Goal: Feedback & Contribution: Contribute content

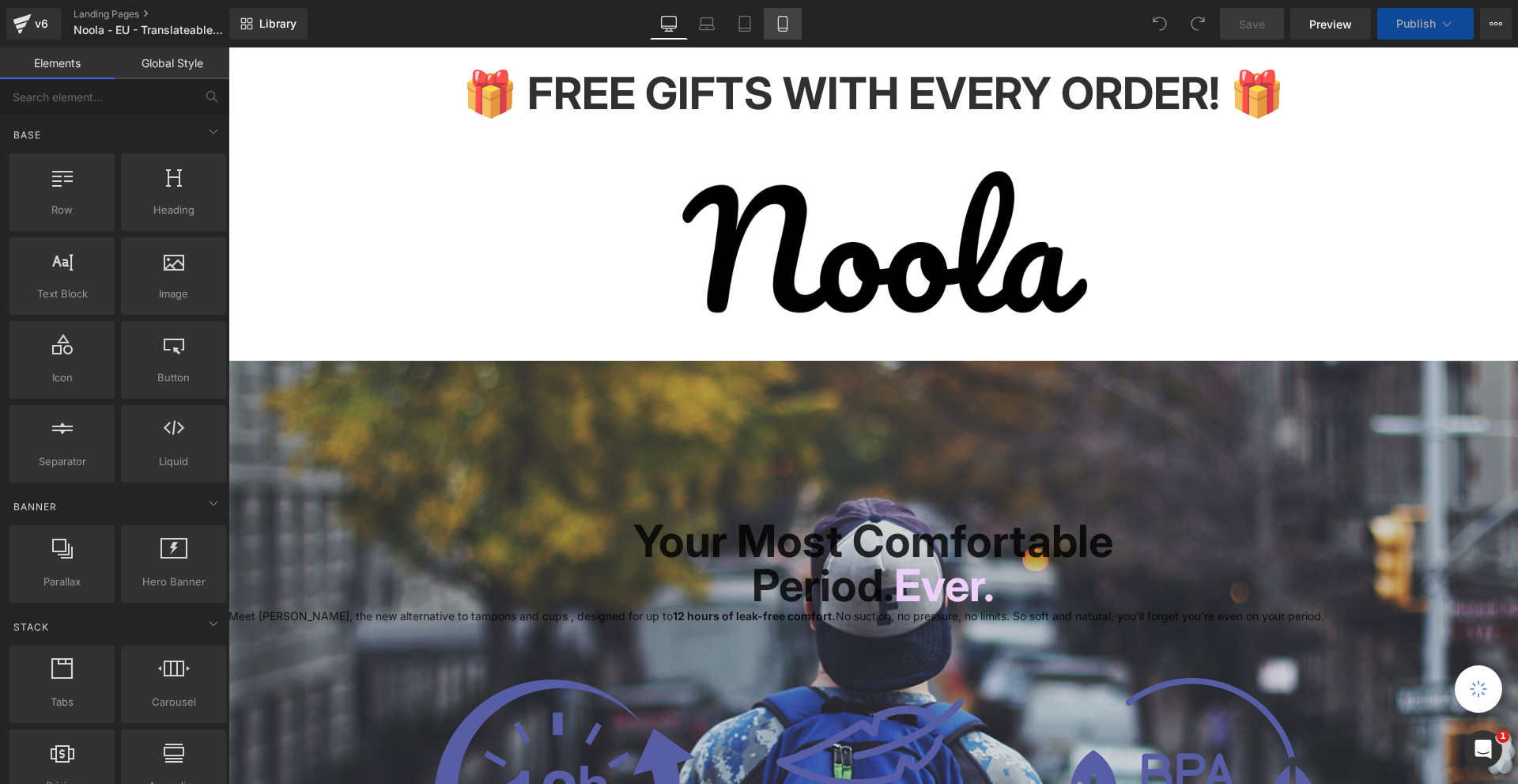
click at [780, 29] on icon at bounding box center [782, 29] width 9 height 0
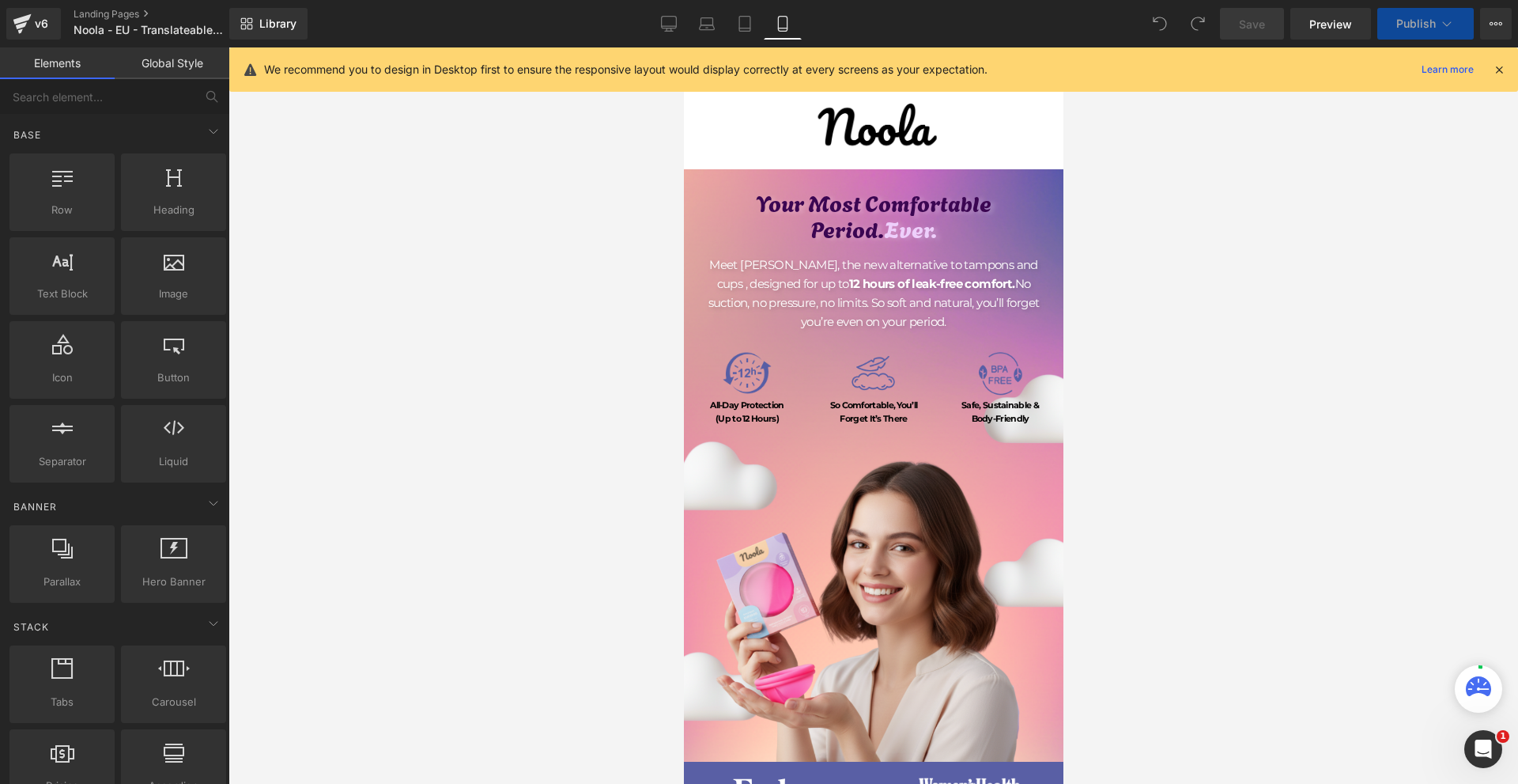
click at [1501, 72] on icon at bounding box center [1499, 70] width 14 height 14
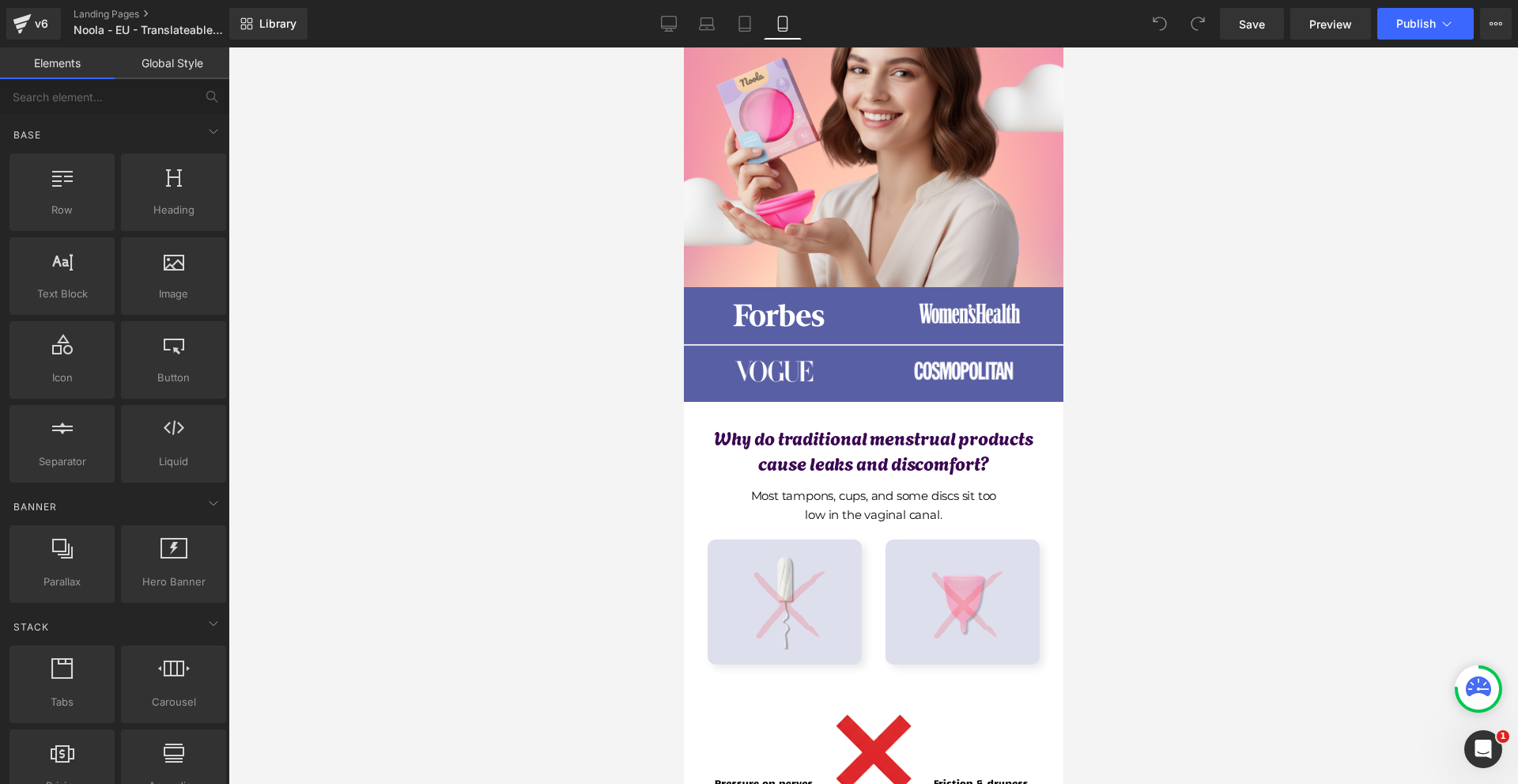
scroll to position [949, 0]
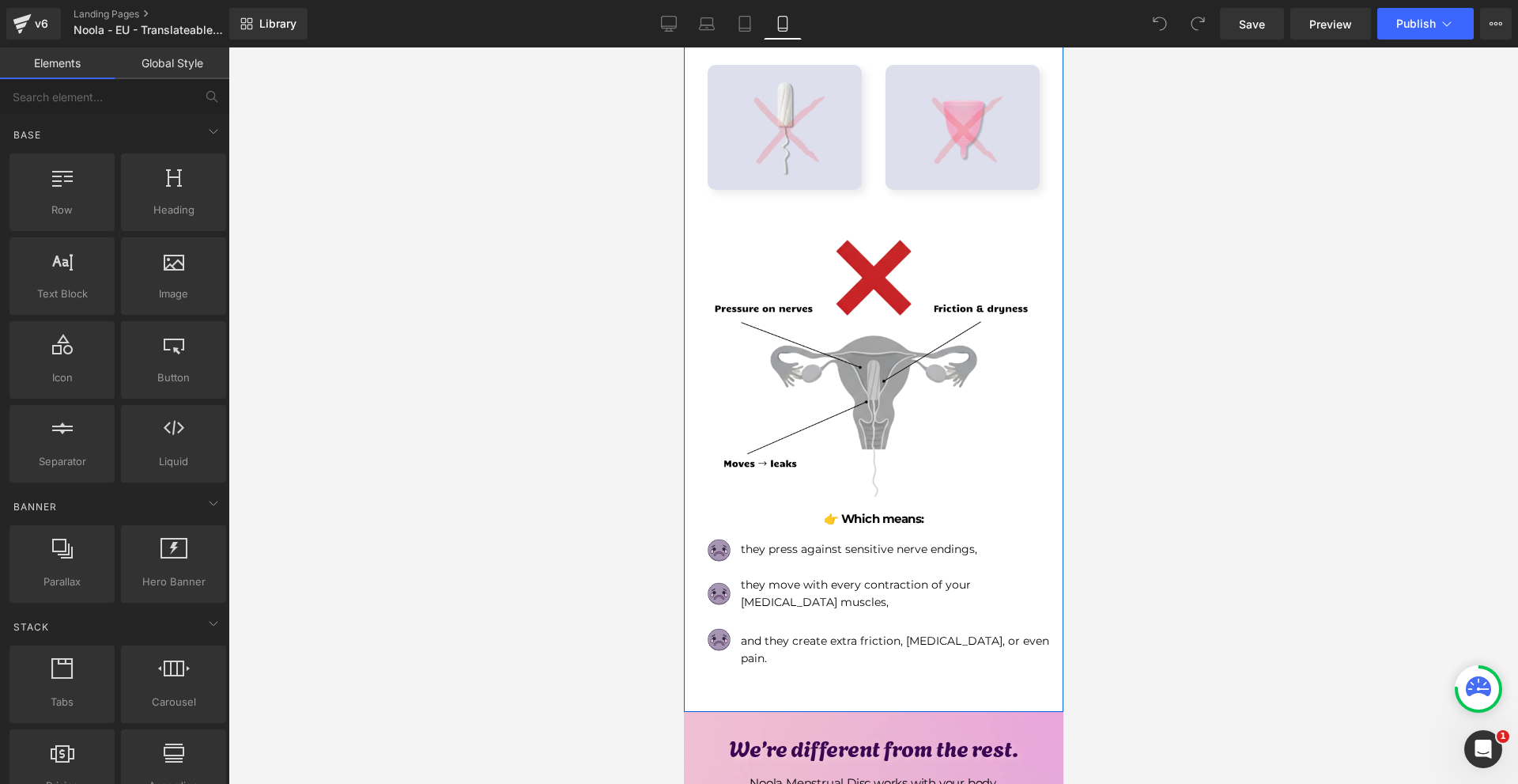
click at [932, 350] on img at bounding box center [872, 368] width 356 height 356
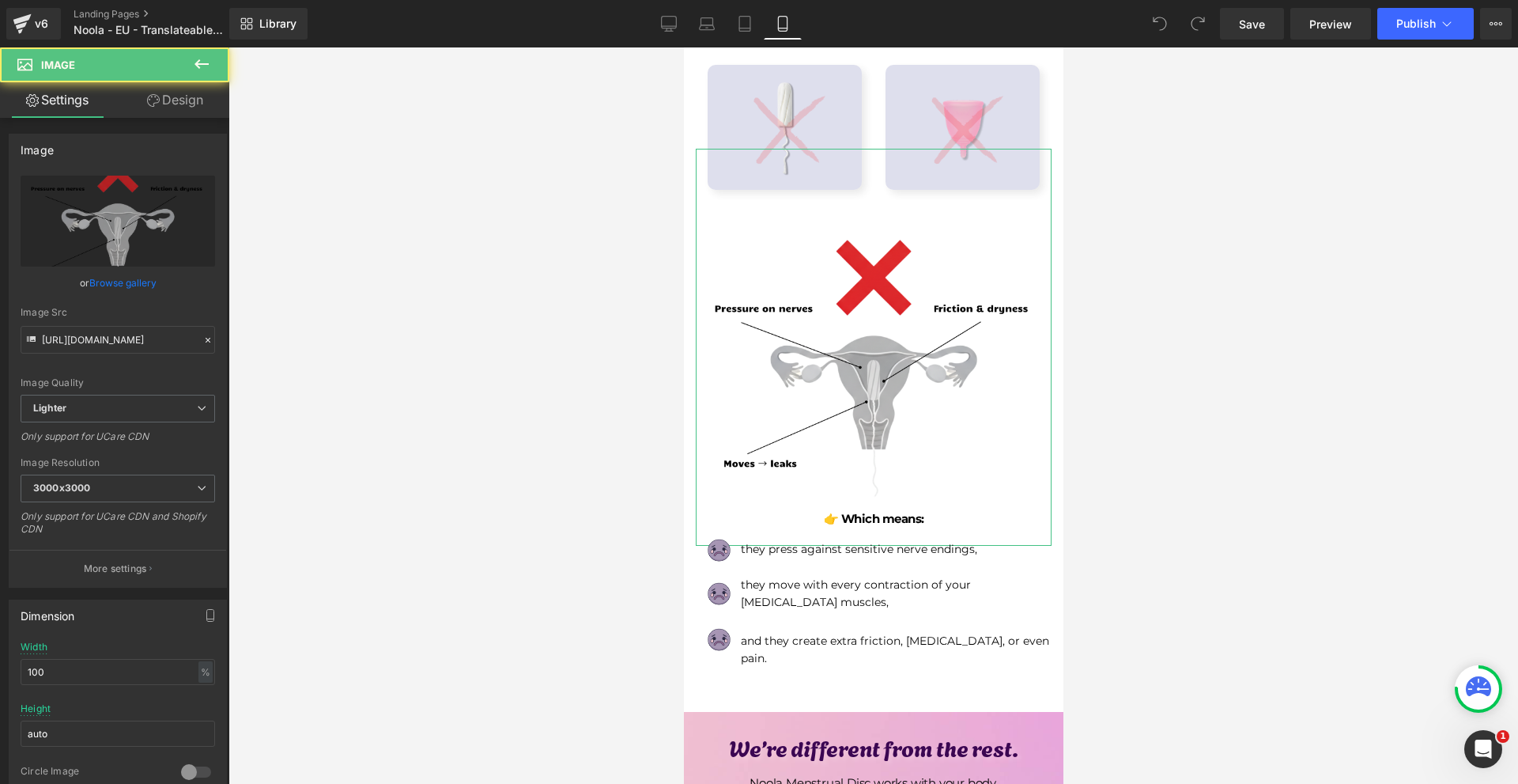
click at [171, 108] on link "Design" at bounding box center [175, 100] width 114 height 36
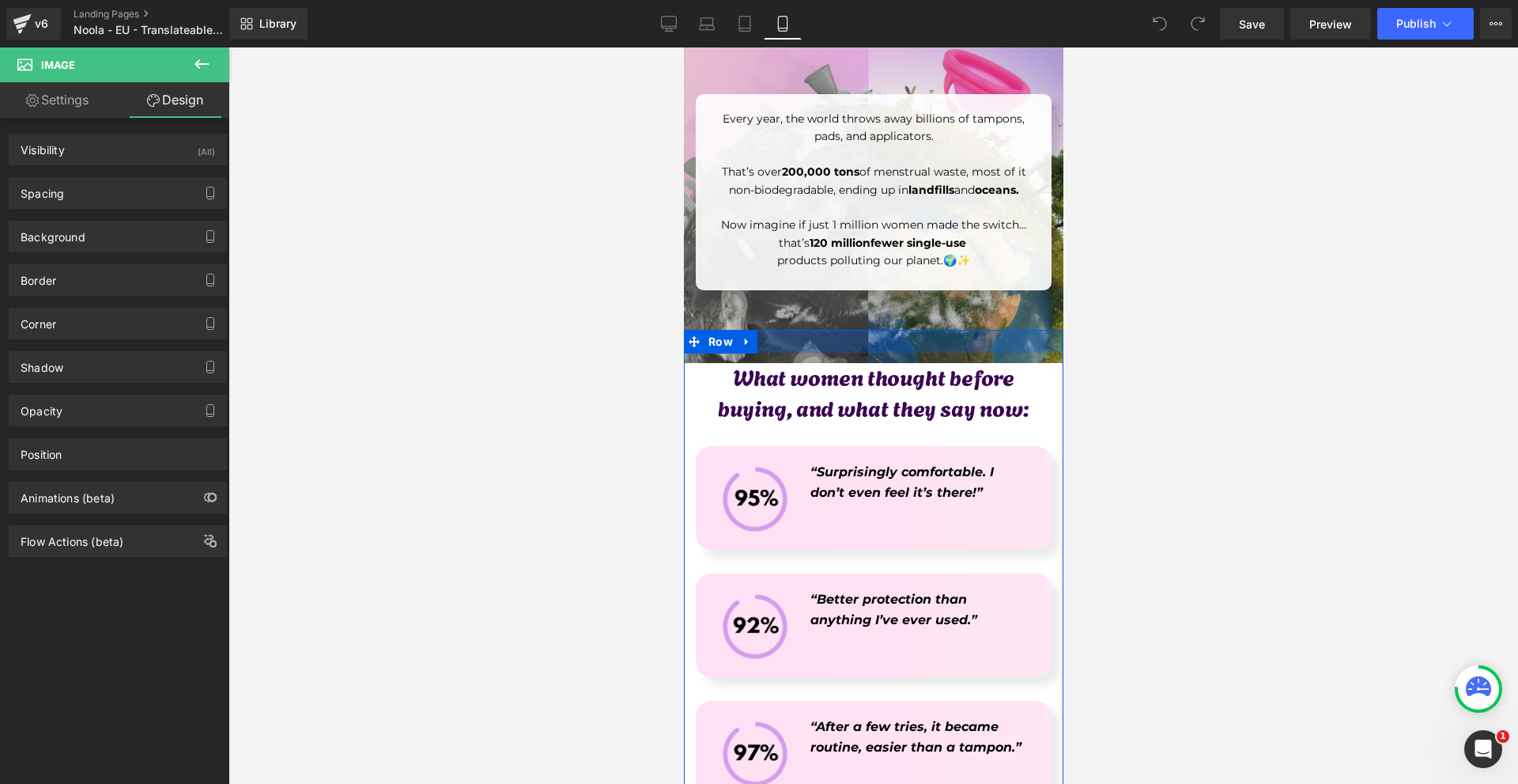
scroll to position [5773, 0]
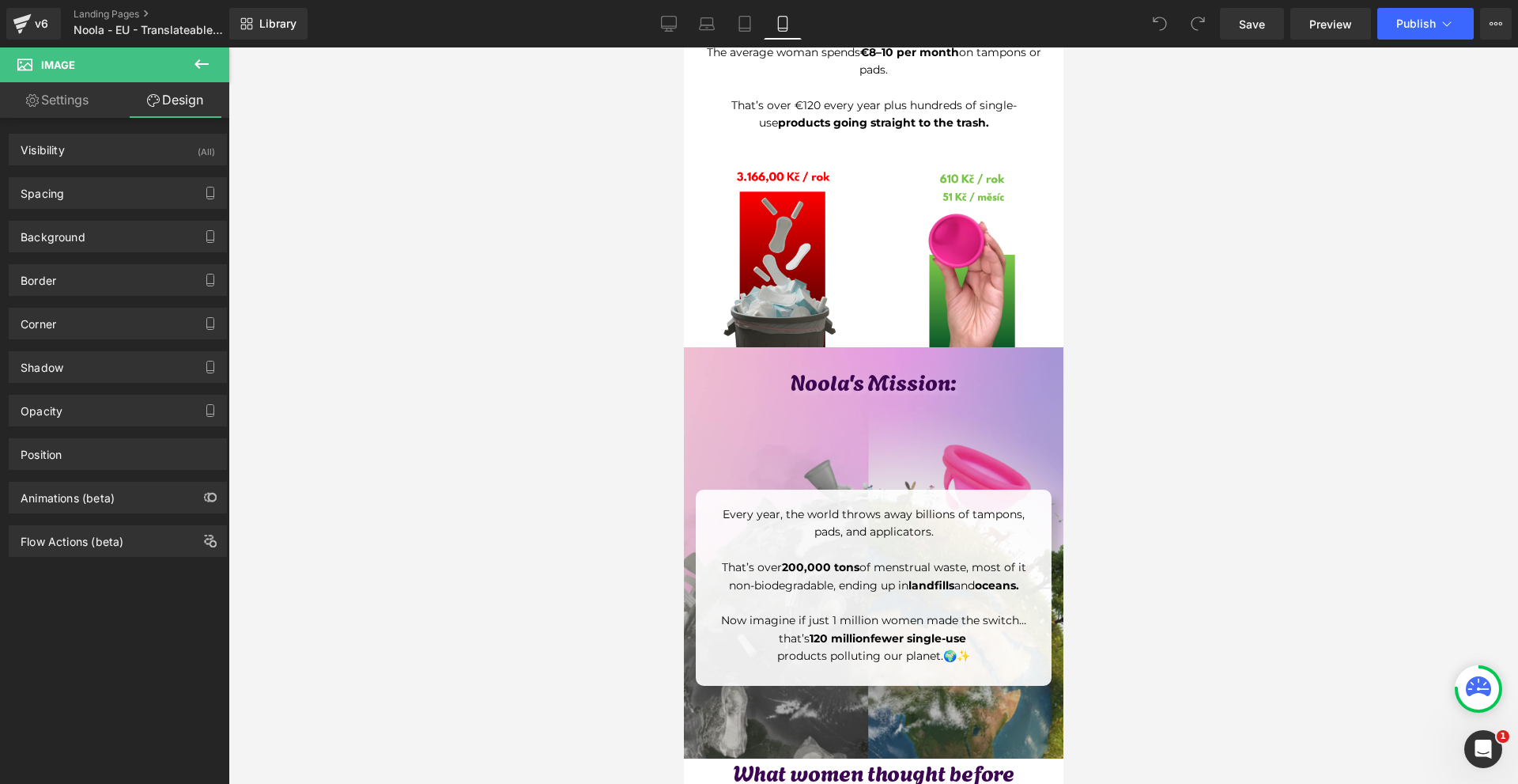
click at [863, 646] on img at bounding box center [873, 557] width 404 height 404
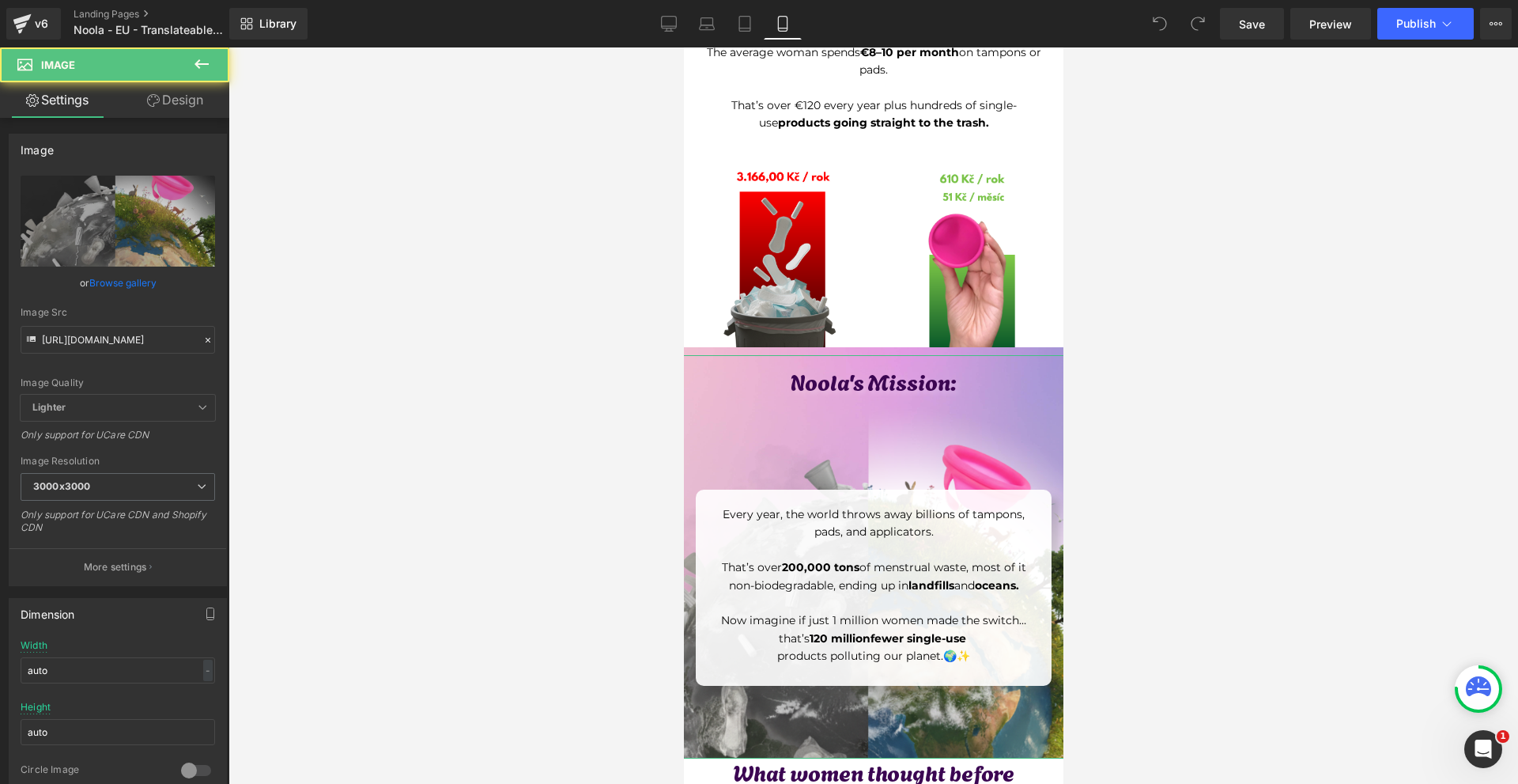
click at [158, 104] on link "Design" at bounding box center [175, 100] width 114 height 36
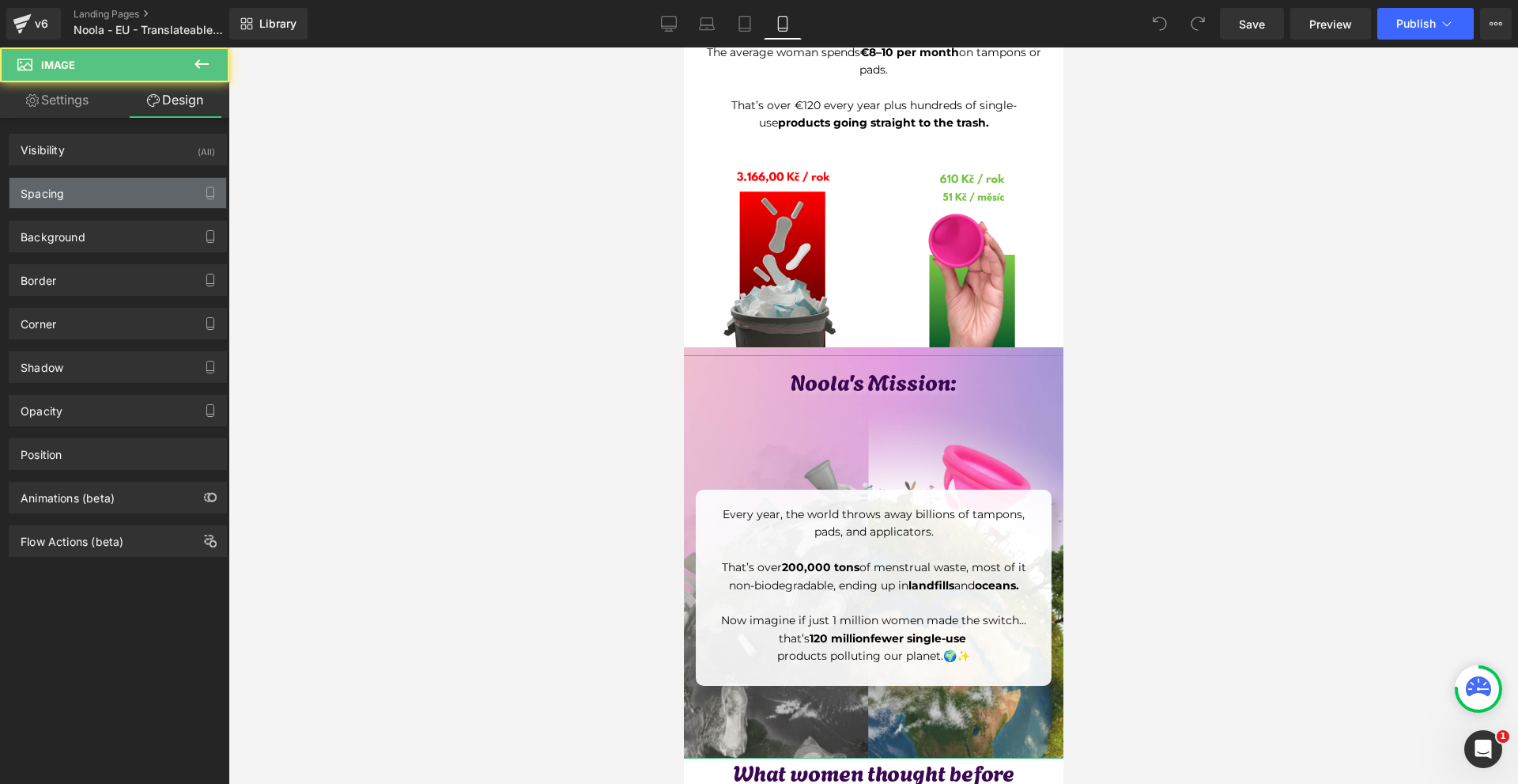
click at [97, 184] on div "Spacing" at bounding box center [118, 193] width 217 height 30
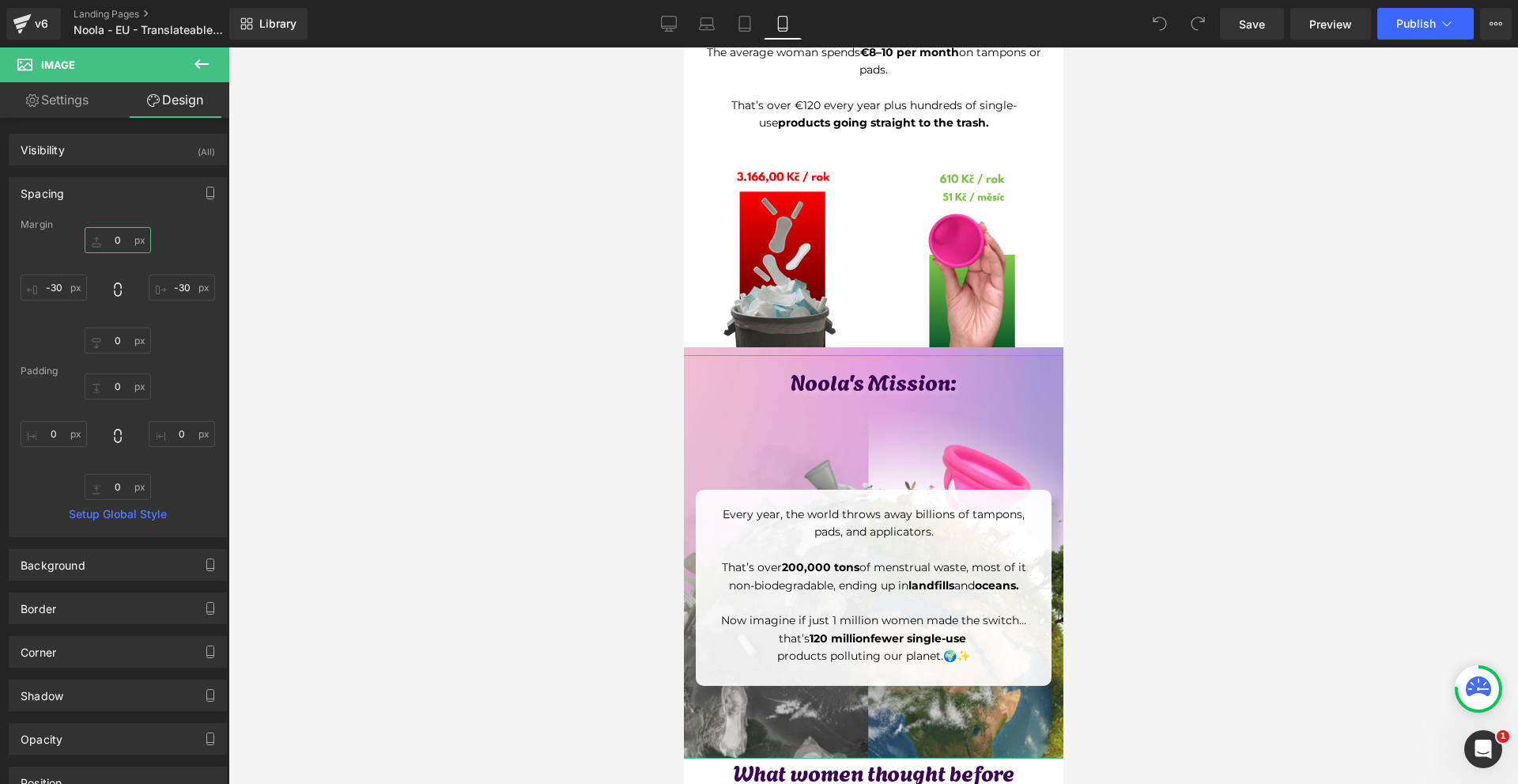
click at [132, 238] on input "text" at bounding box center [118, 239] width 66 height 26
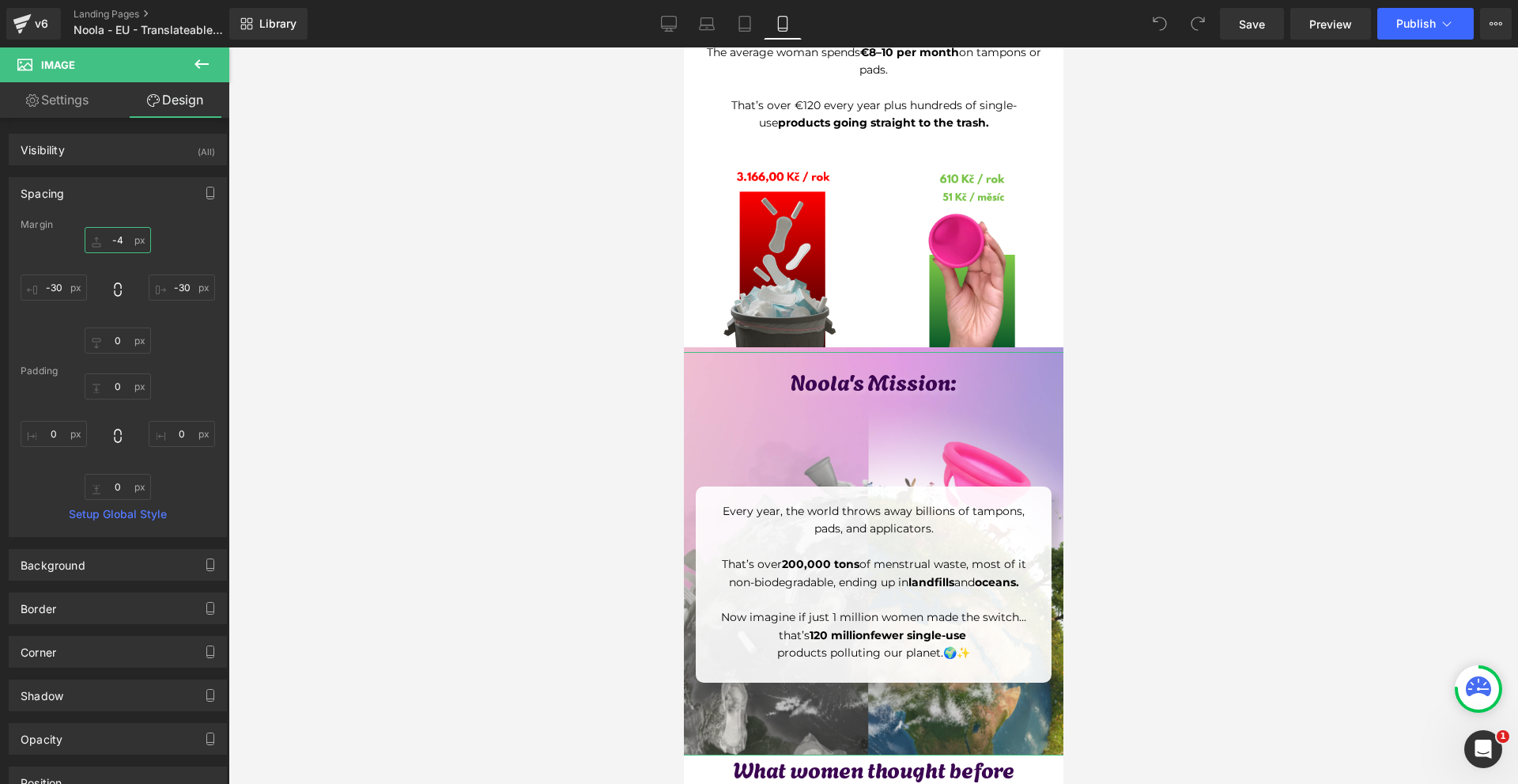
type input "-40"
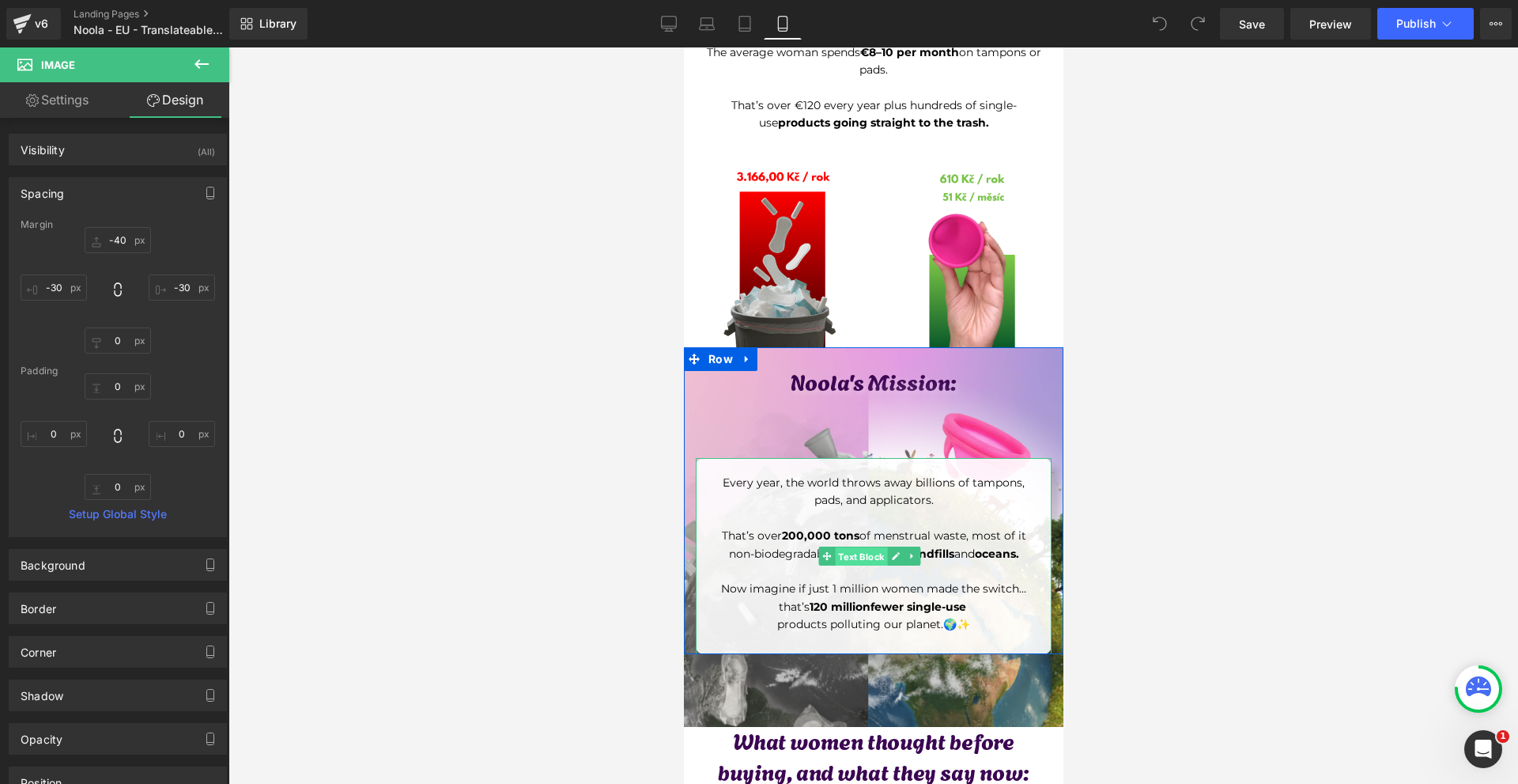
click at [861, 547] on span "Text Block" at bounding box center [860, 556] width 52 height 19
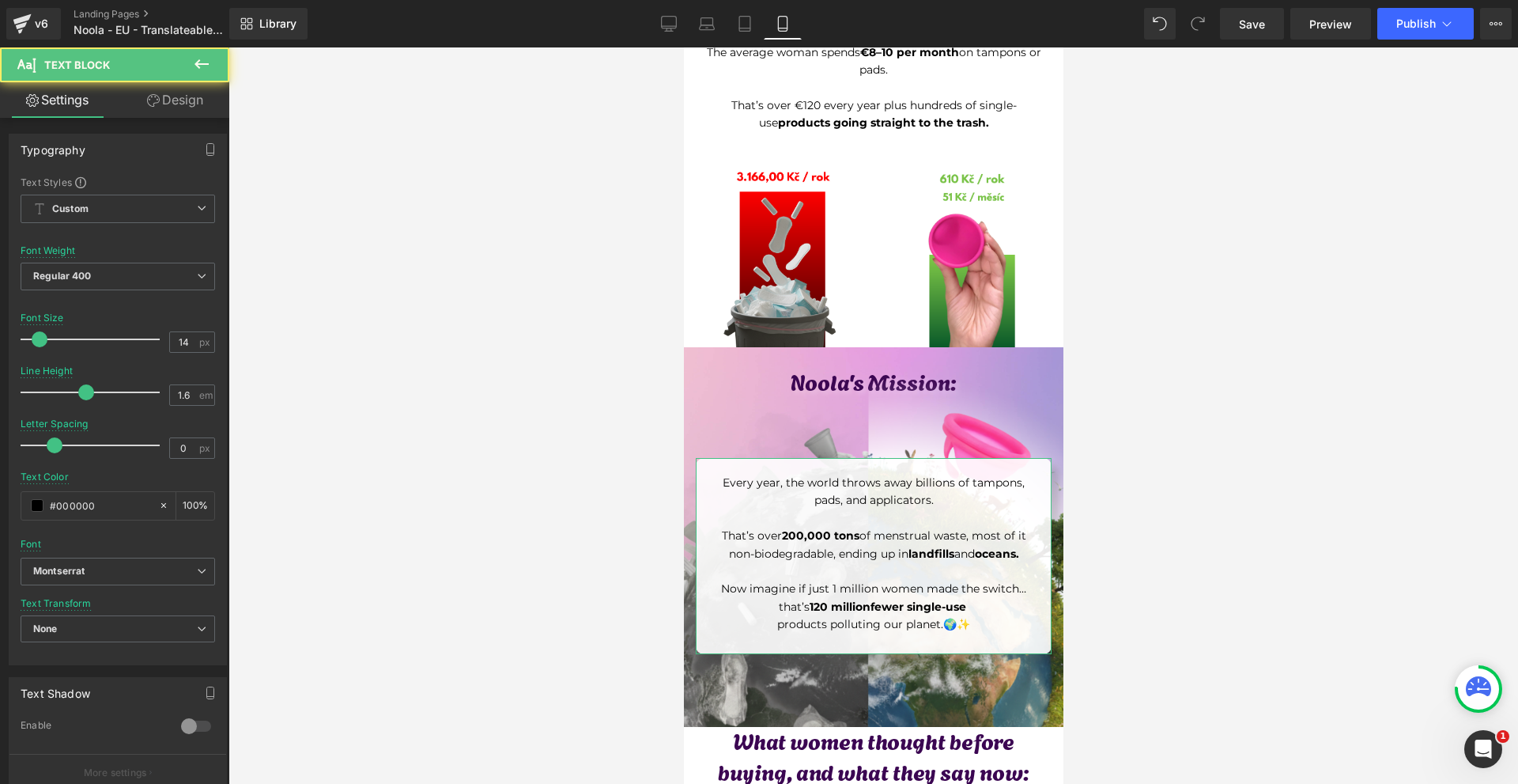
click at [149, 106] on icon at bounding box center [154, 100] width 13 height 13
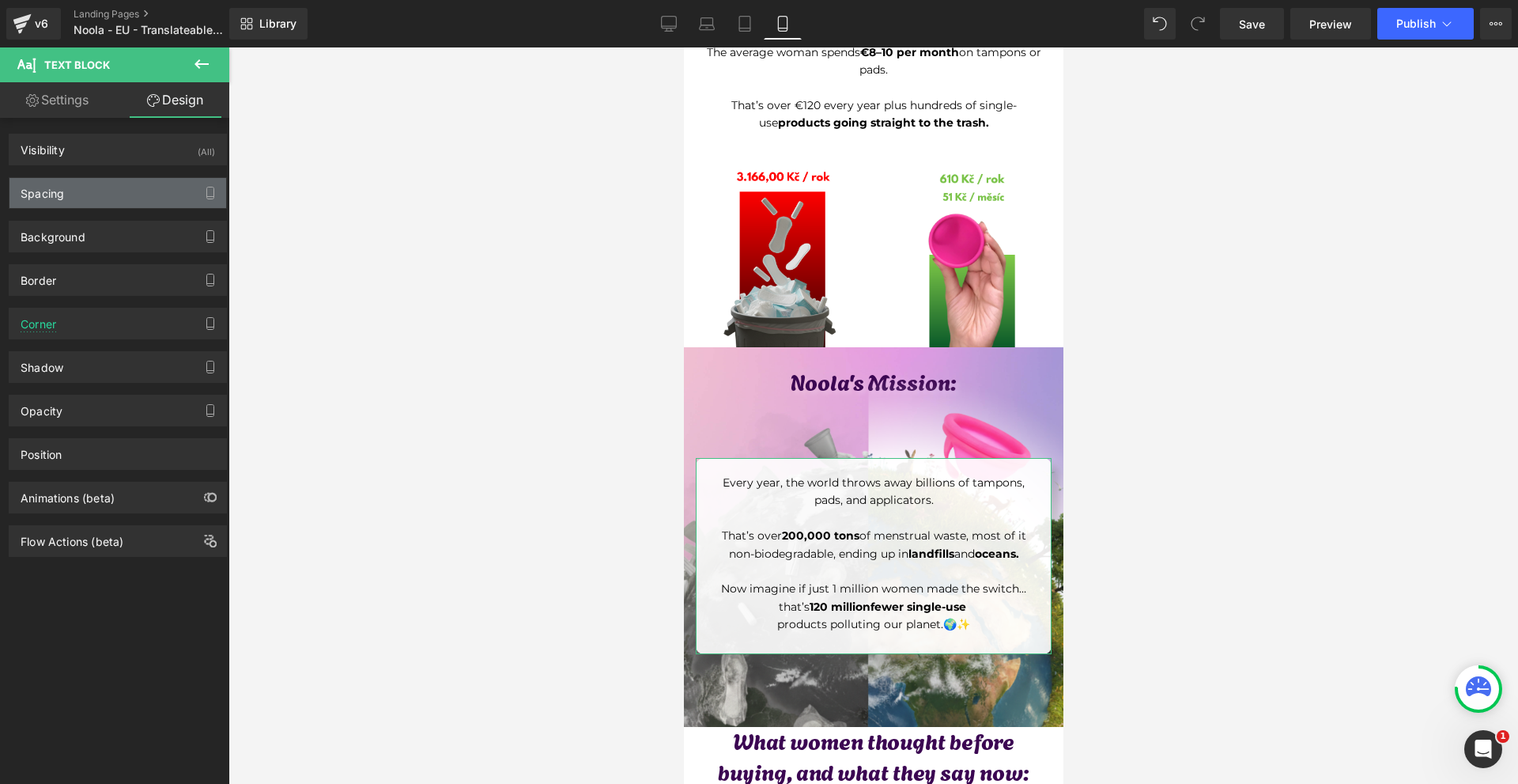
click at [106, 197] on div "Spacing" at bounding box center [118, 193] width 217 height 30
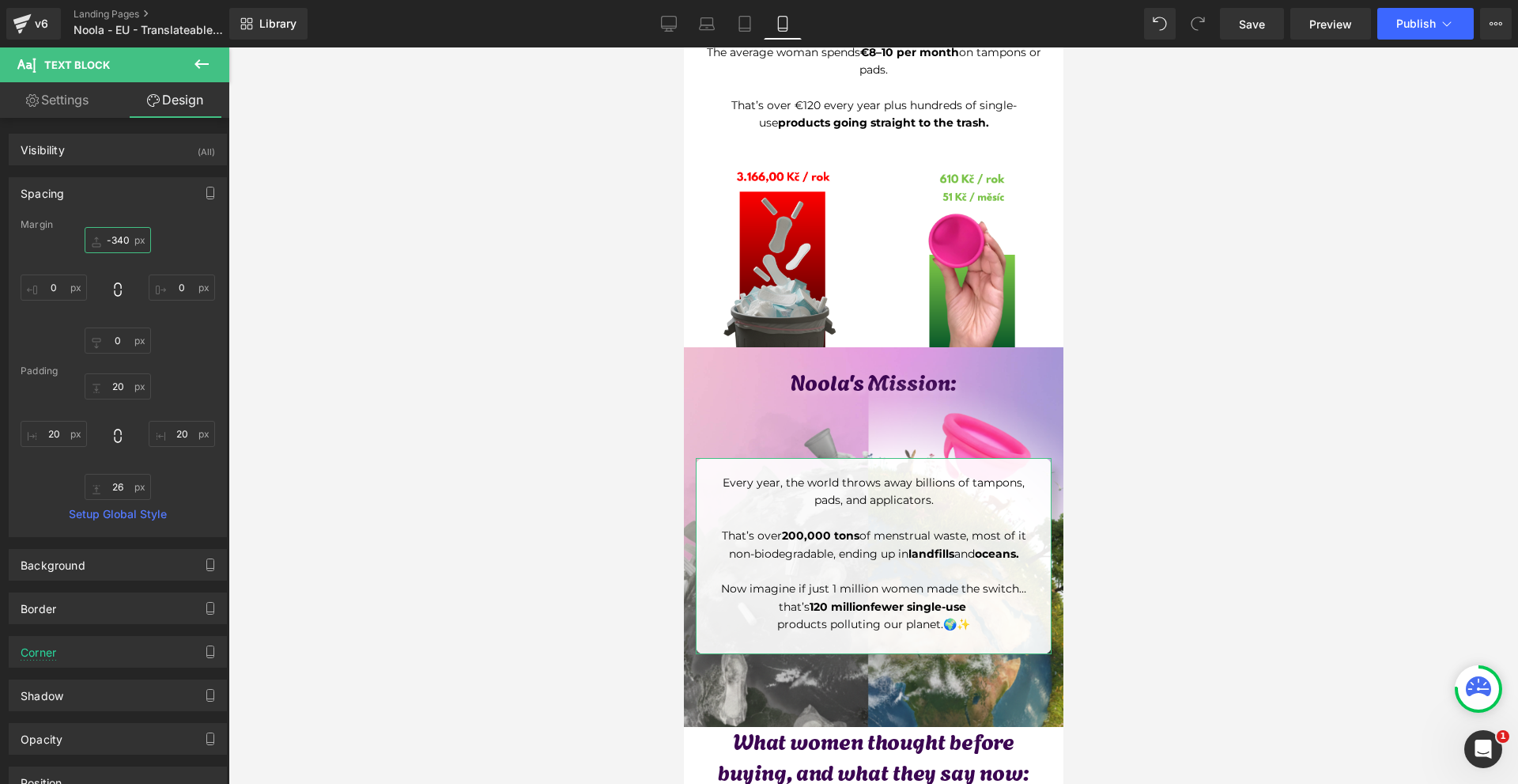
click at [135, 240] on input "text" at bounding box center [118, 239] width 66 height 26
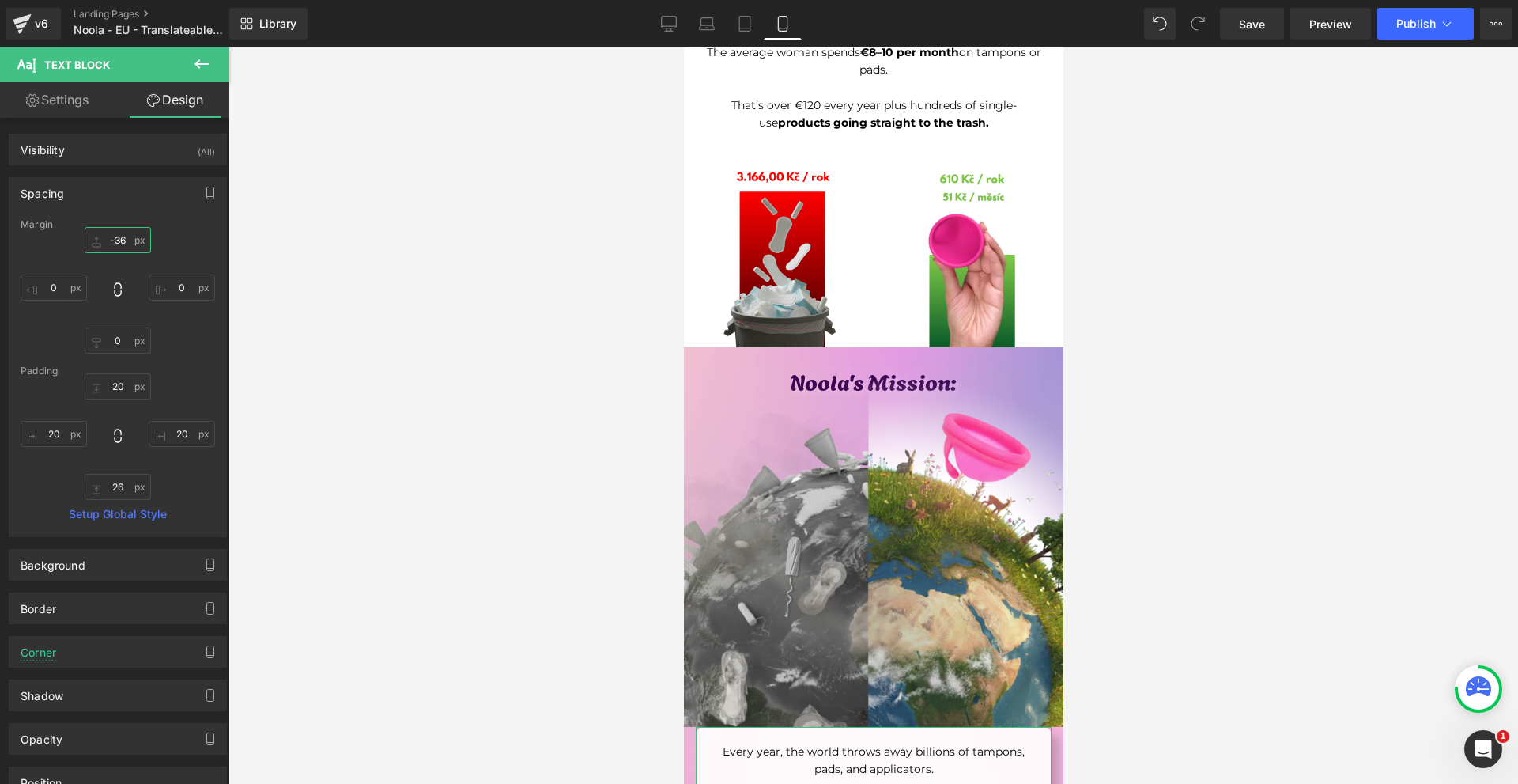
type input "-360"
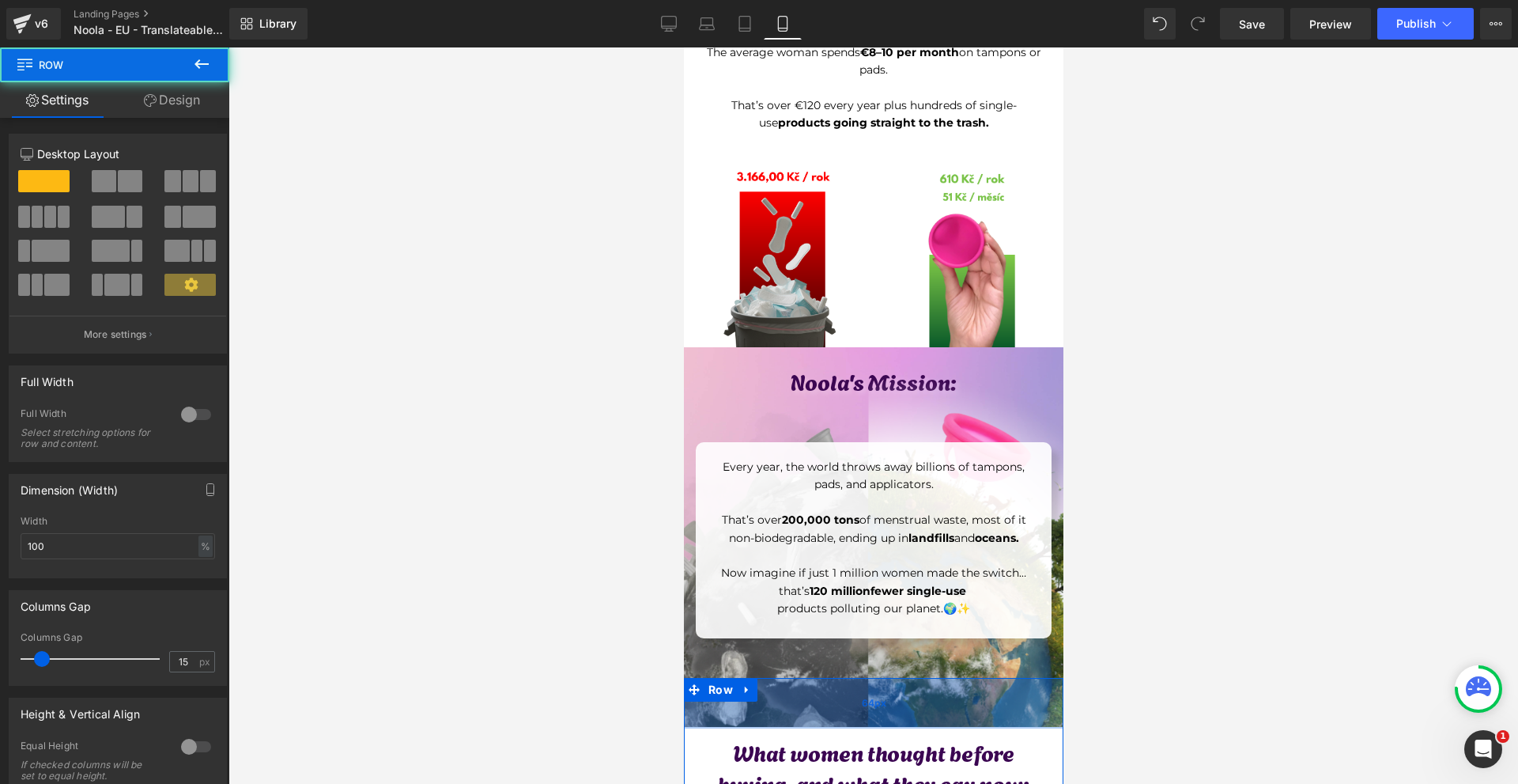
drag, startPoint x: 865, startPoint y: 625, endPoint x: 869, endPoint y: 653, distance: 28.3
click at [869, 678] on div "64px" at bounding box center [872, 703] width 380 height 51
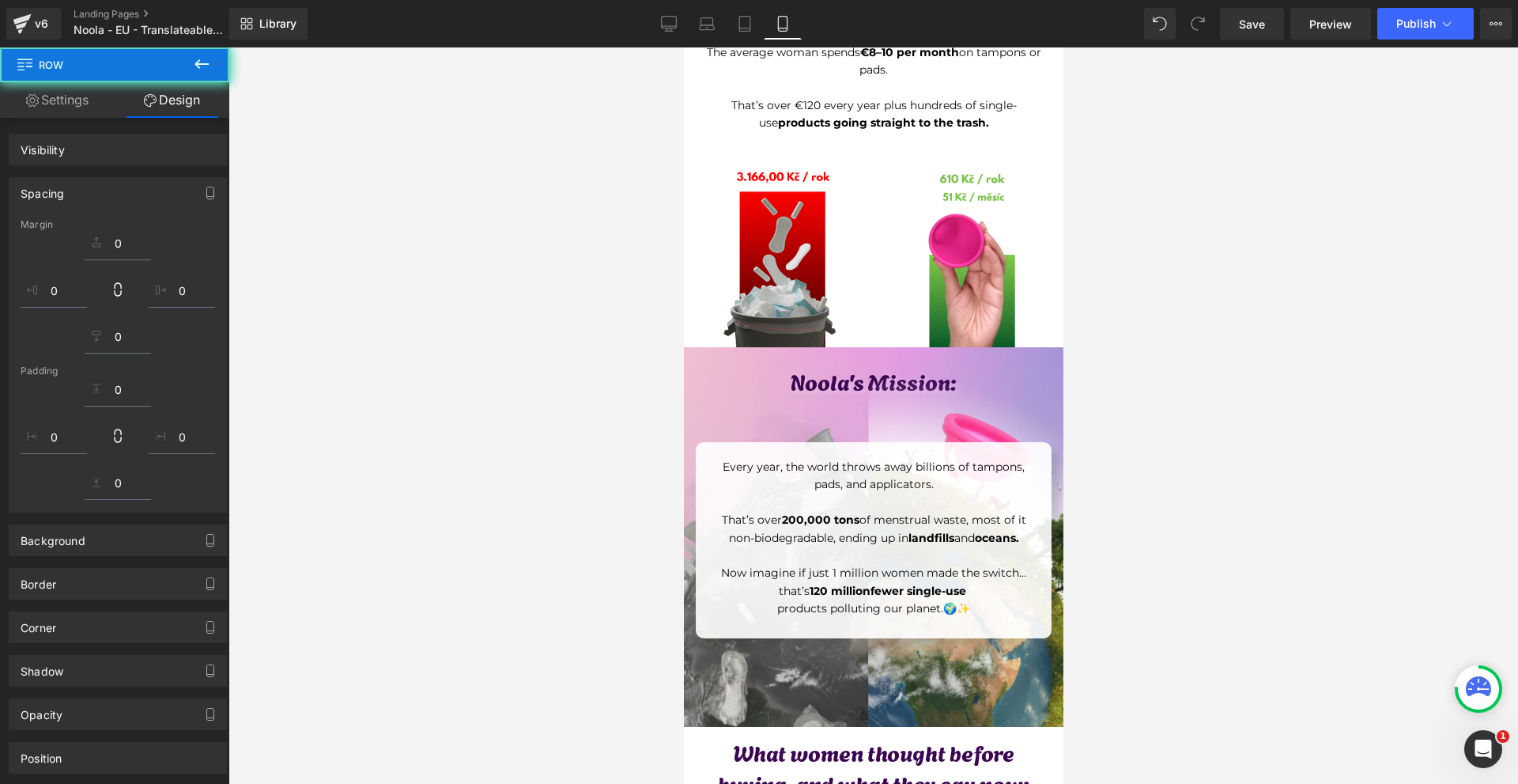
click at [1249, 598] on div at bounding box center [873, 415] width 1289 height 736
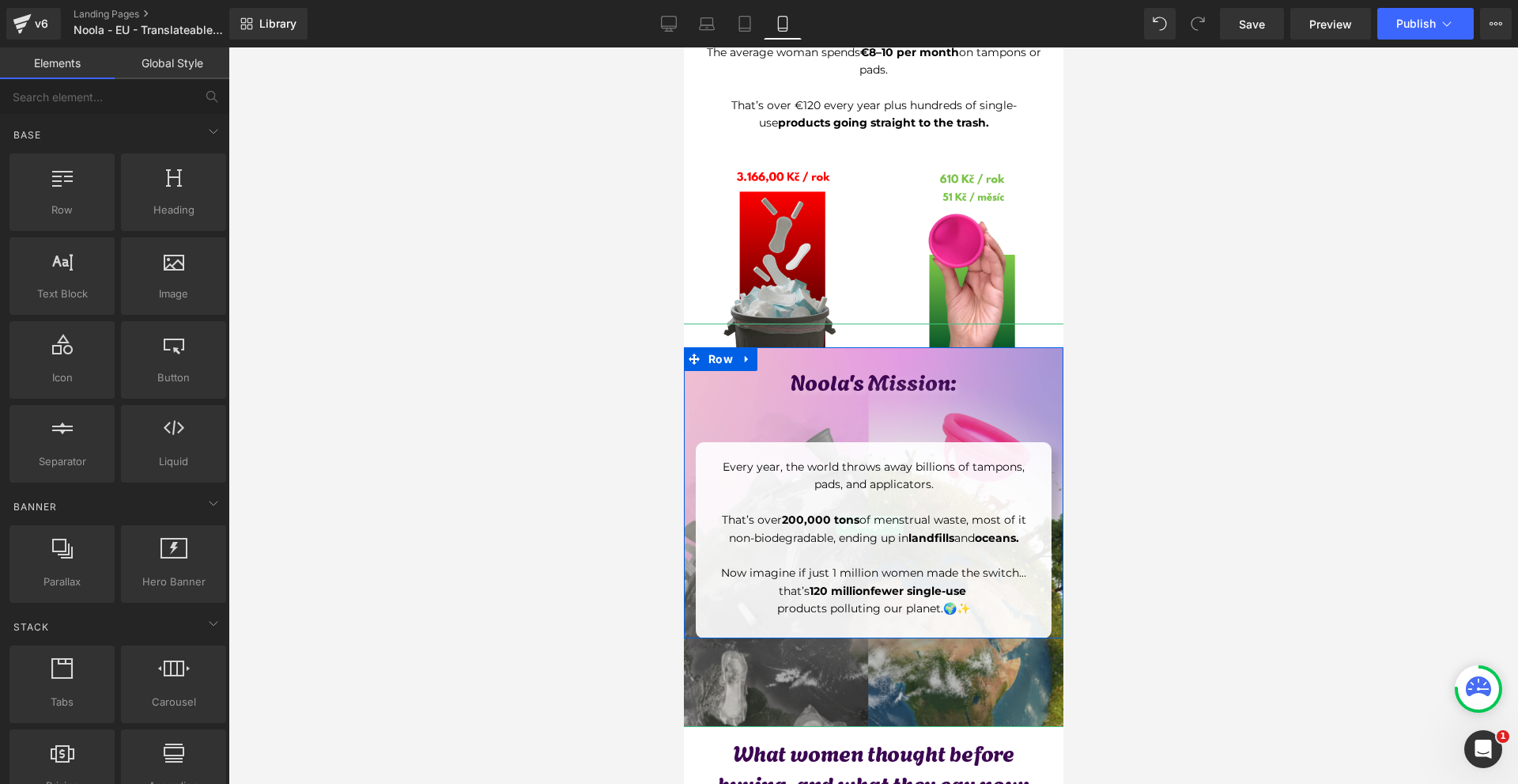
click at [929, 595] on img at bounding box center [873, 525] width 404 height 404
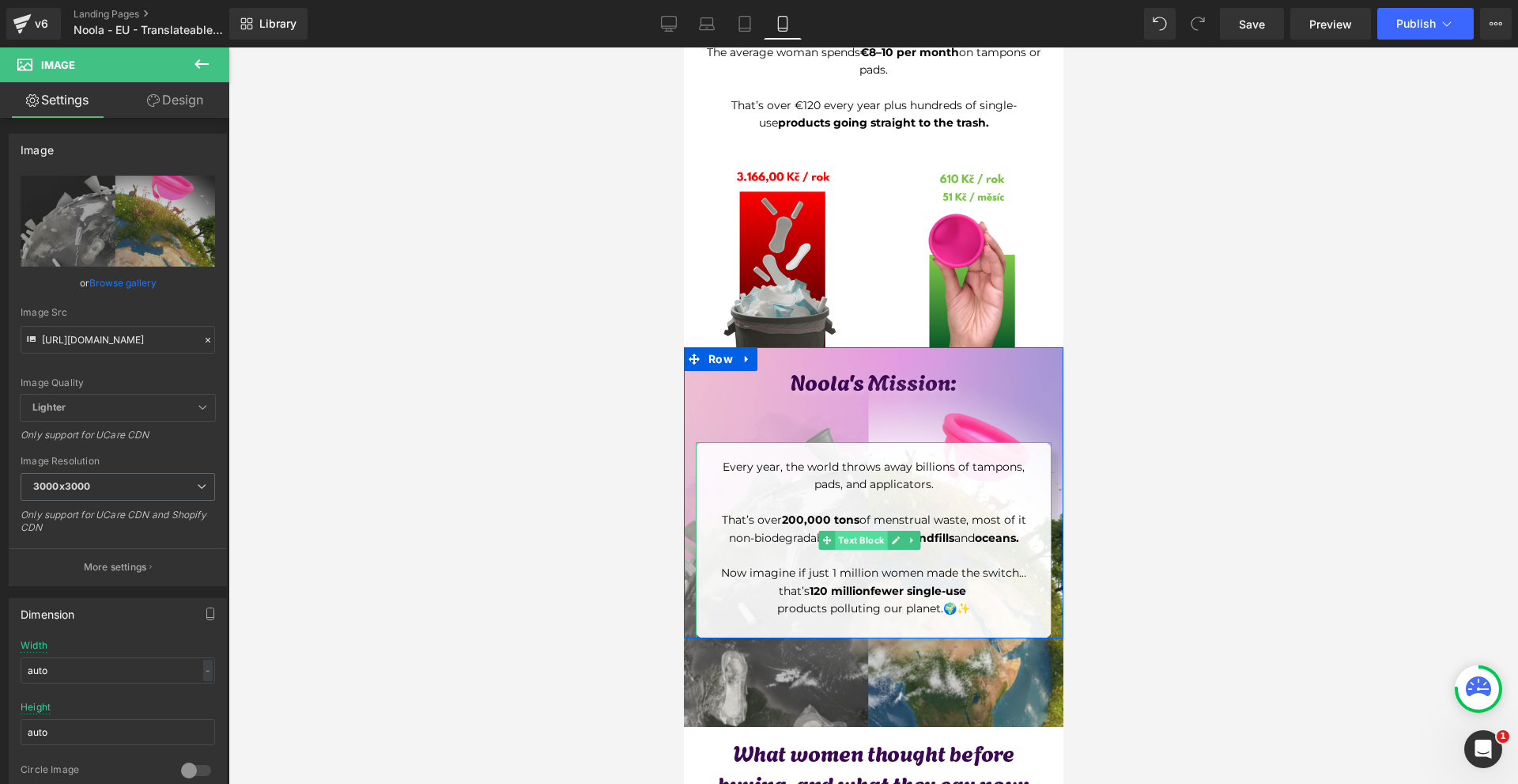
click at [865, 530] on span "Text Block" at bounding box center [860, 539] width 52 height 19
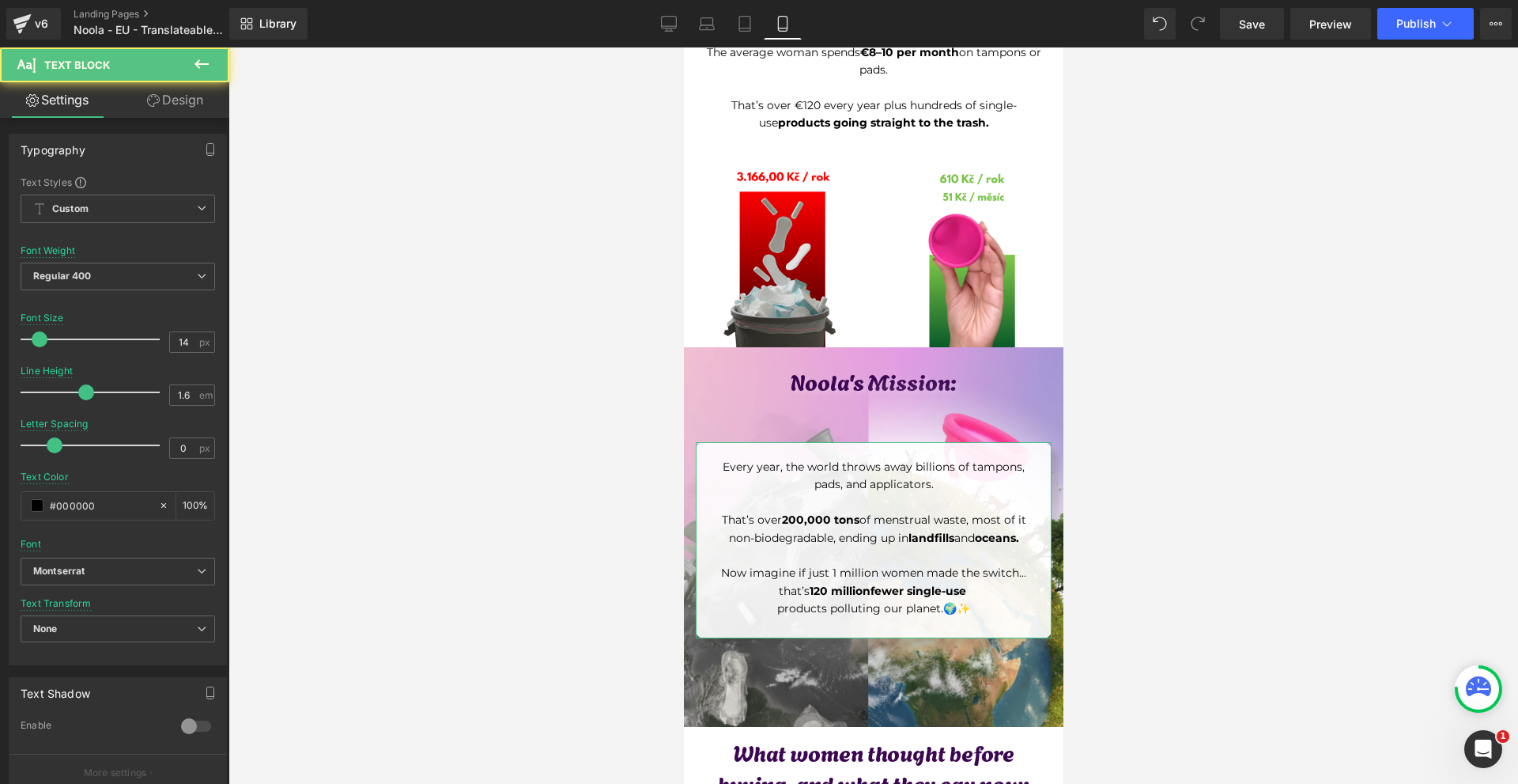
click at [163, 113] on link "Design" at bounding box center [175, 100] width 114 height 36
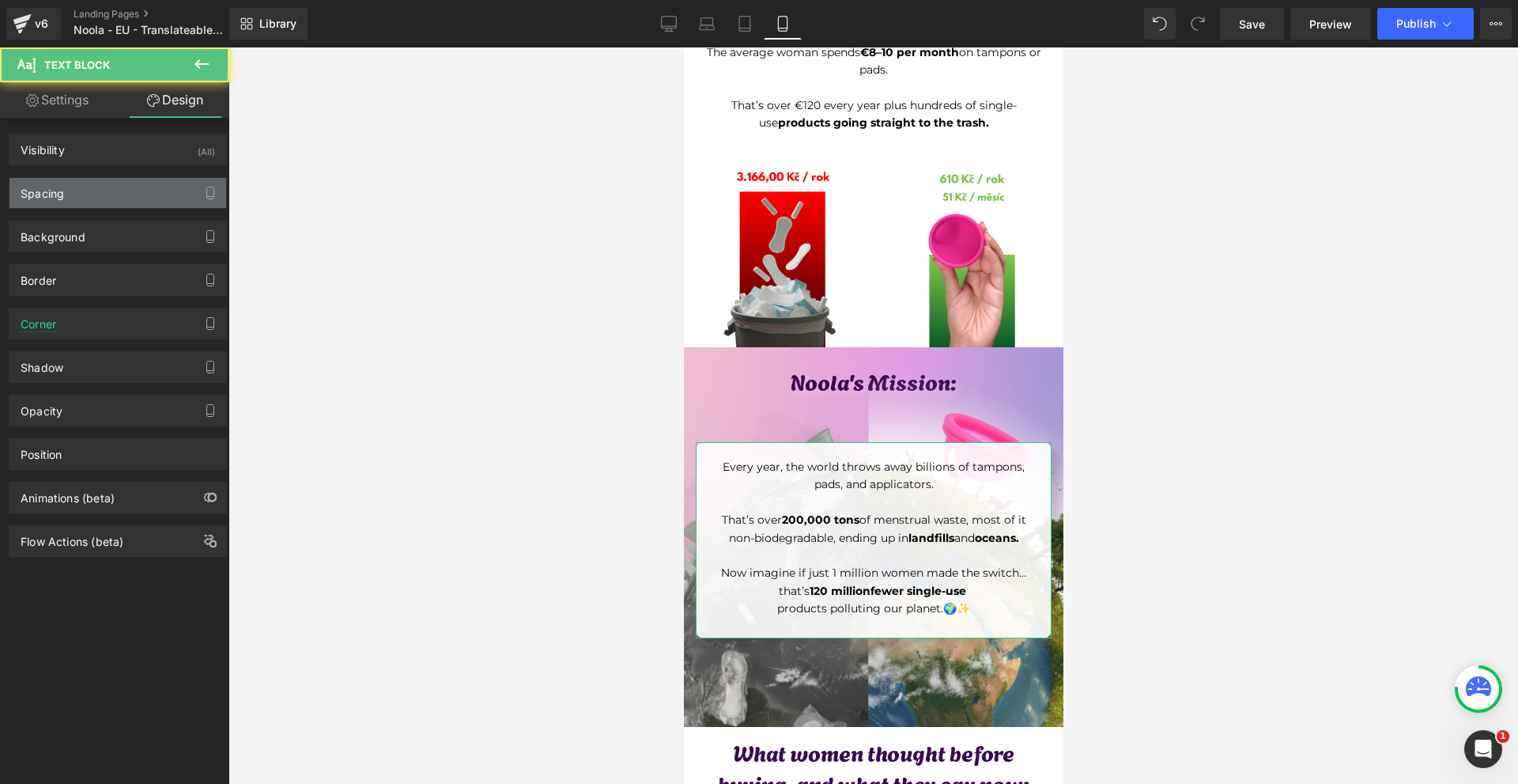
click at [88, 185] on div "Spacing" at bounding box center [118, 193] width 217 height 30
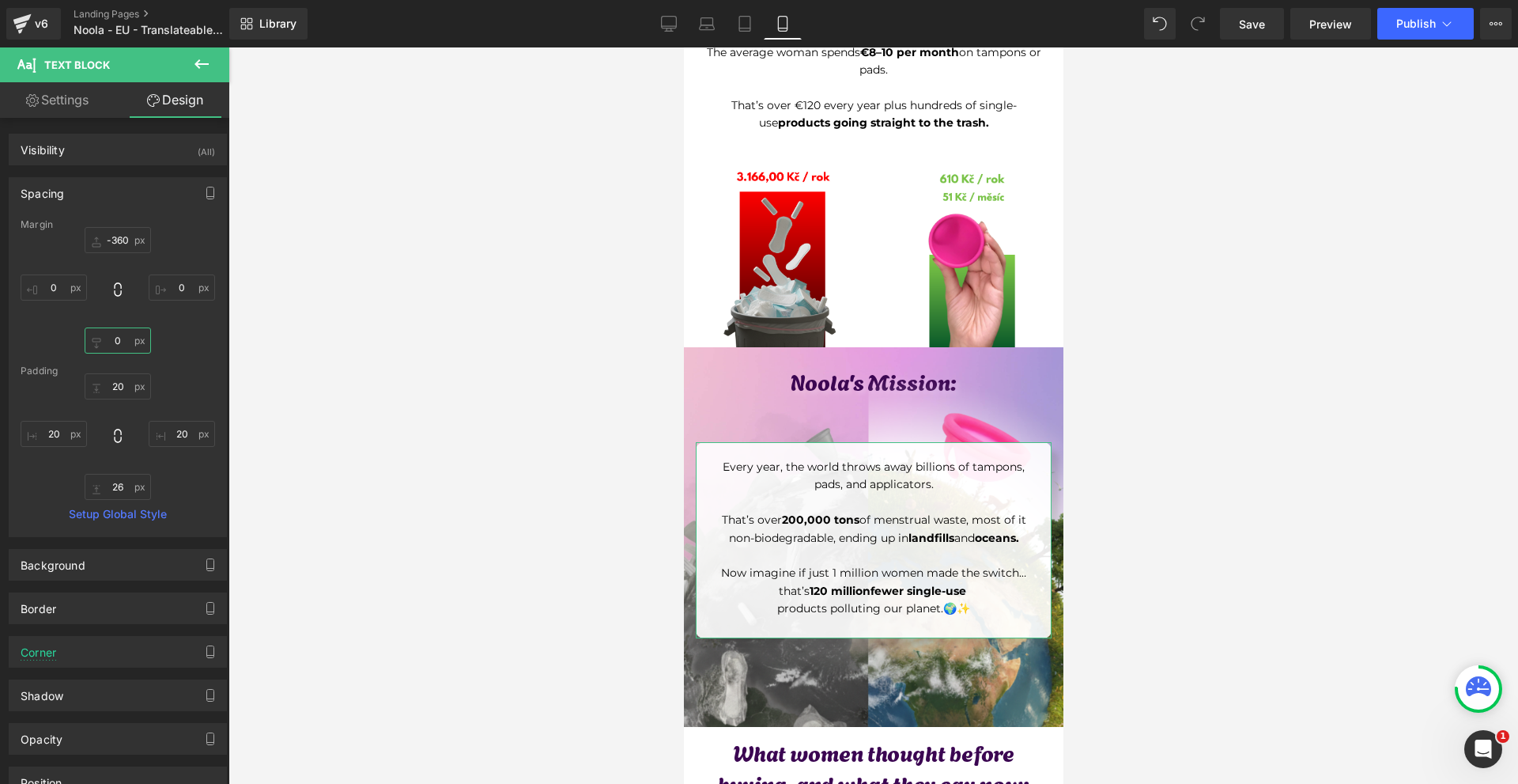
click at [139, 340] on input "0" at bounding box center [118, 340] width 66 height 26
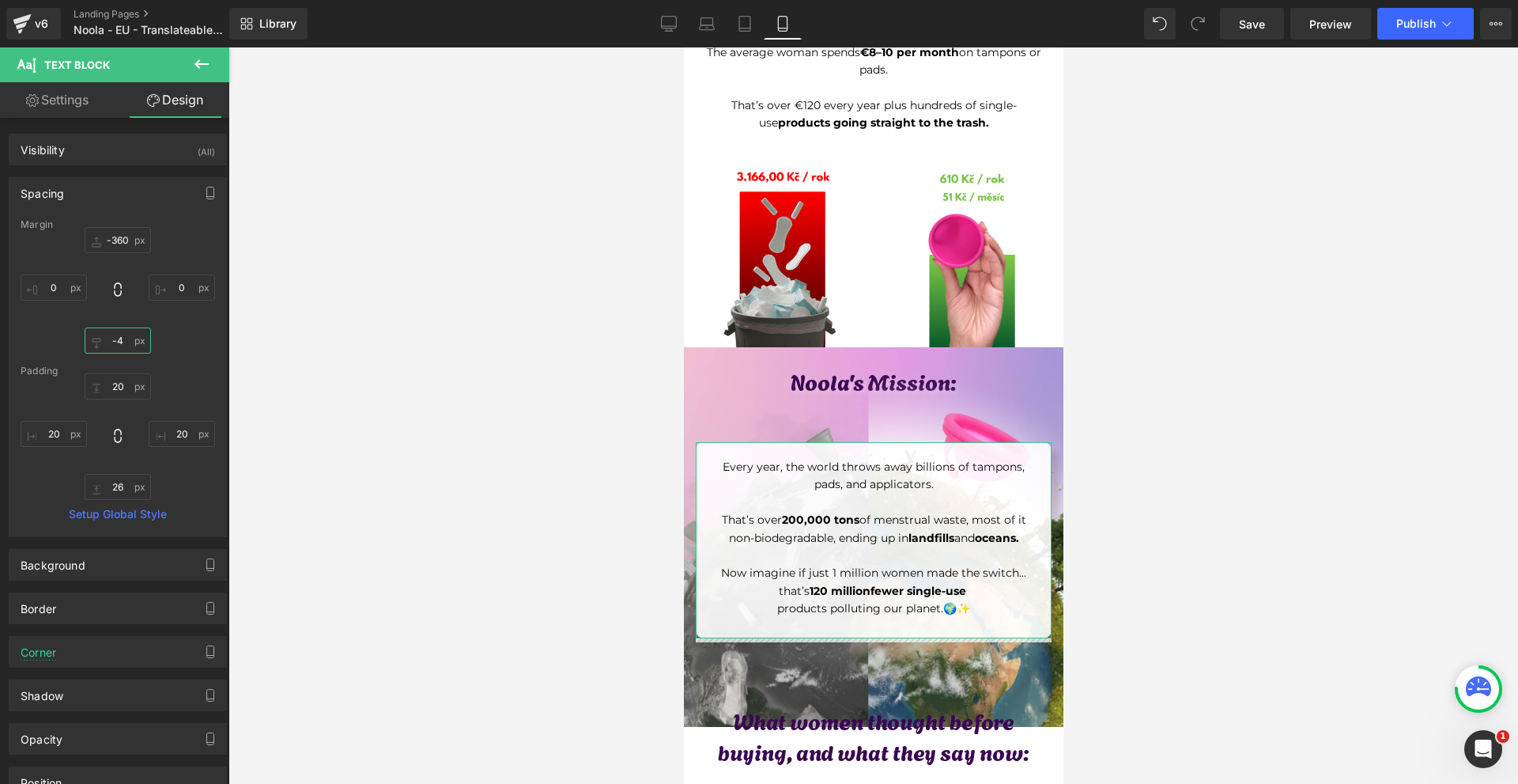
type input "-"
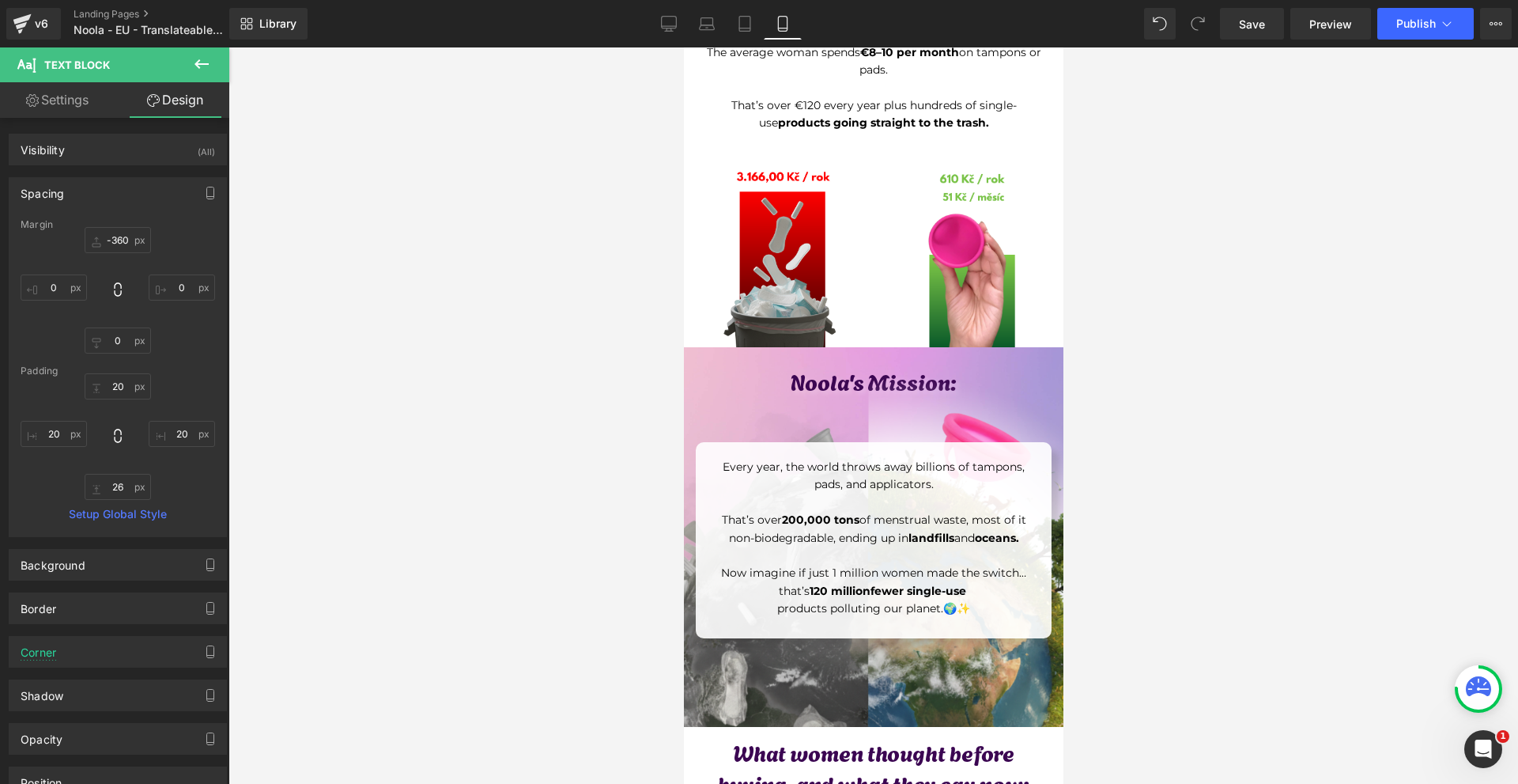
click at [683, 47] on div "64px" at bounding box center [683, 47] width 0 height 0
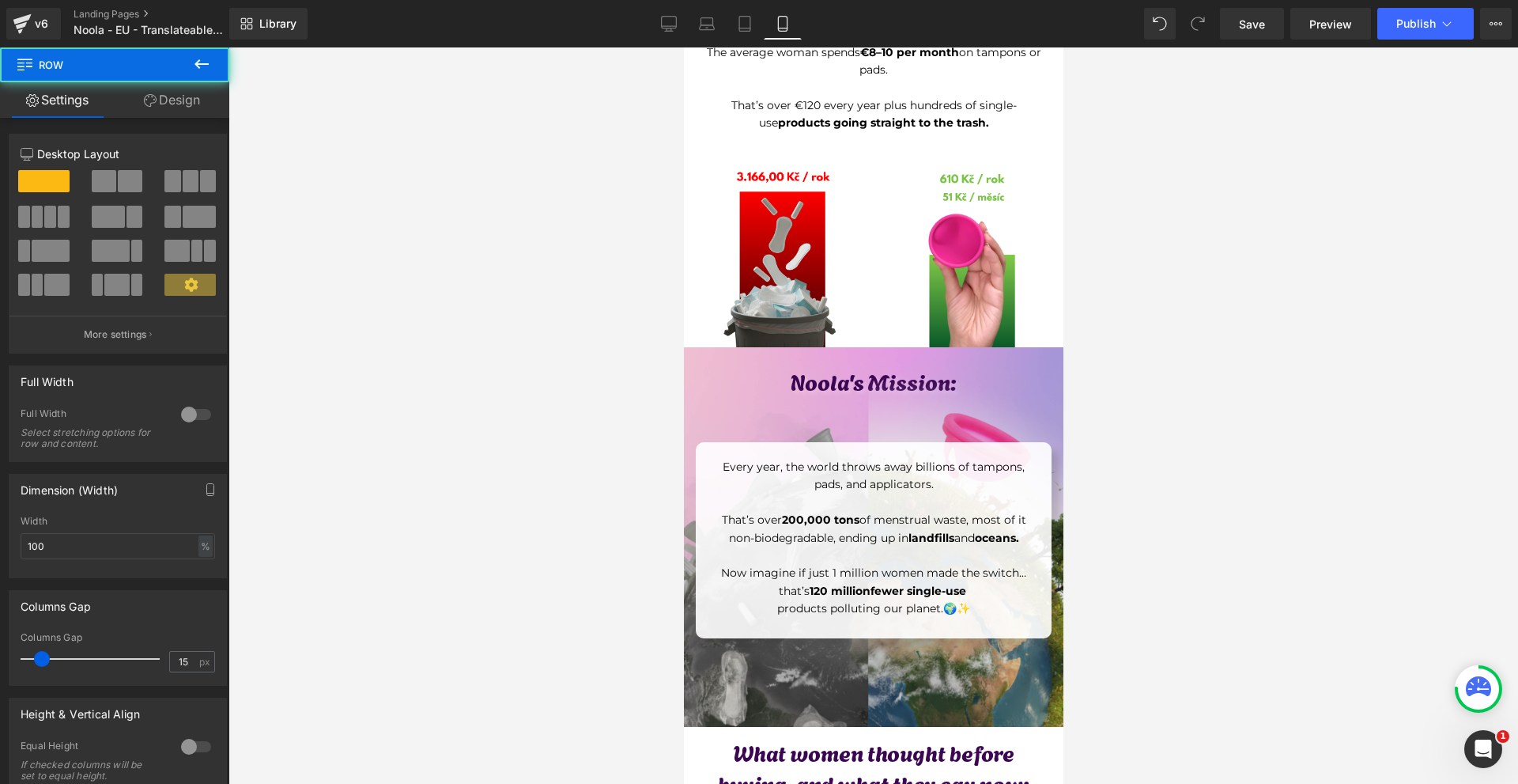
click at [928, 605] on img at bounding box center [873, 525] width 404 height 404
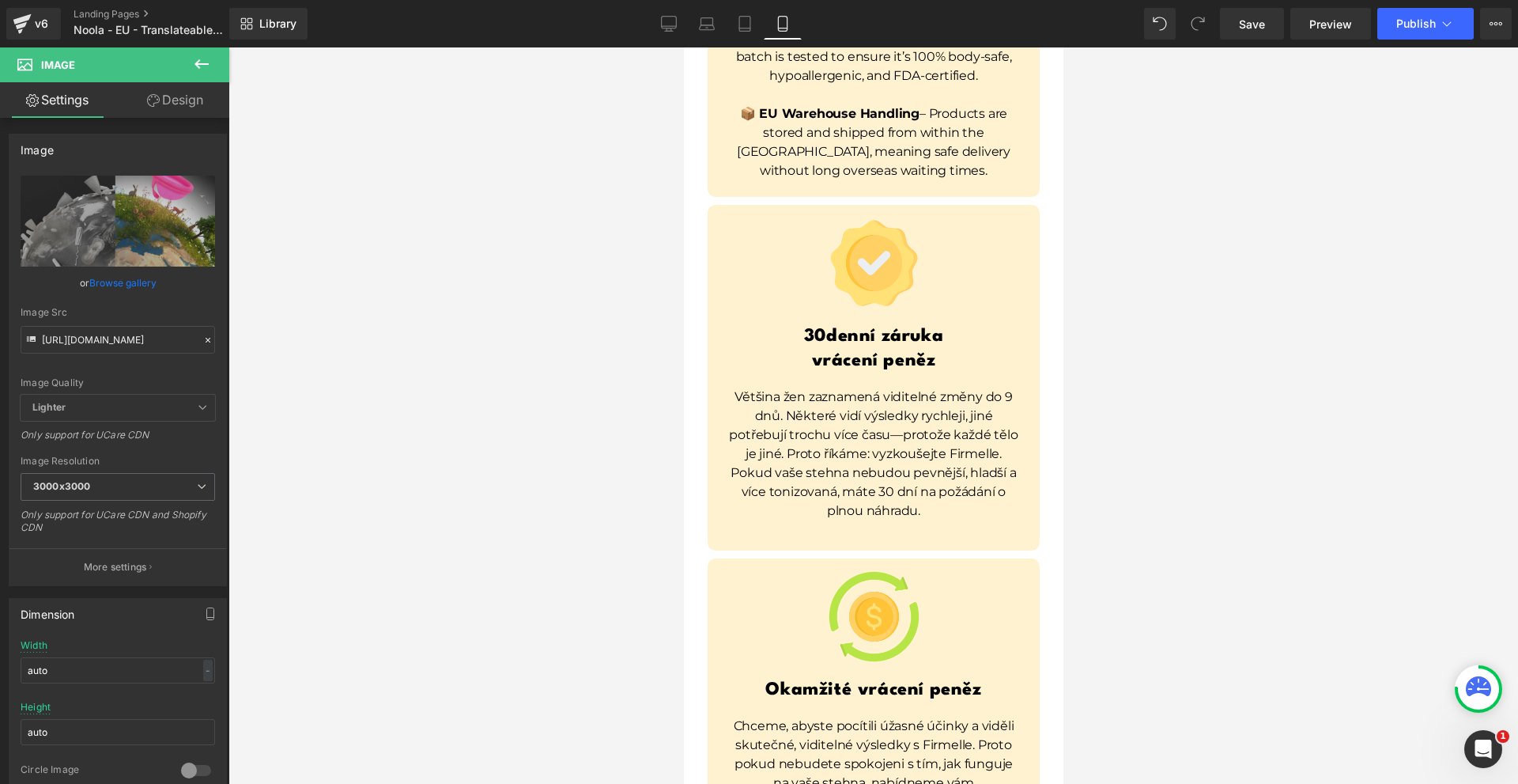
scroll to position [11703, 0]
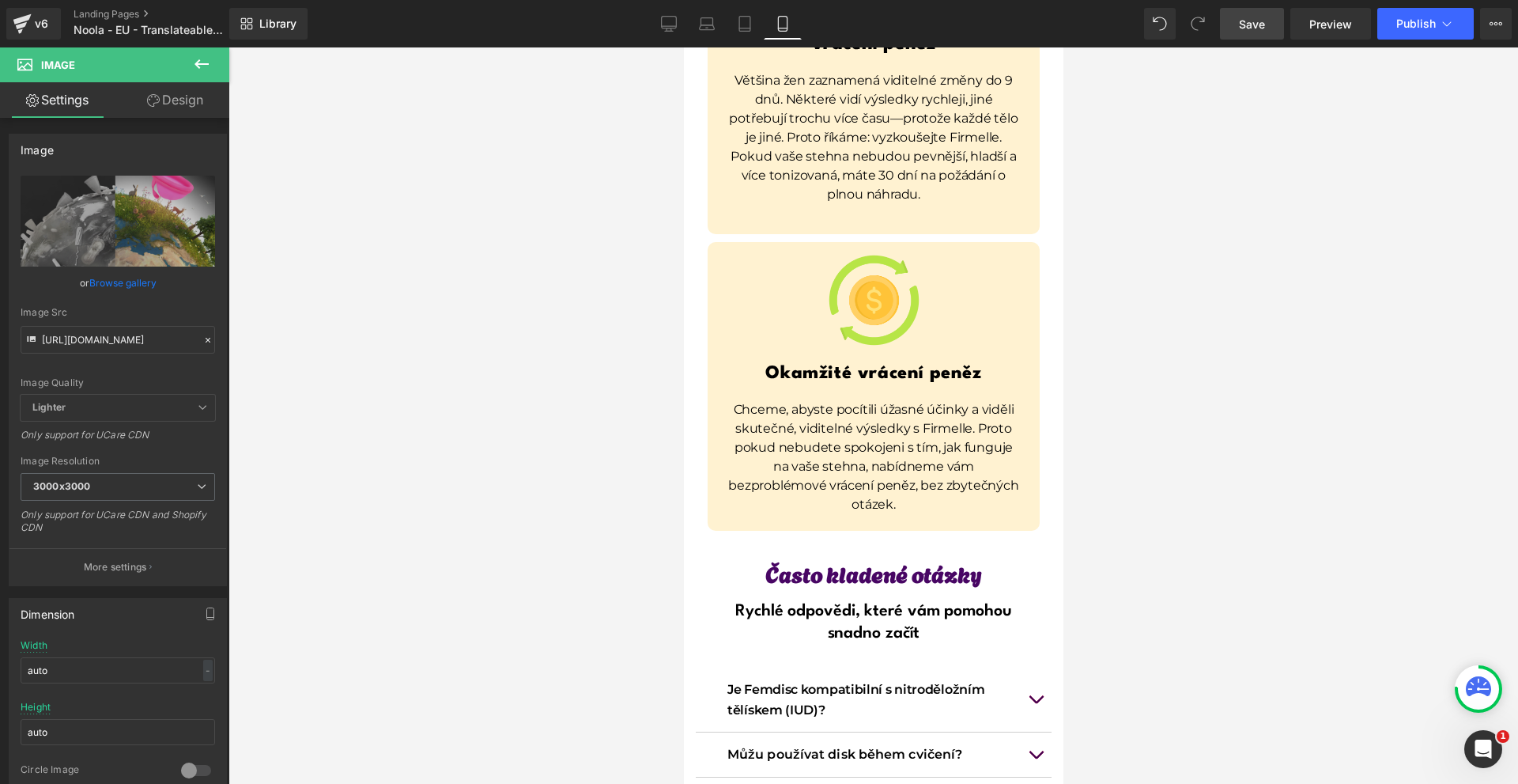
click at [1260, 32] on link "Save" at bounding box center [1252, 23] width 64 height 31
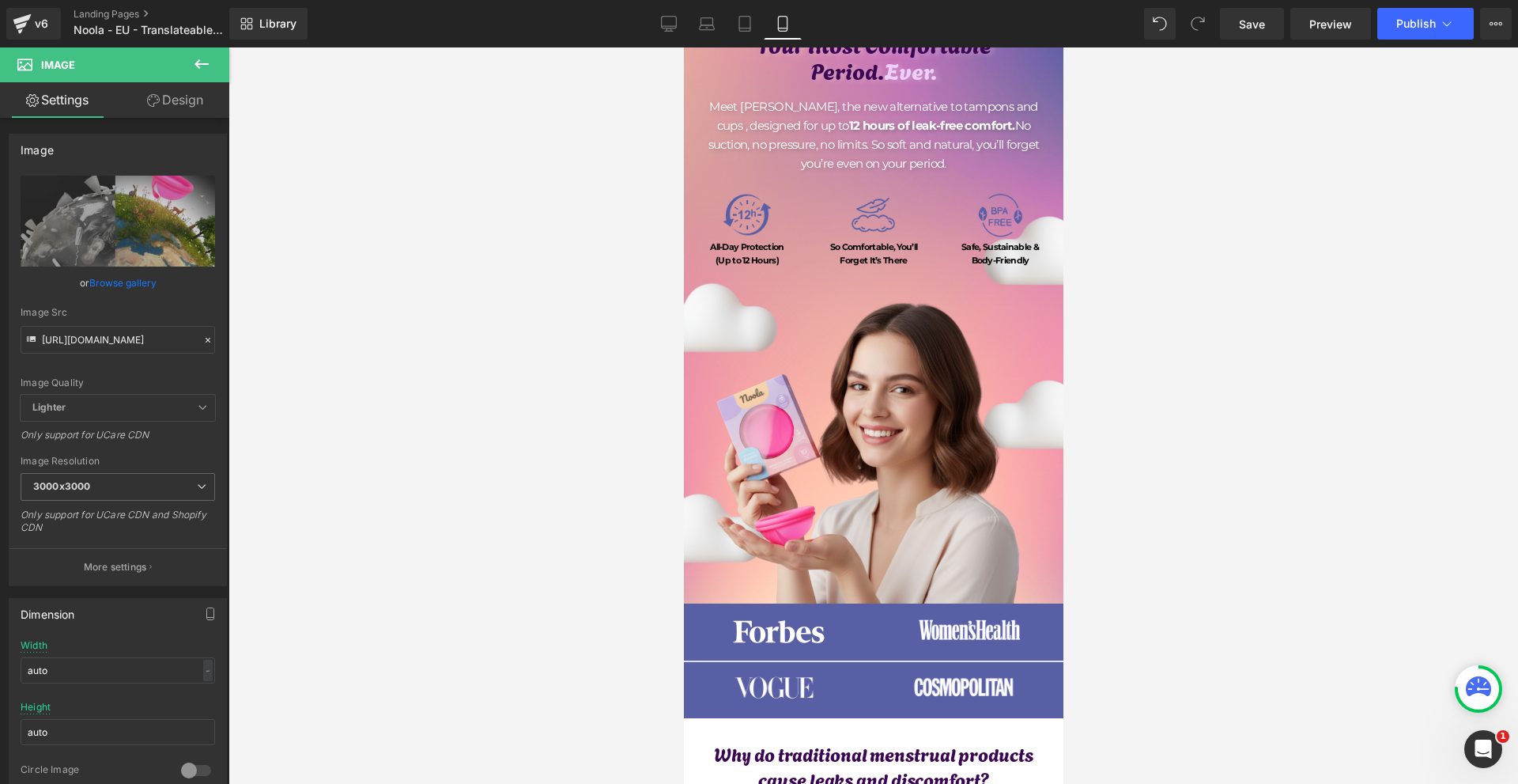
scroll to position [0, 0]
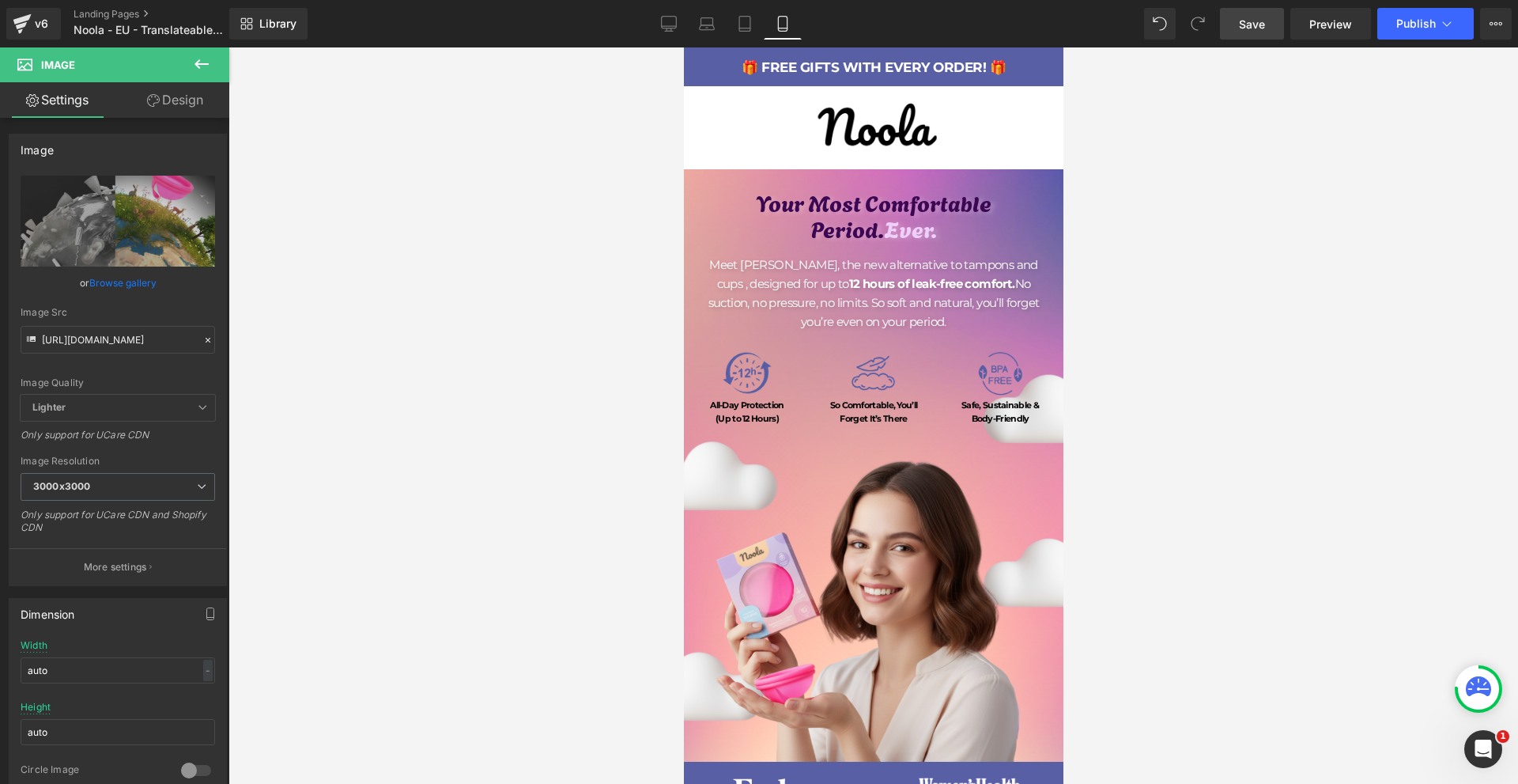
drag, startPoint x: 1264, startPoint y: 22, endPoint x: 314, endPoint y: 370, distance: 1011.7
click at [1264, 22] on span "Save" at bounding box center [1252, 24] width 26 height 17
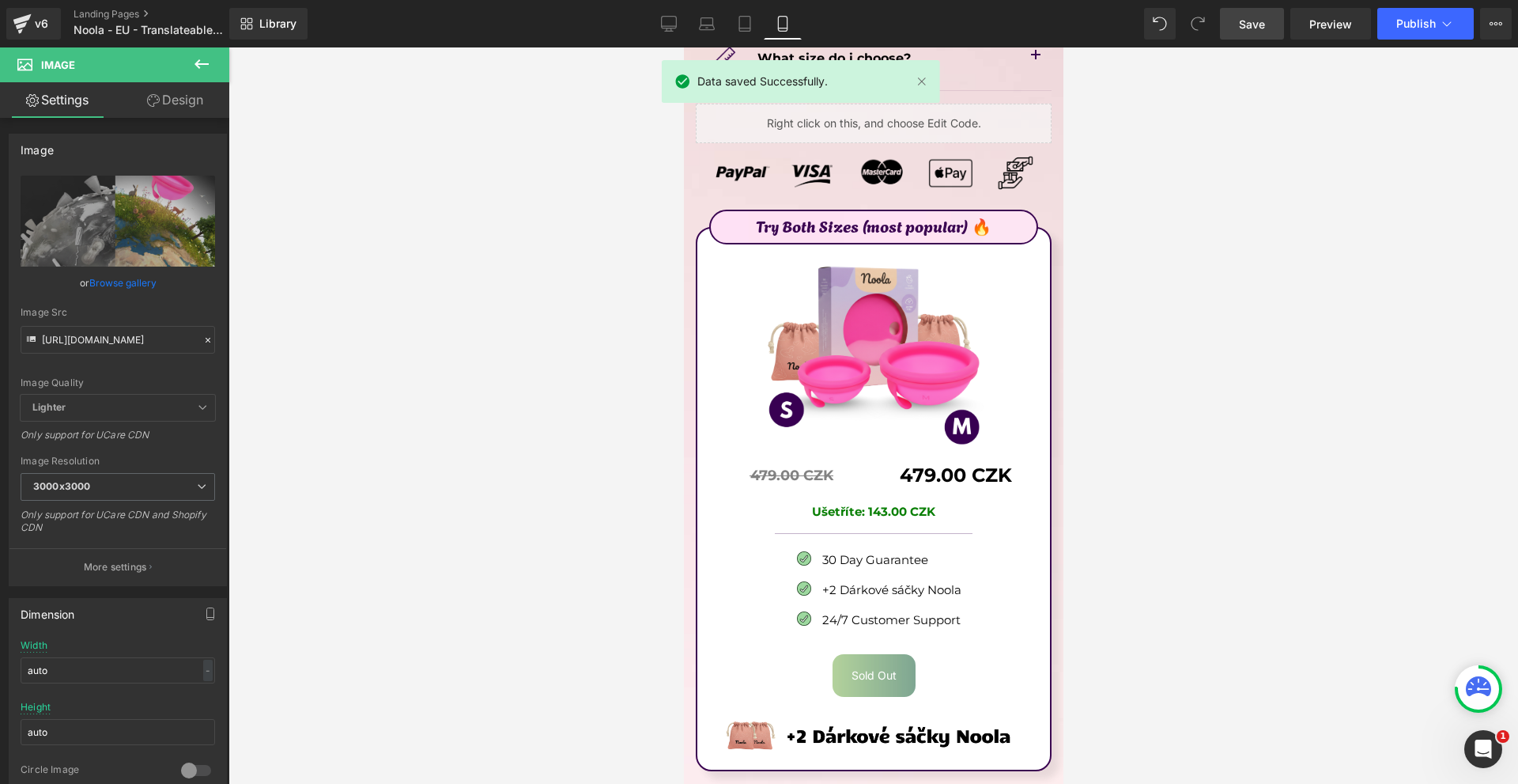
scroll to position [8936, 0]
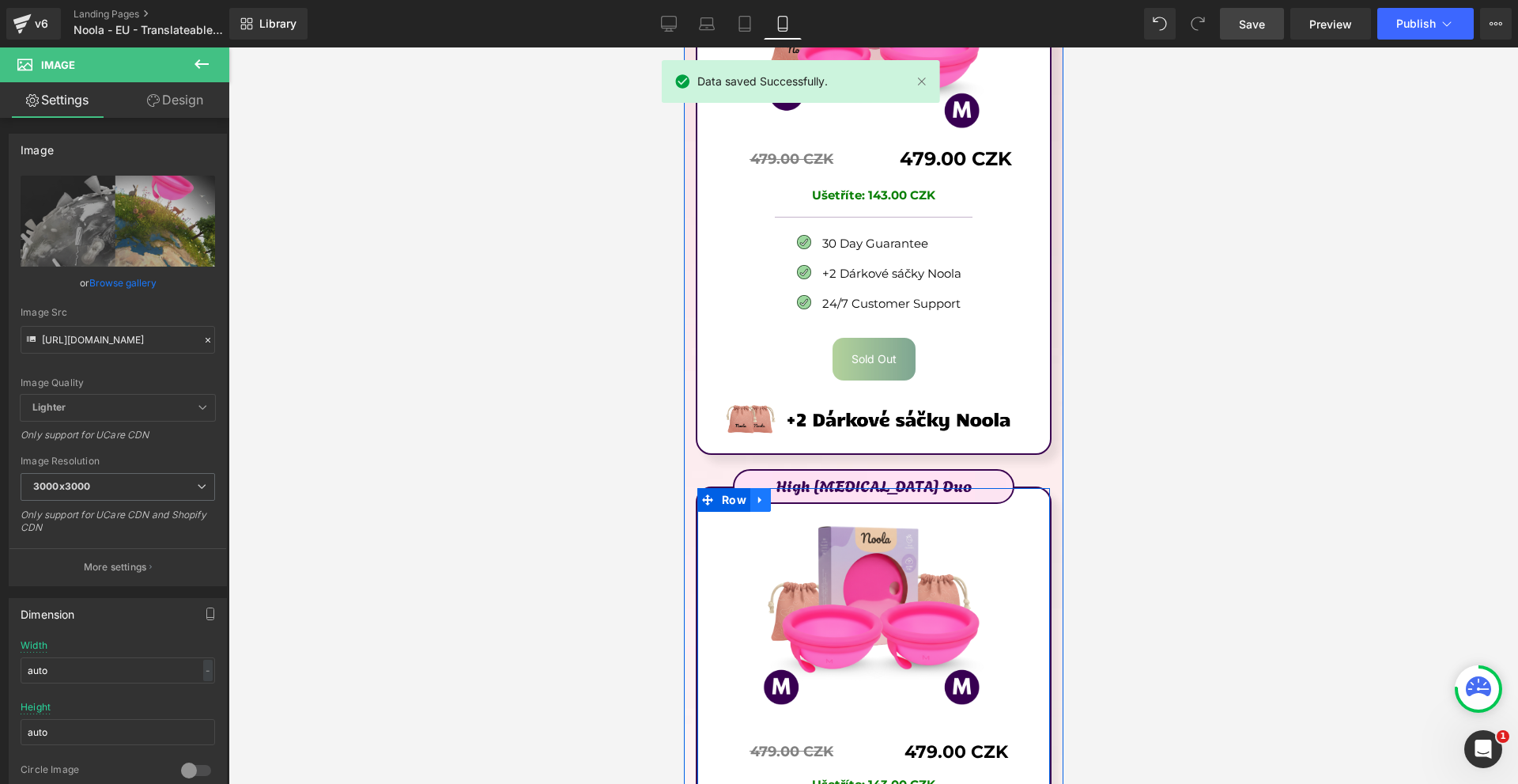
click at [762, 494] on icon at bounding box center [760, 499] width 11 height 12
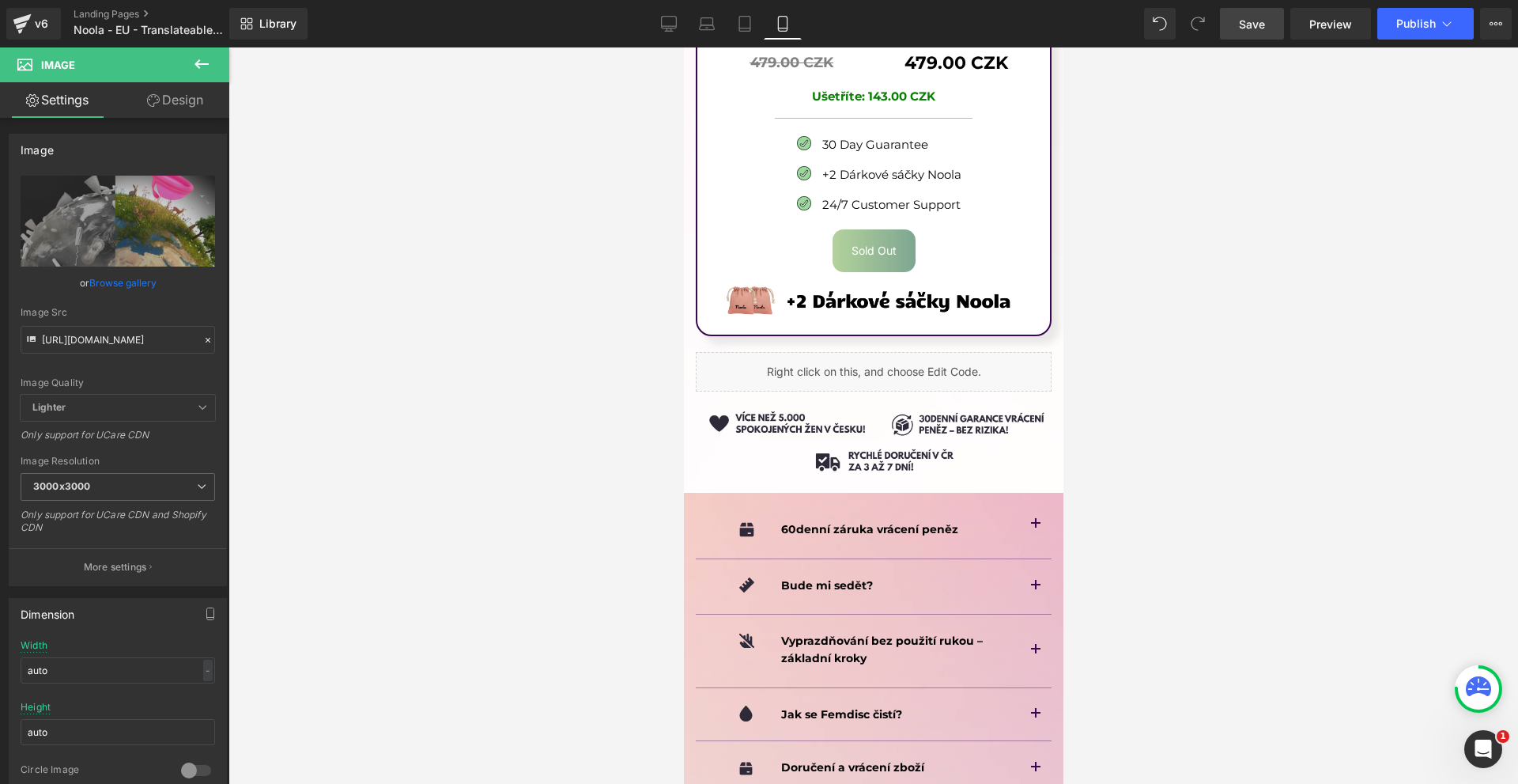
scroll to position [10280, 0]
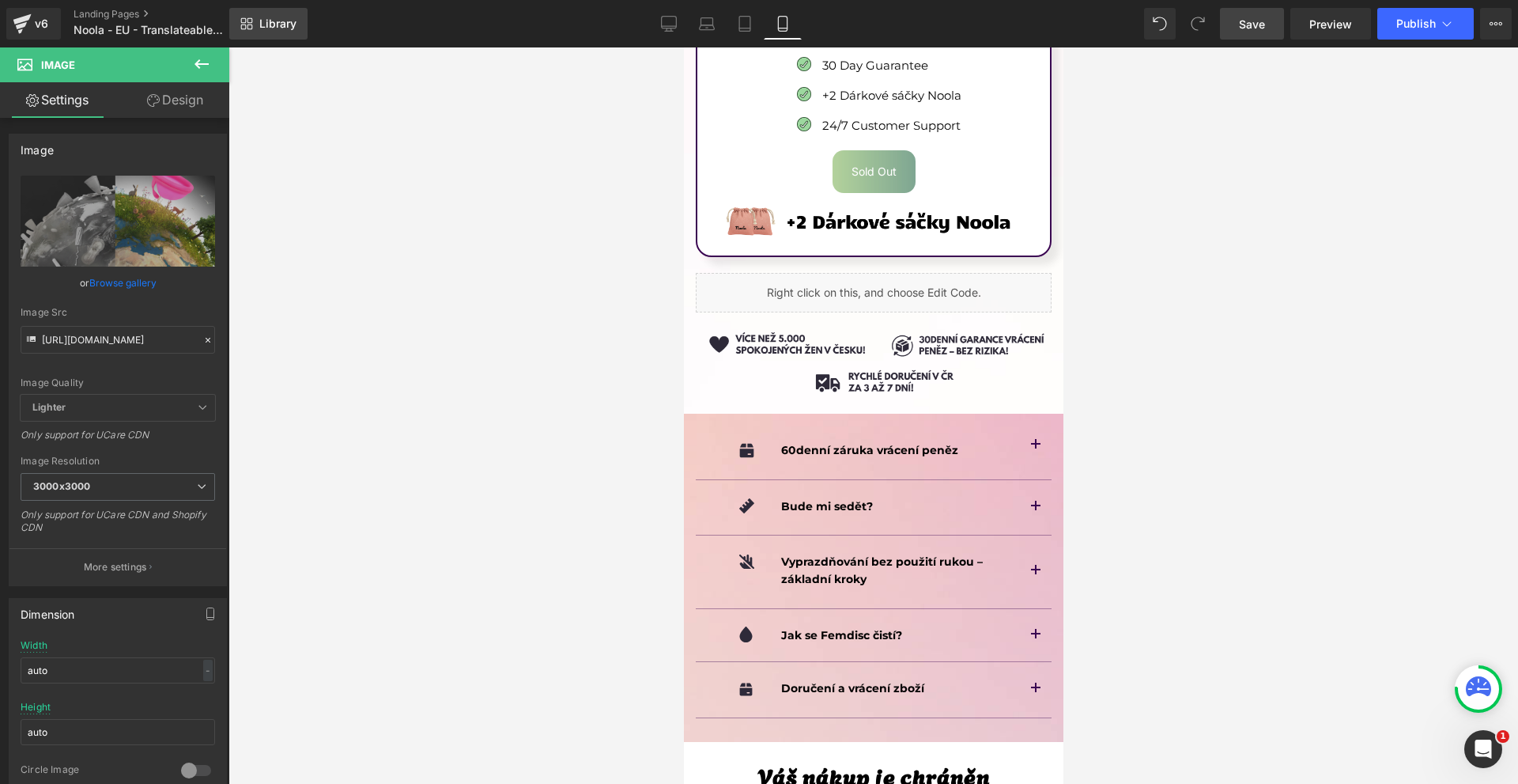
click at [253, 30] on link "Library" at bounding box center [269, 23] width 79 height 31
click at [301, 24] on link "Library" at bounding box center [269, 23] width 79 height 31
click at [260, 17] on span "Library" at bounding box center [278, 24] width 38 height 14
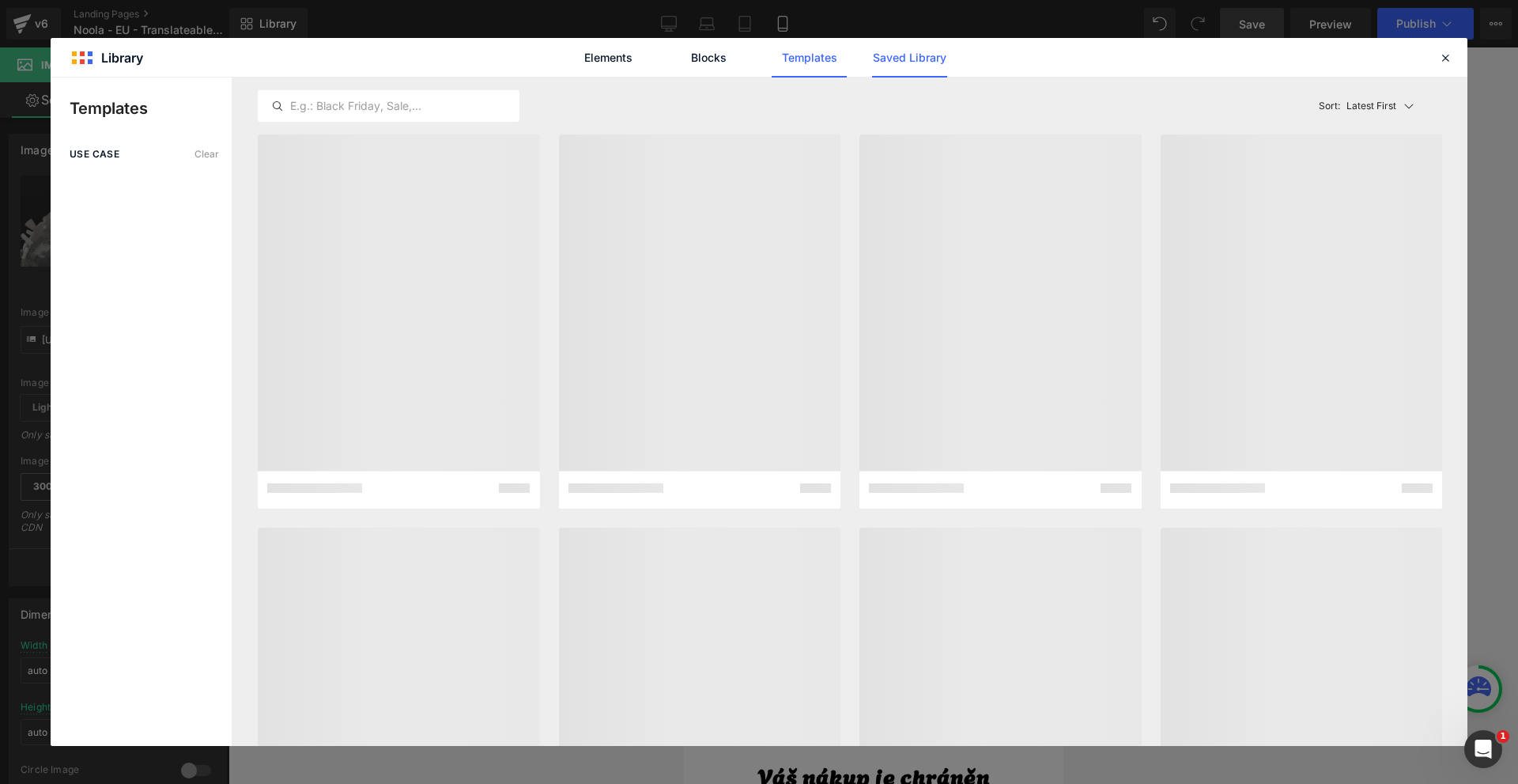
click at [902, 67] on link "Saved Library" at bounding box center [910, 58] width 75 height 39
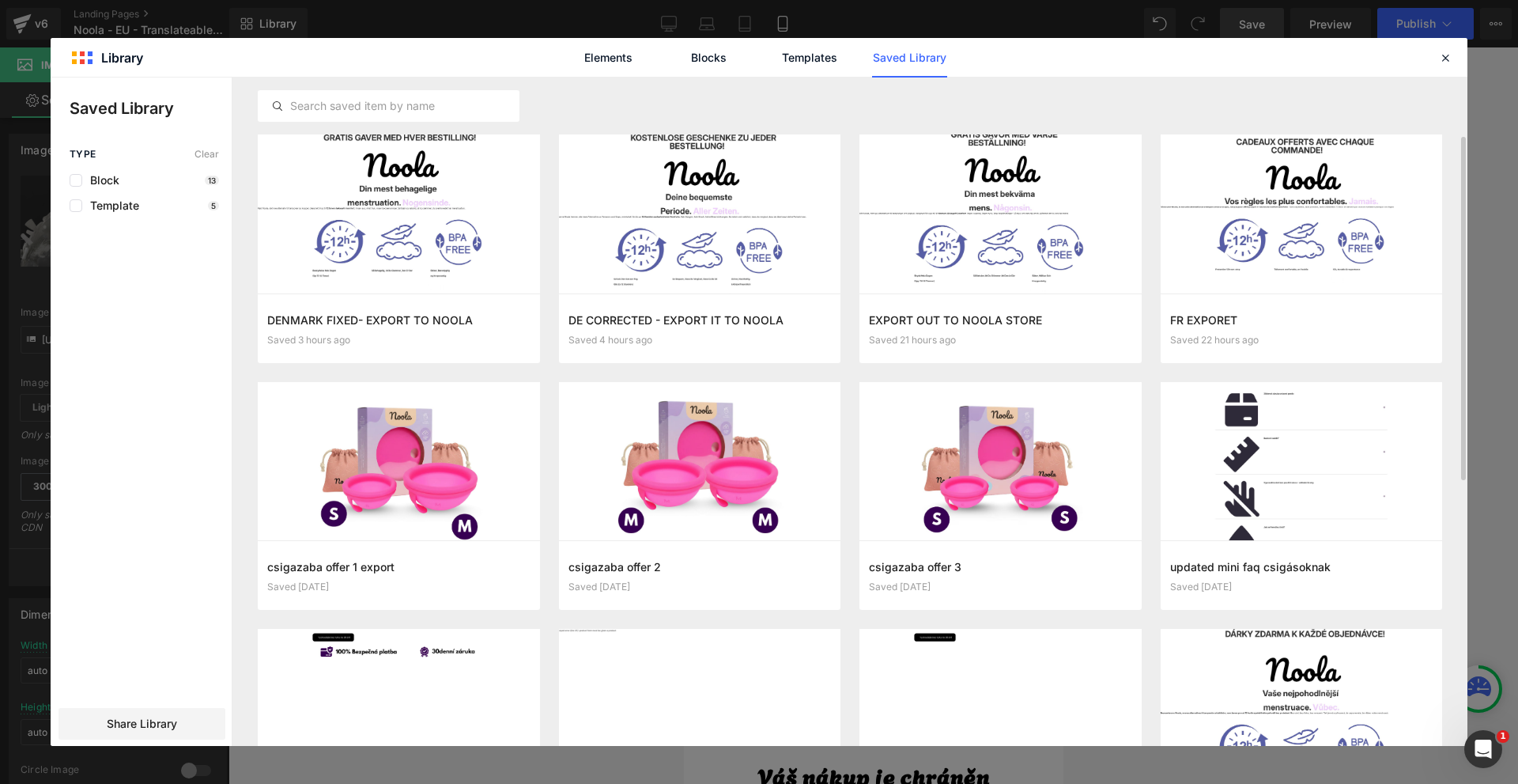
scroll to position [119, 0]
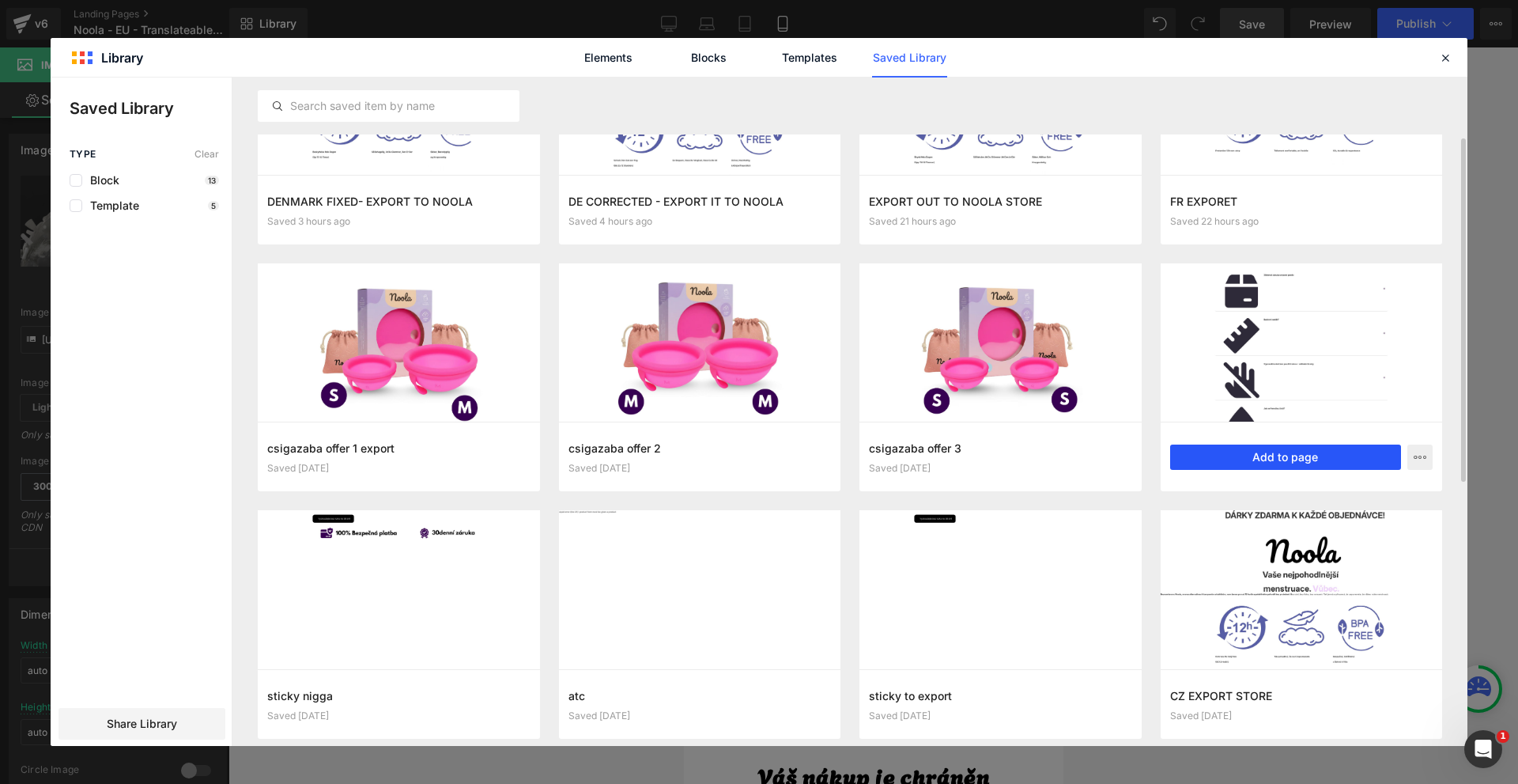
click at [1222, 459] on button "Add to page" at bounding box center [1286, 457] width 231 height 25
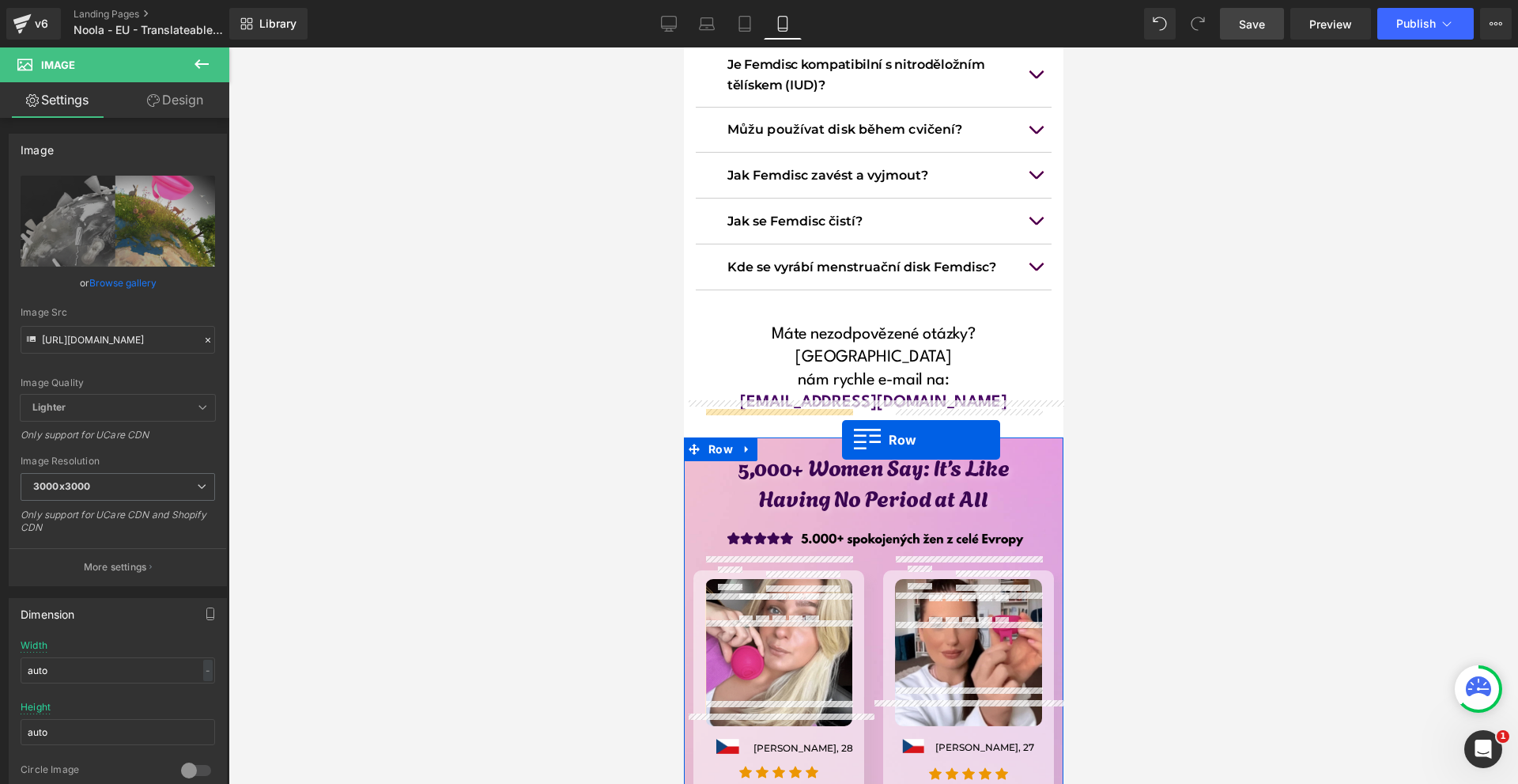
scroll to position [11932, 0]
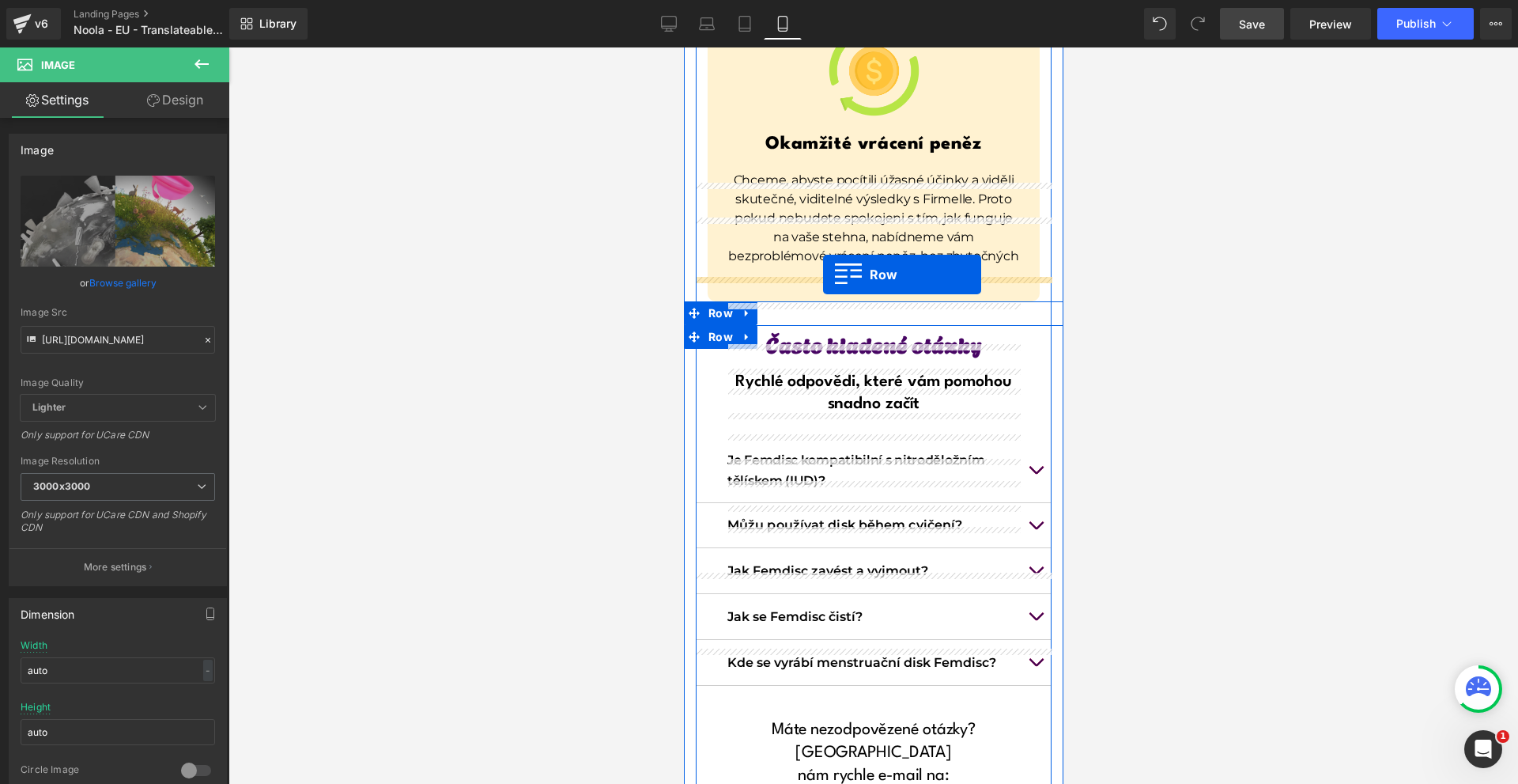
drag, startPoint x: 730, startPoint y: 428, endPoint x: 822, endPoint y: 274, distance: 179.4
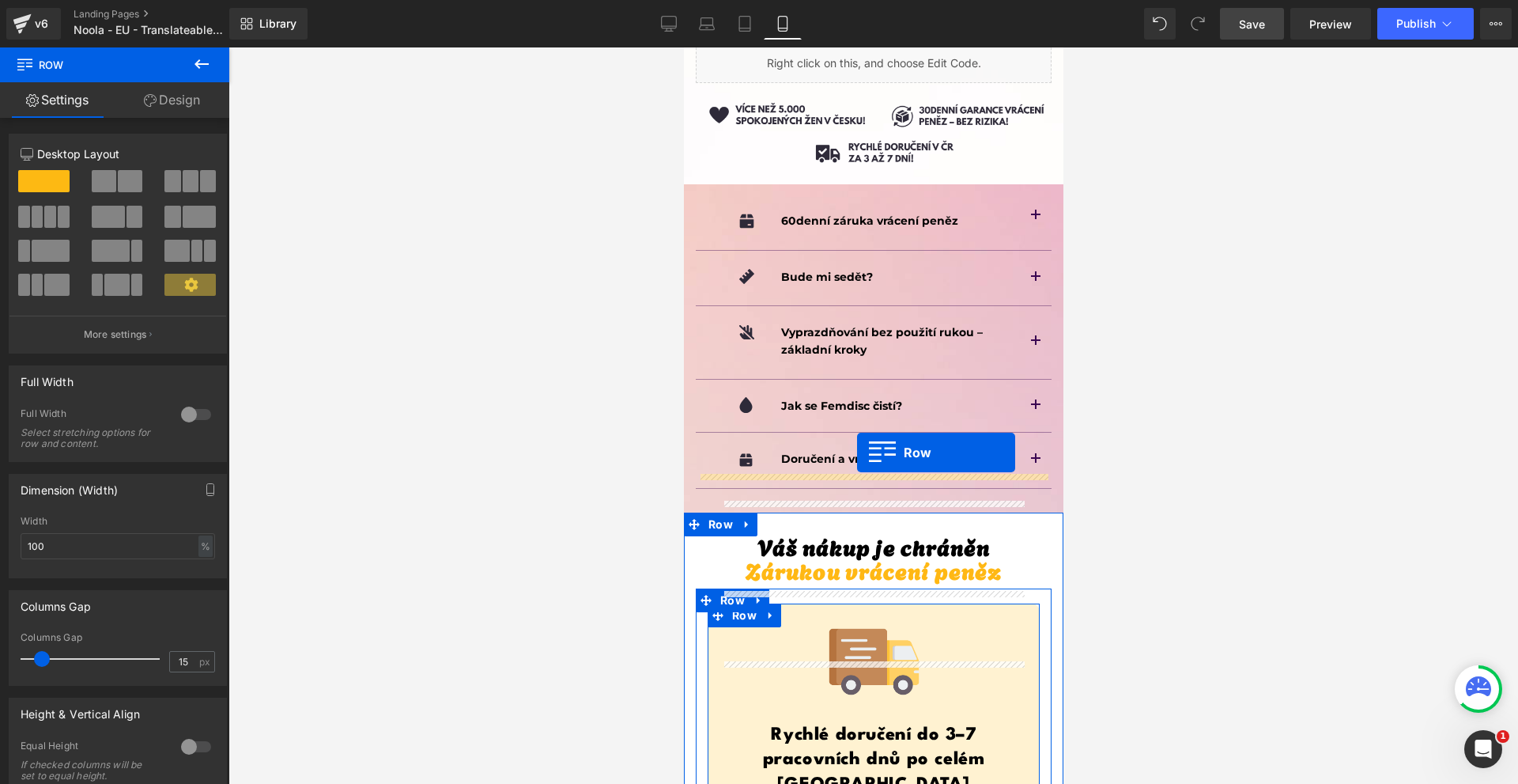
scroll to position [10430, 0]
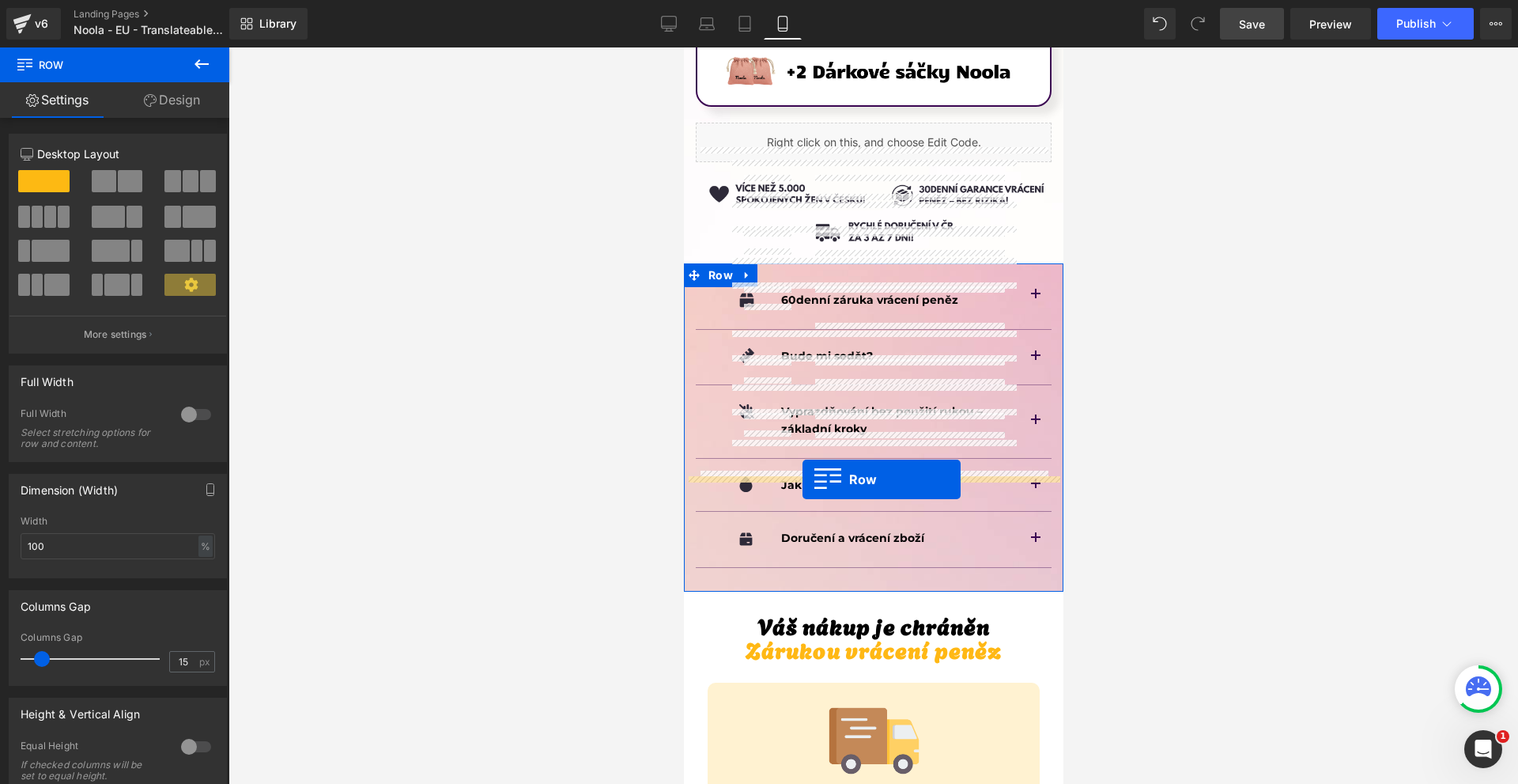
drag, startPoint x: 730, startPoint y: 278, endPoint x: 802, endPoint y: 480, distance: 214.4
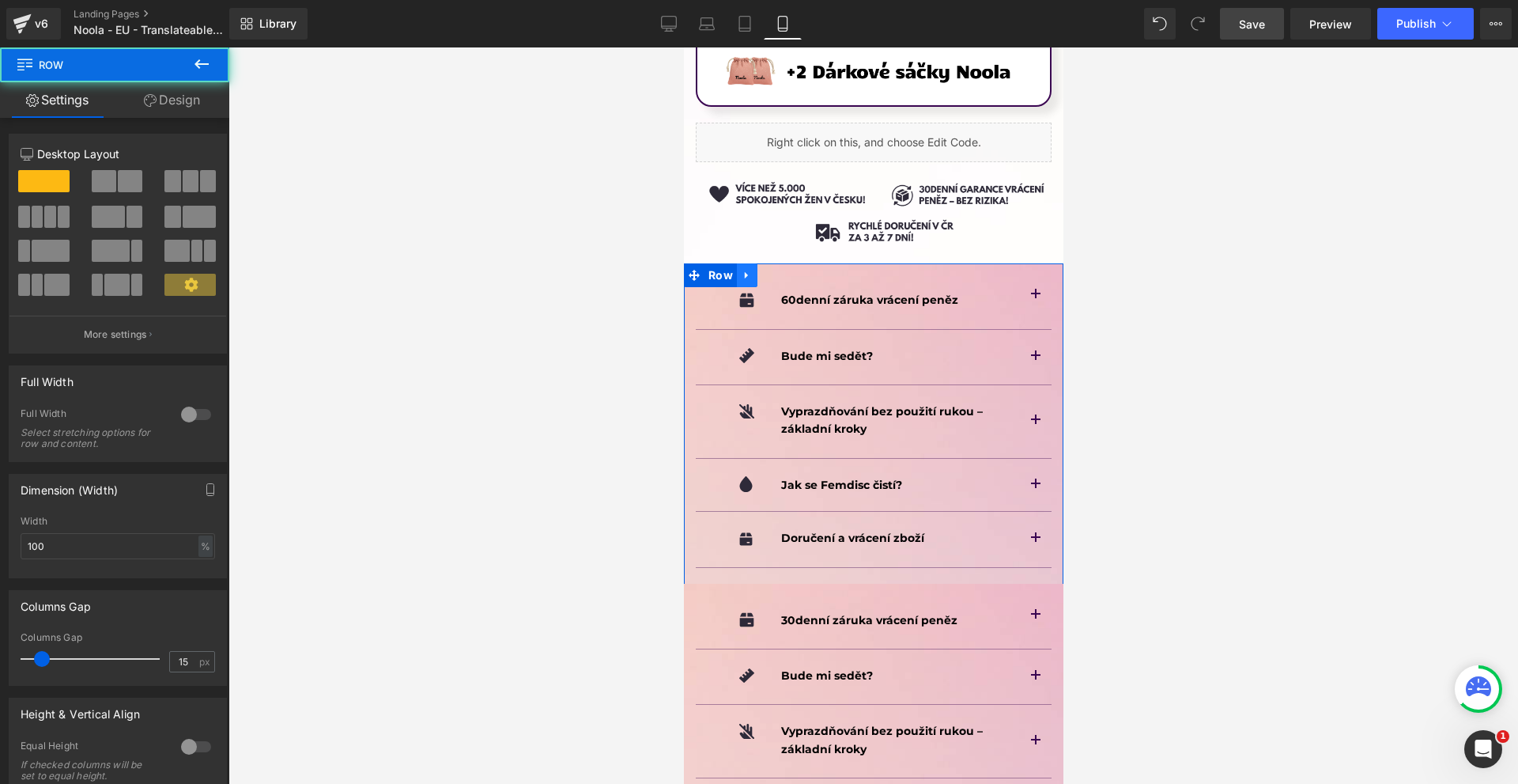
click at [749, 270] on icon at bounding box center [746, 275] width 11 height 12
click at [788, 270] on icon at bounding box center [788, 275] width 11 height 12
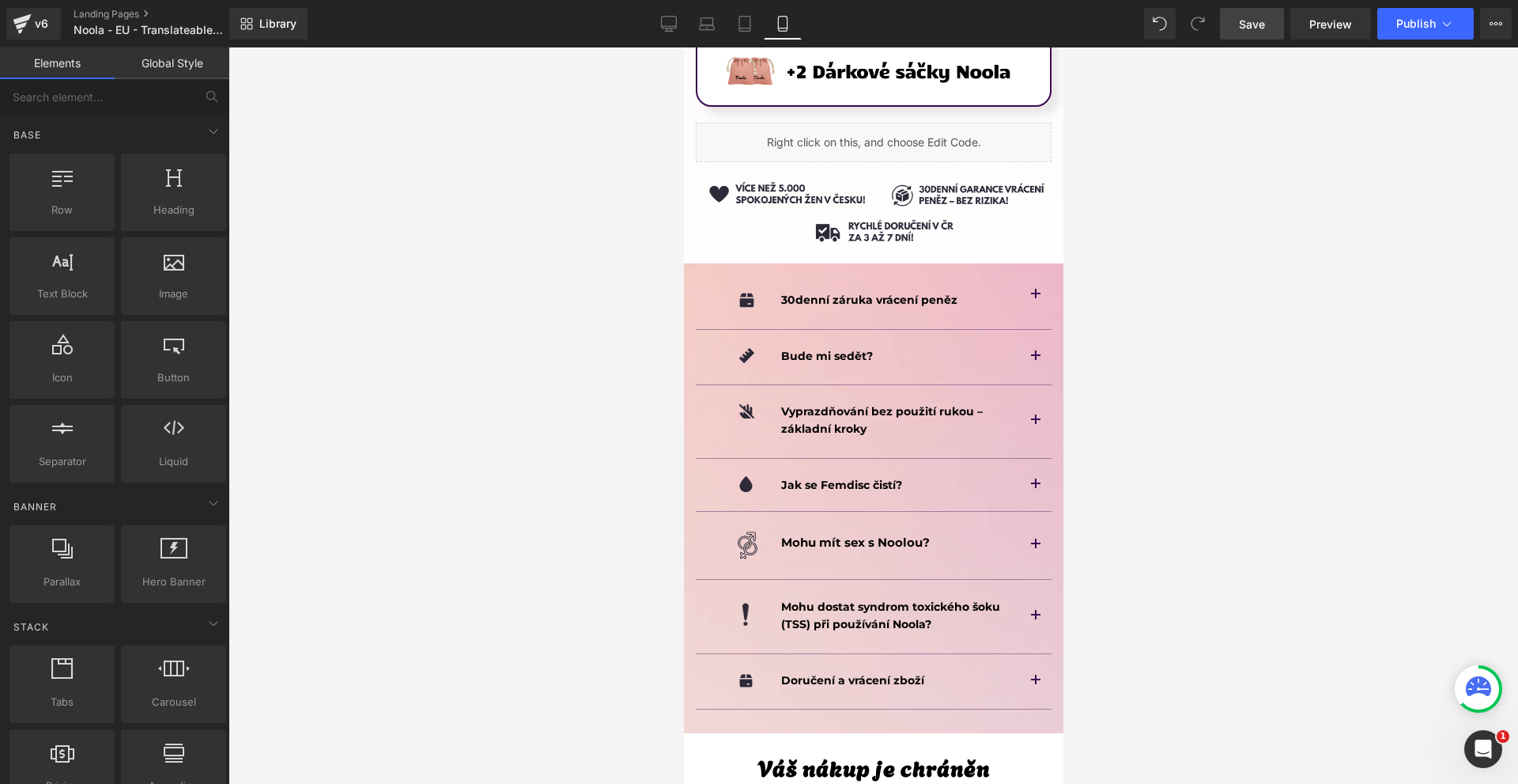
click at [1255, 21] on span "Save" at bounding box center [1252, 24] width 26 height 17
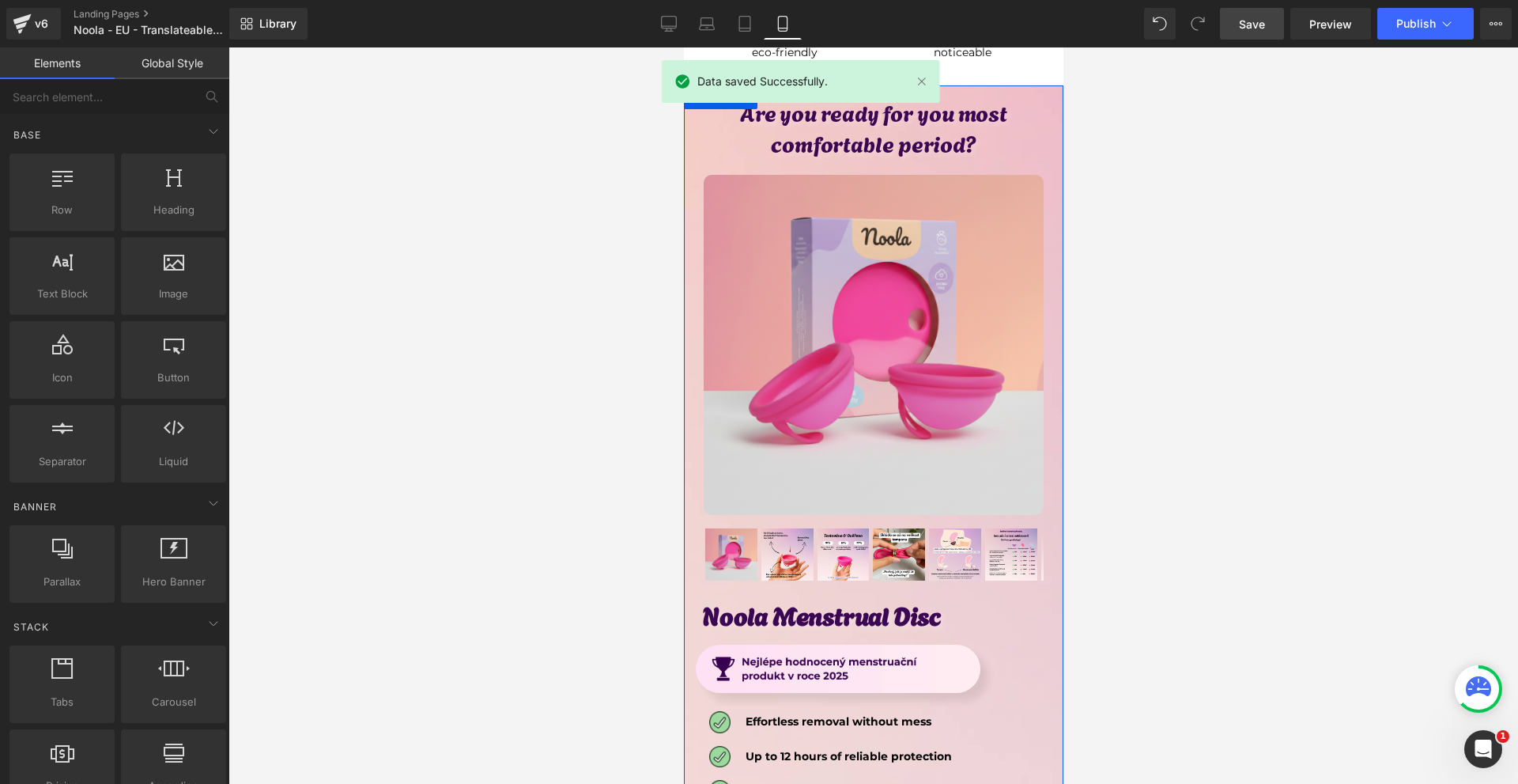
scroll to position [7978, 0]
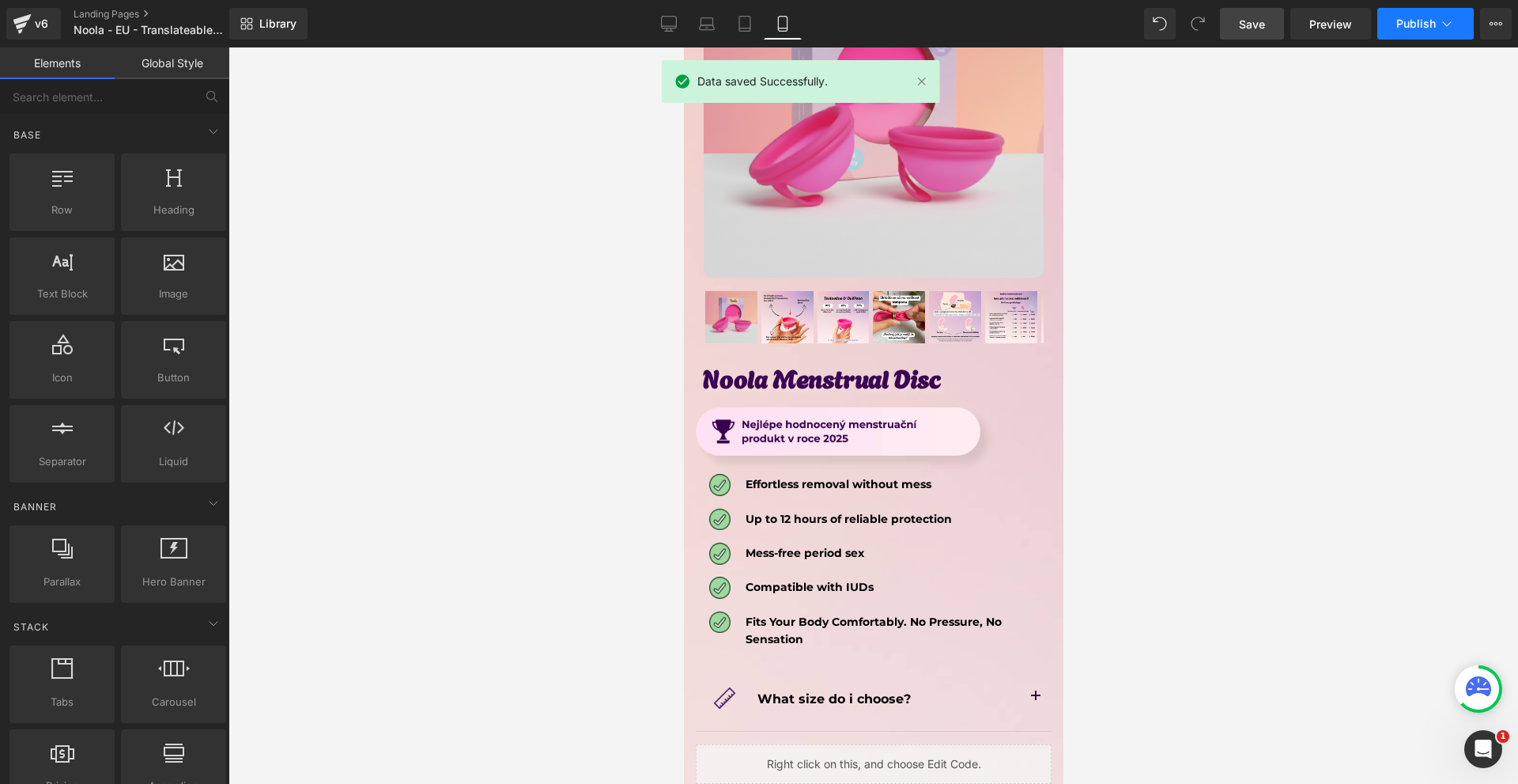
click at [1423, 24] on span "Publish" at bounding box center [1416, 23] width 39 height 13
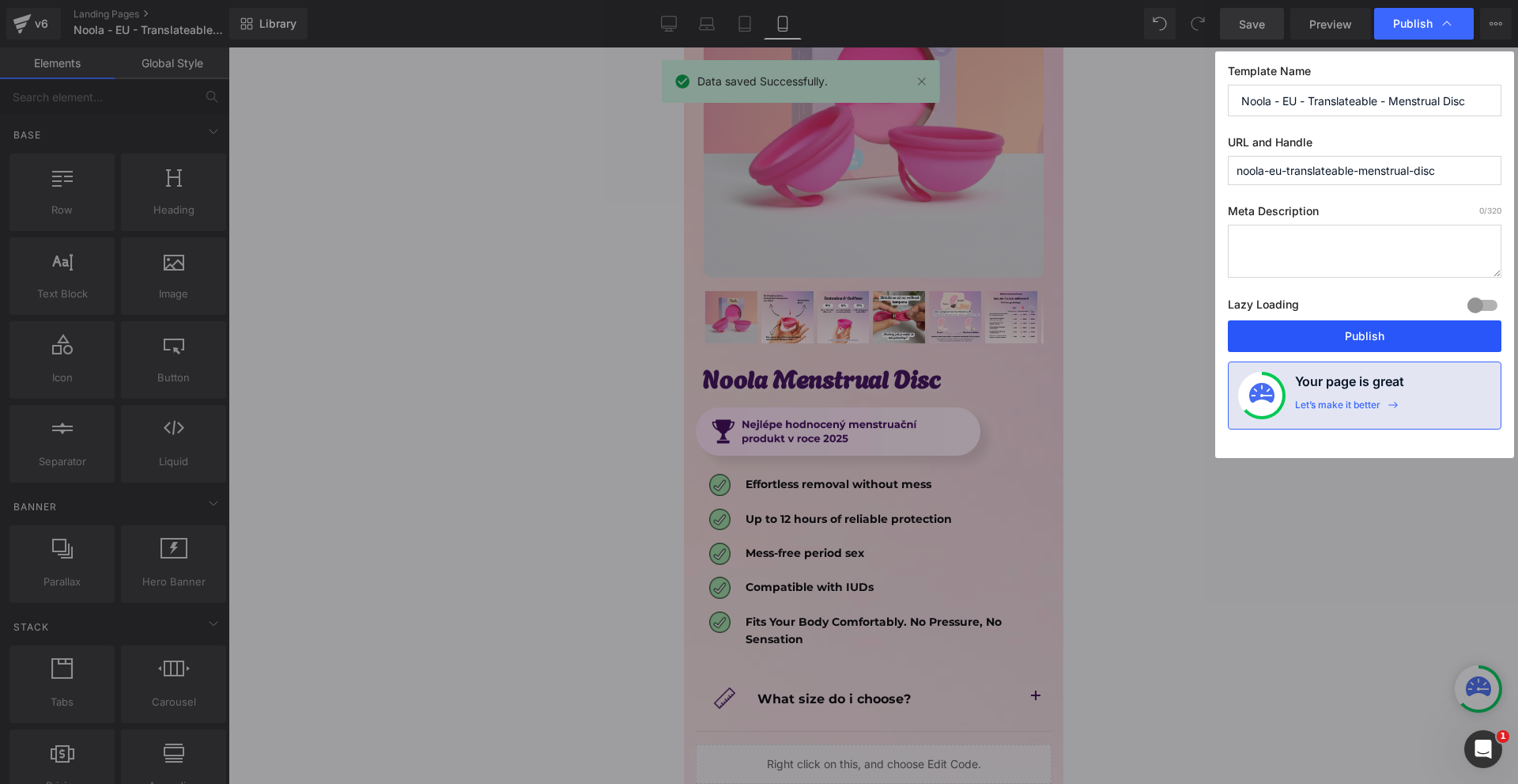
click at [1372, 331] on button "Publish" at bounding box center [1364, 336] width 273 height 31
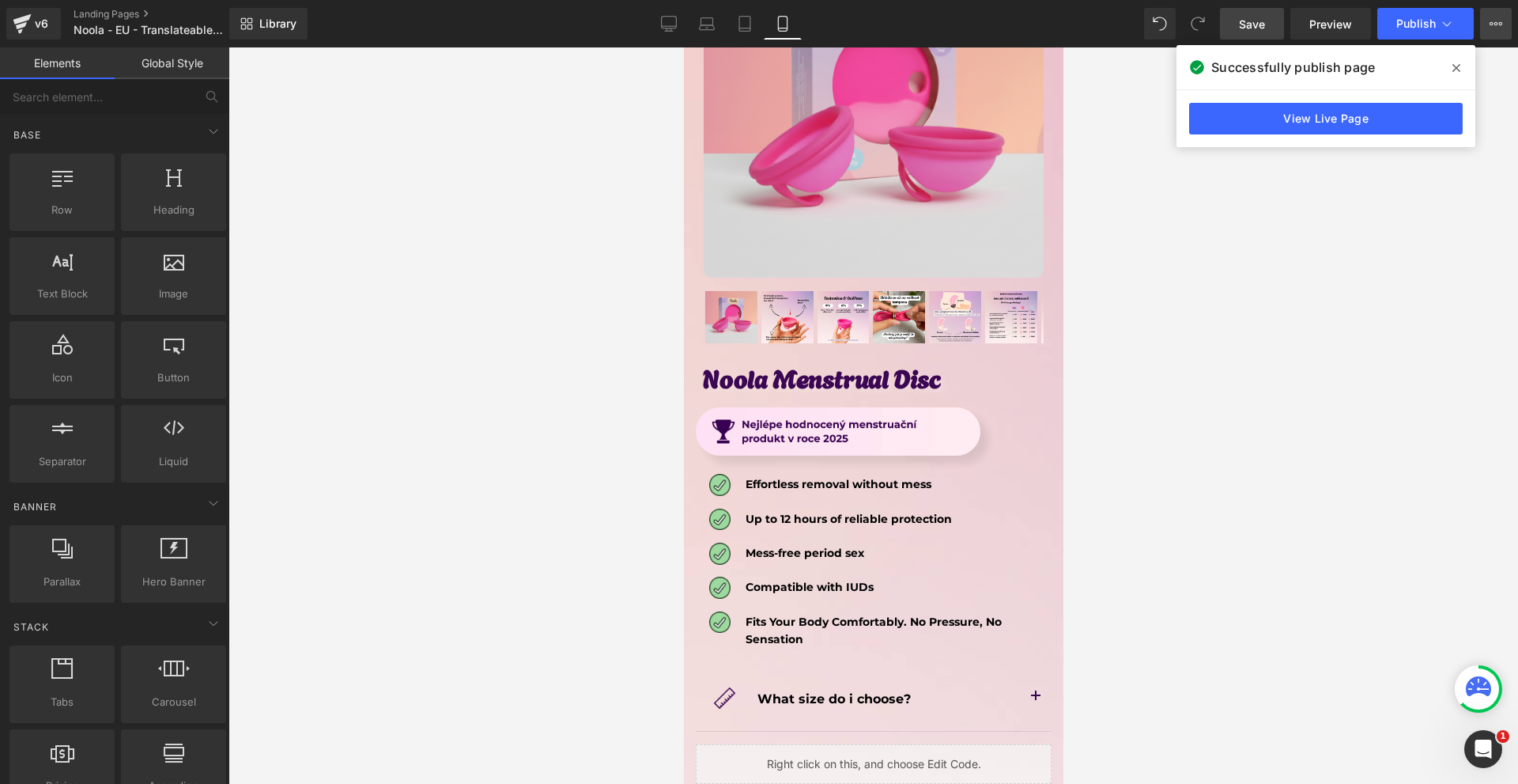
click at [1490, 24] on icon at bounding box center [1491, 24] width 4 height 4
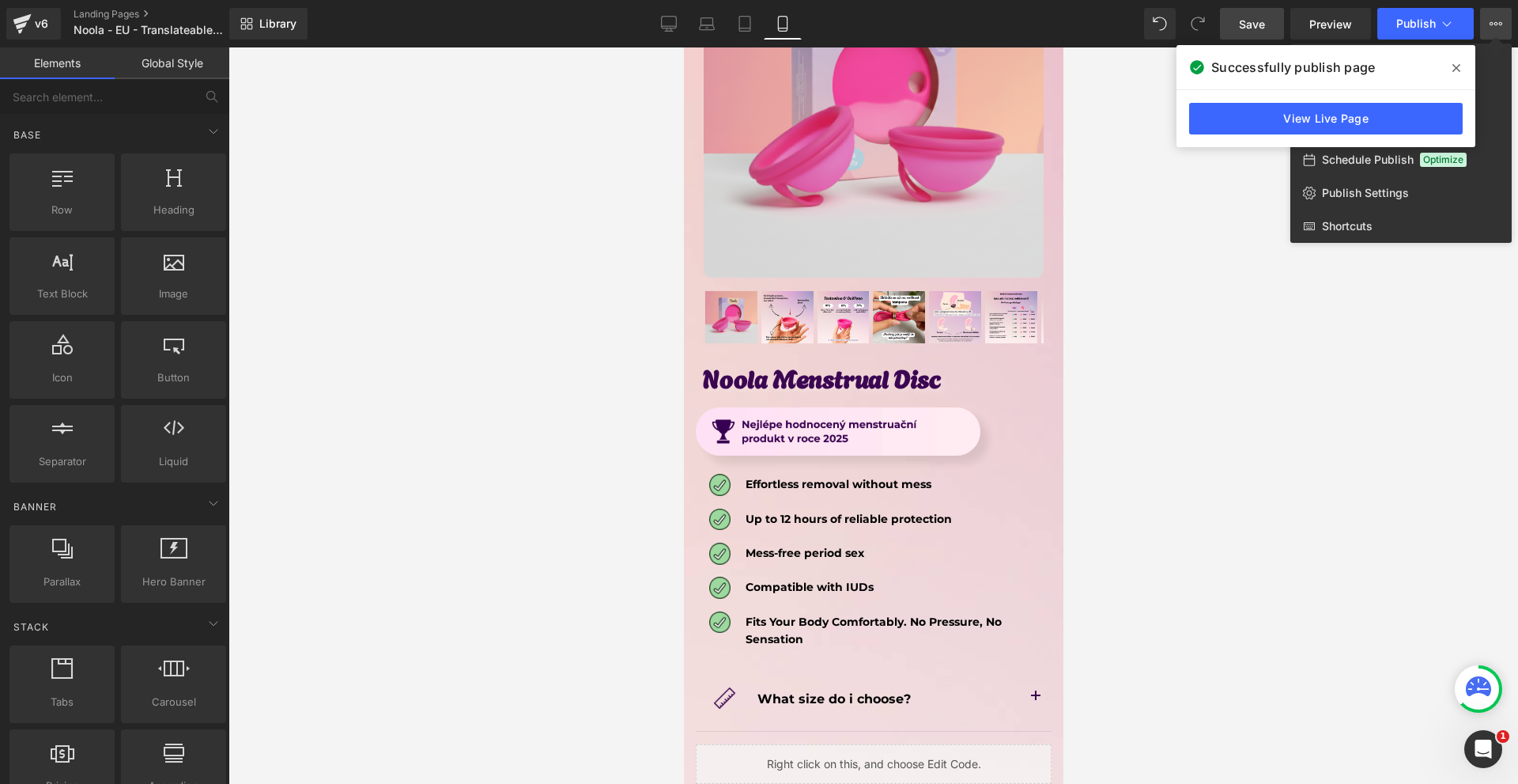
click at [1451, 57] on span at bounding box center [1456, 68] width 25 height 25
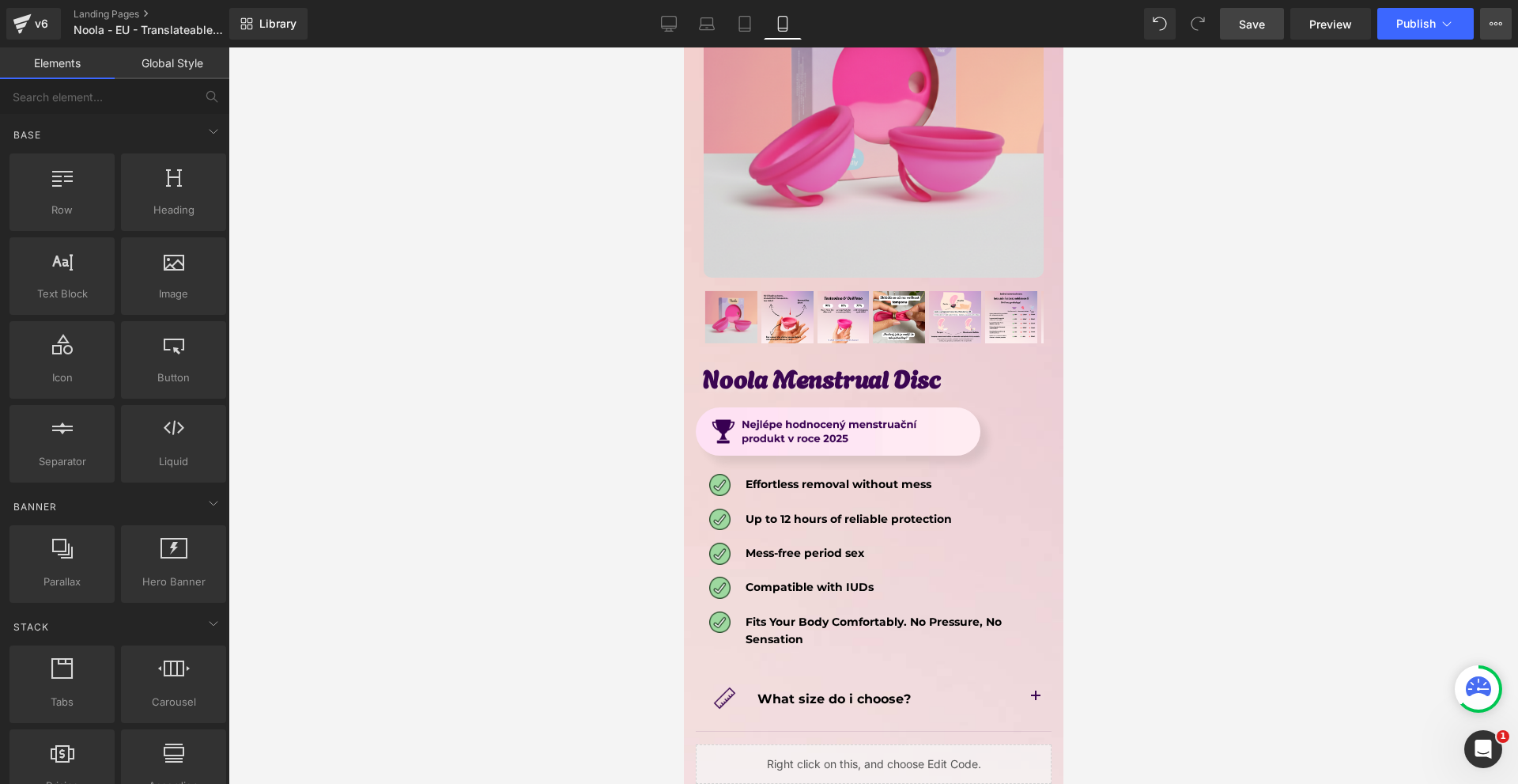
click at [1503, 18] on button "View Live Page View with current Template Save Template to Library Schedule Pub…" at bounding box center [1496, 23] width 31 height 31
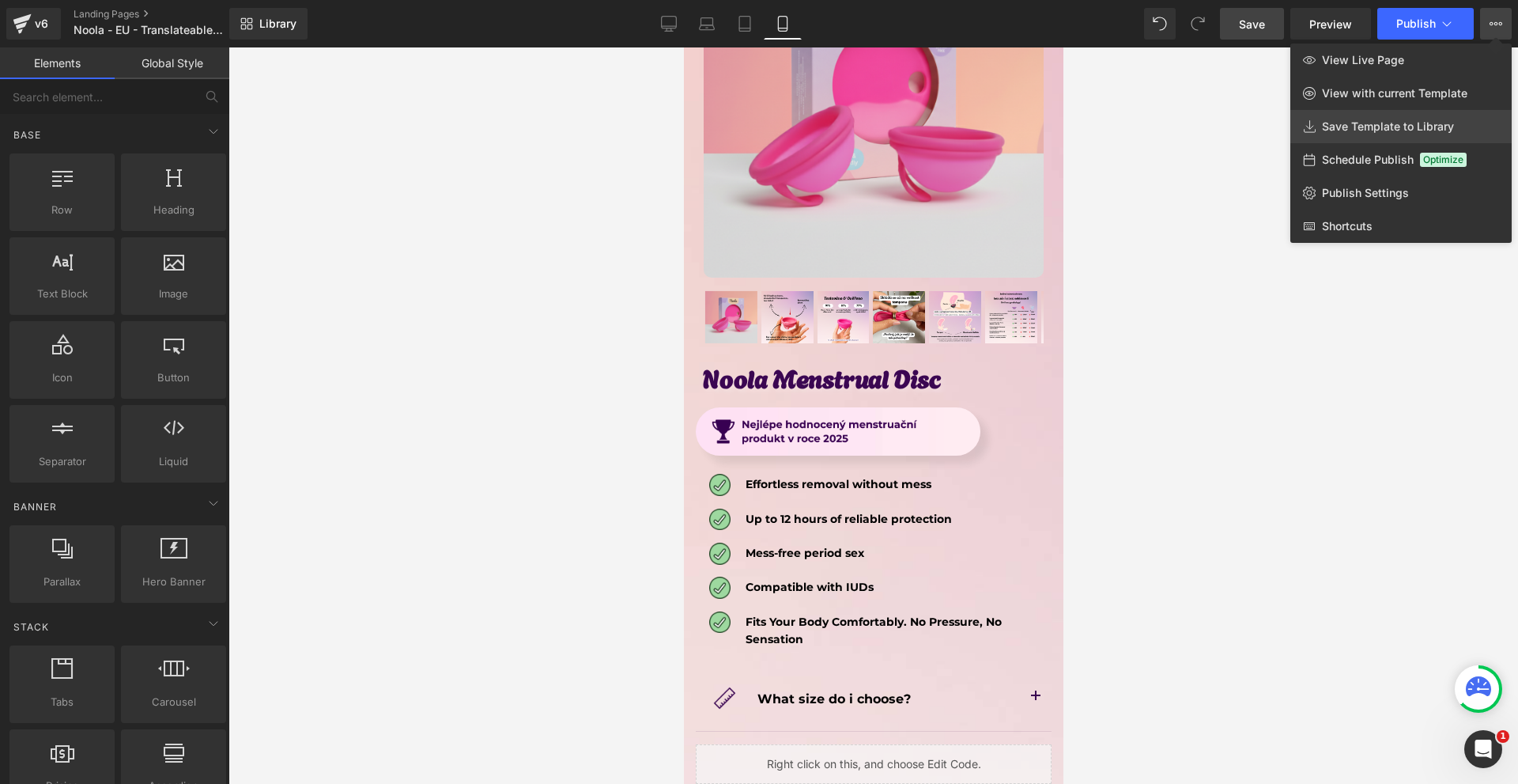
click at [1350, 130] on span "Save Template to Library" at bounding box center [1389, 127] width 132 height 14
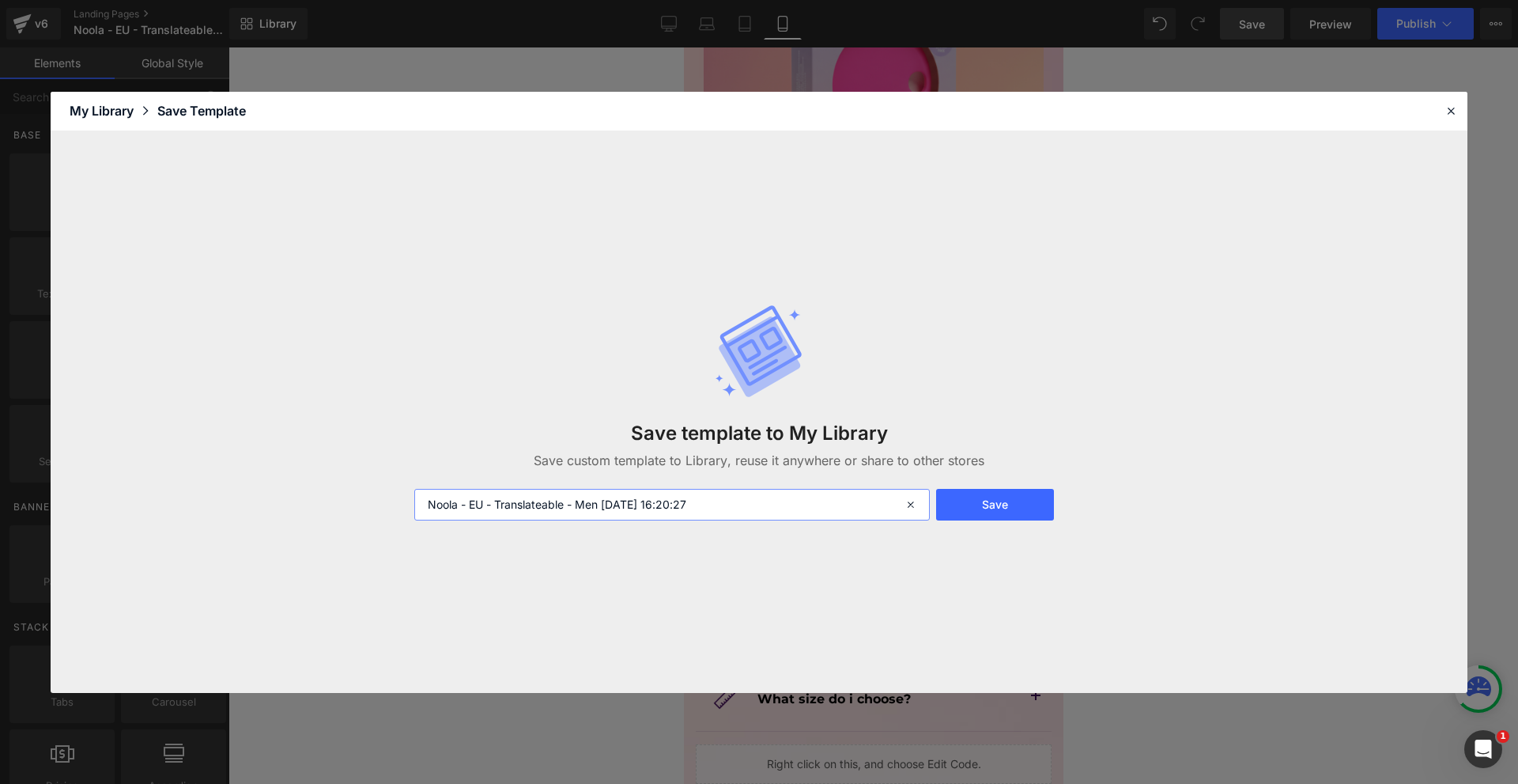
click at [661, 519] on input "Noola - EU - Translateable - Men [DATE] 16:20:27" at bounding box center [671, 504] width 515 height 31
click at [660, 519] on input "Noola - EU - Translateable - Men [DATE] 16:20:27" at bounding box center [671, 504] width 515 height 31
click at [603, 505] on input "NOOLA ÉS DAJANANAK ONNAN LANGS" at bounding box center [671, 504] width 515 height 31
type input "NOOLA ÉS DAJANANAK ONNAN -> LANGS"
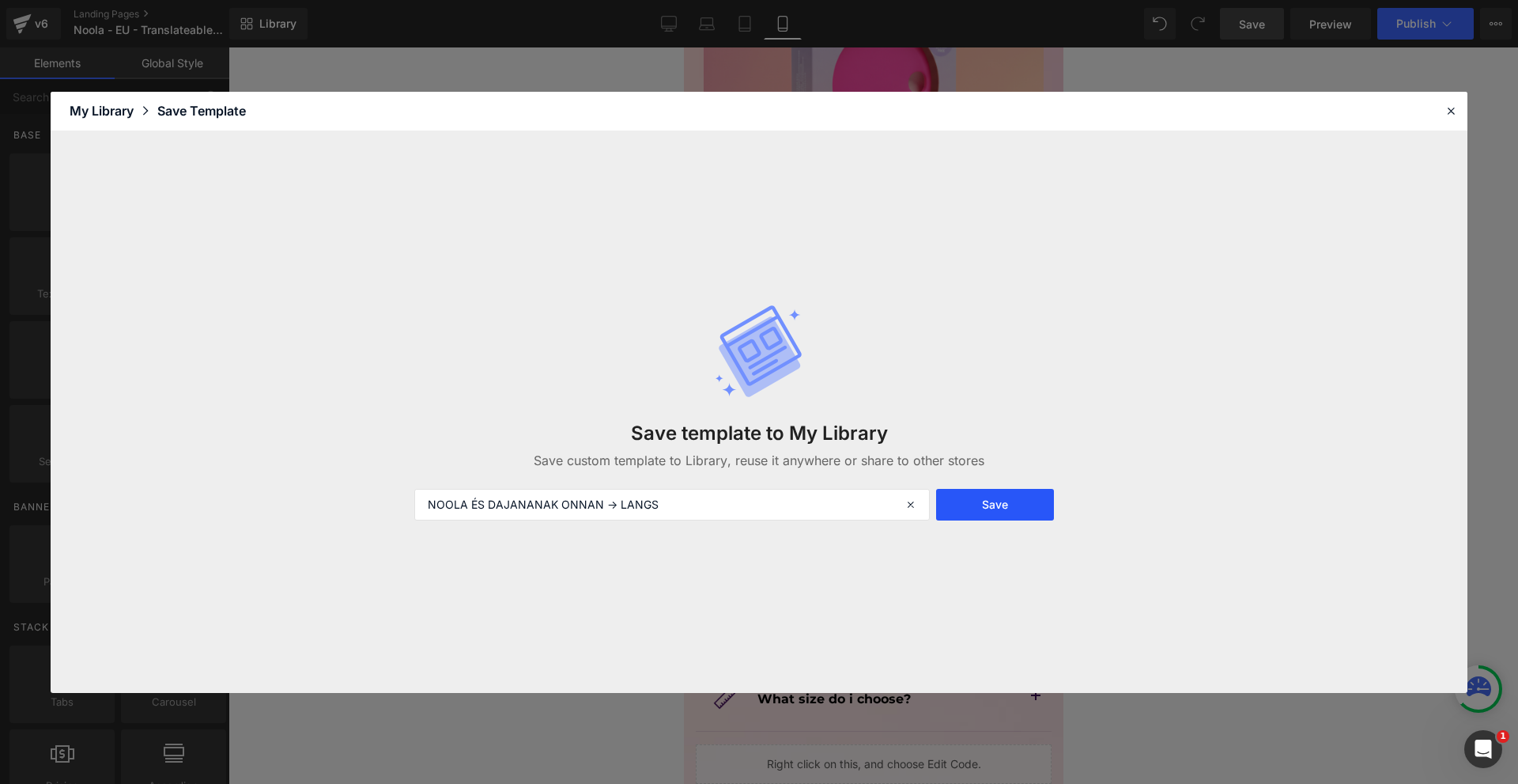
click at [999, 504] on button "Save" at bounding box center [996, 504] width 118 height 31
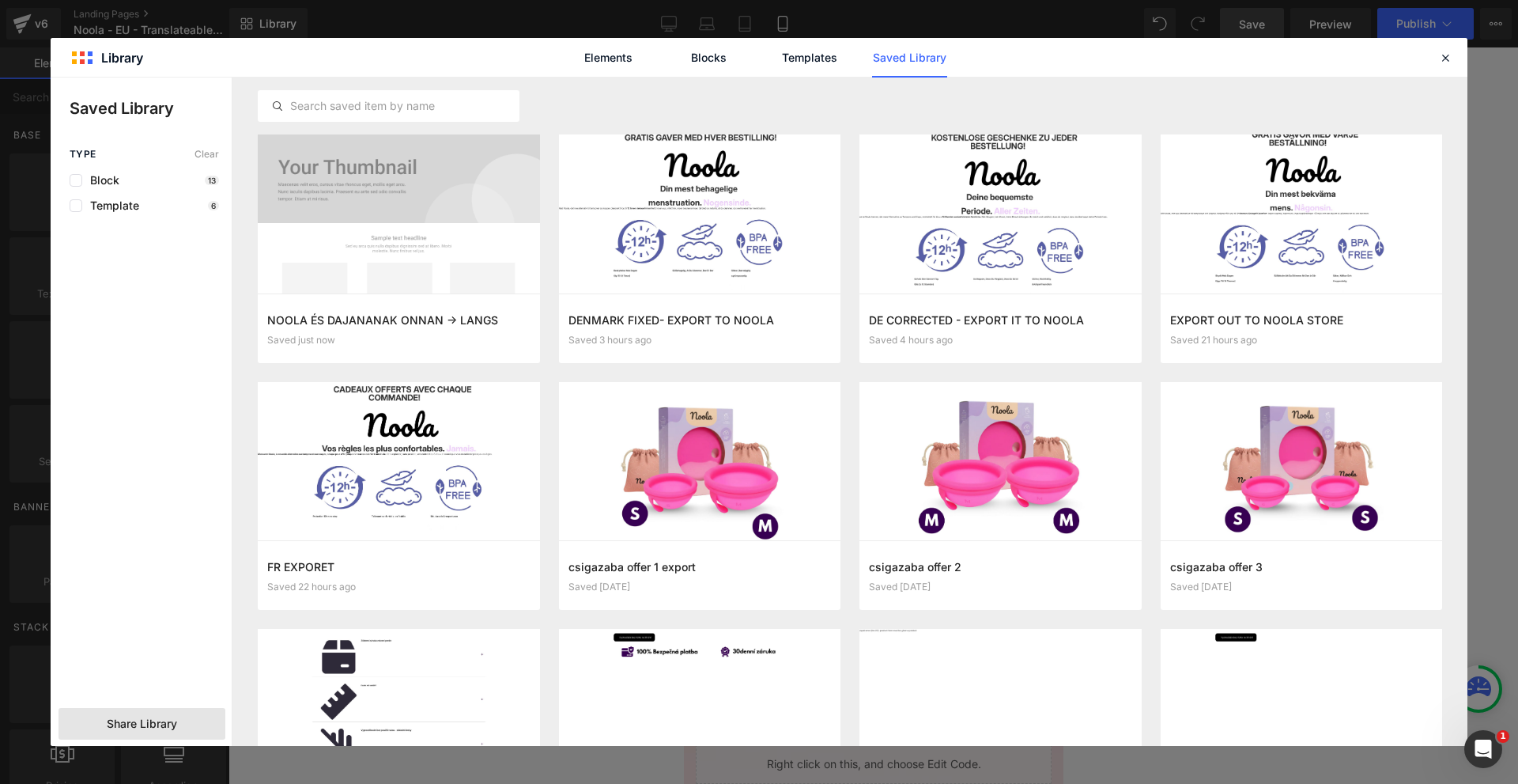
click at [185, 728] on div "Share Library" at bounding box center [142, 723] width 167 height 31
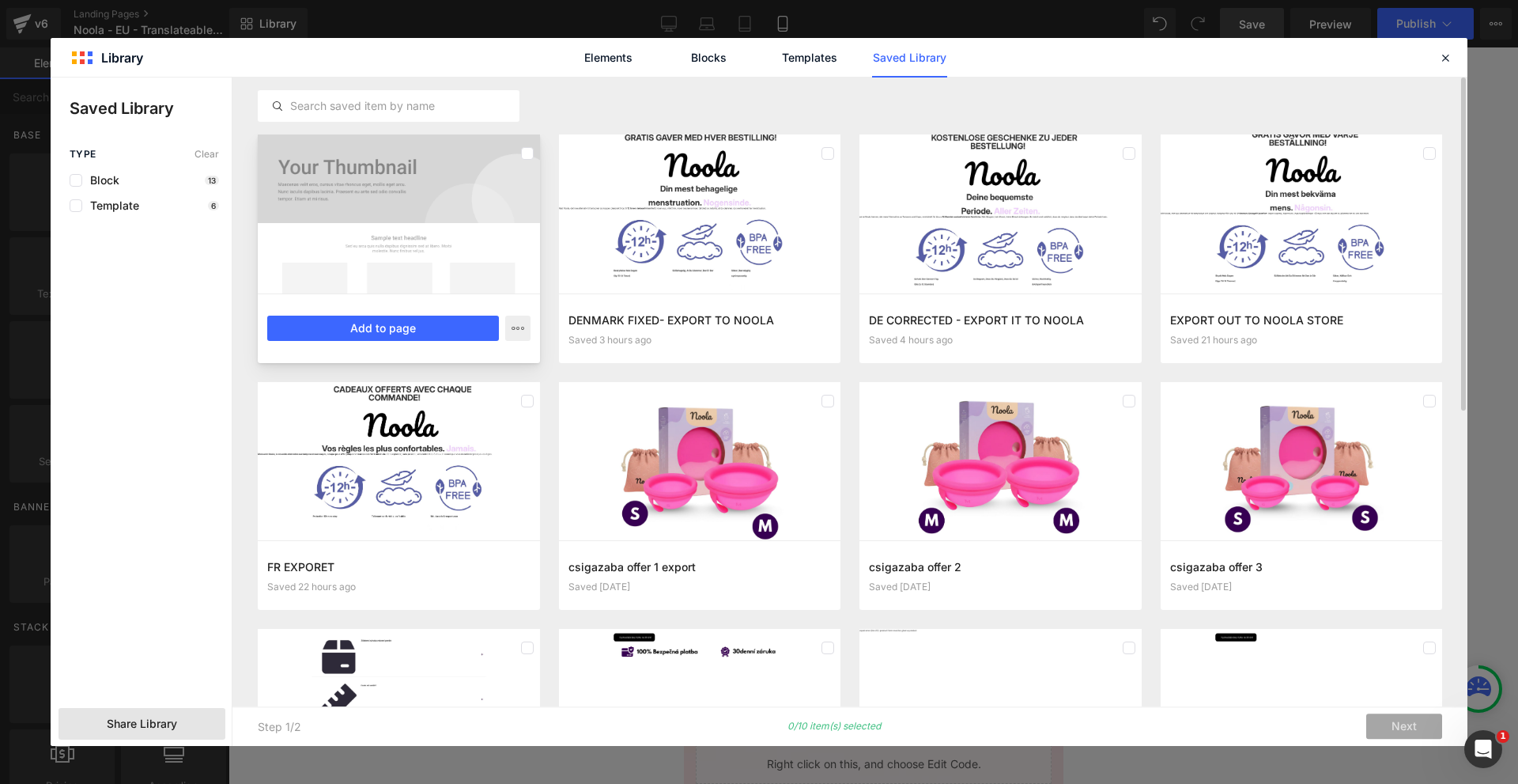
click at [432, 249] on div at bounding box center [399, 214] width 282 height 159
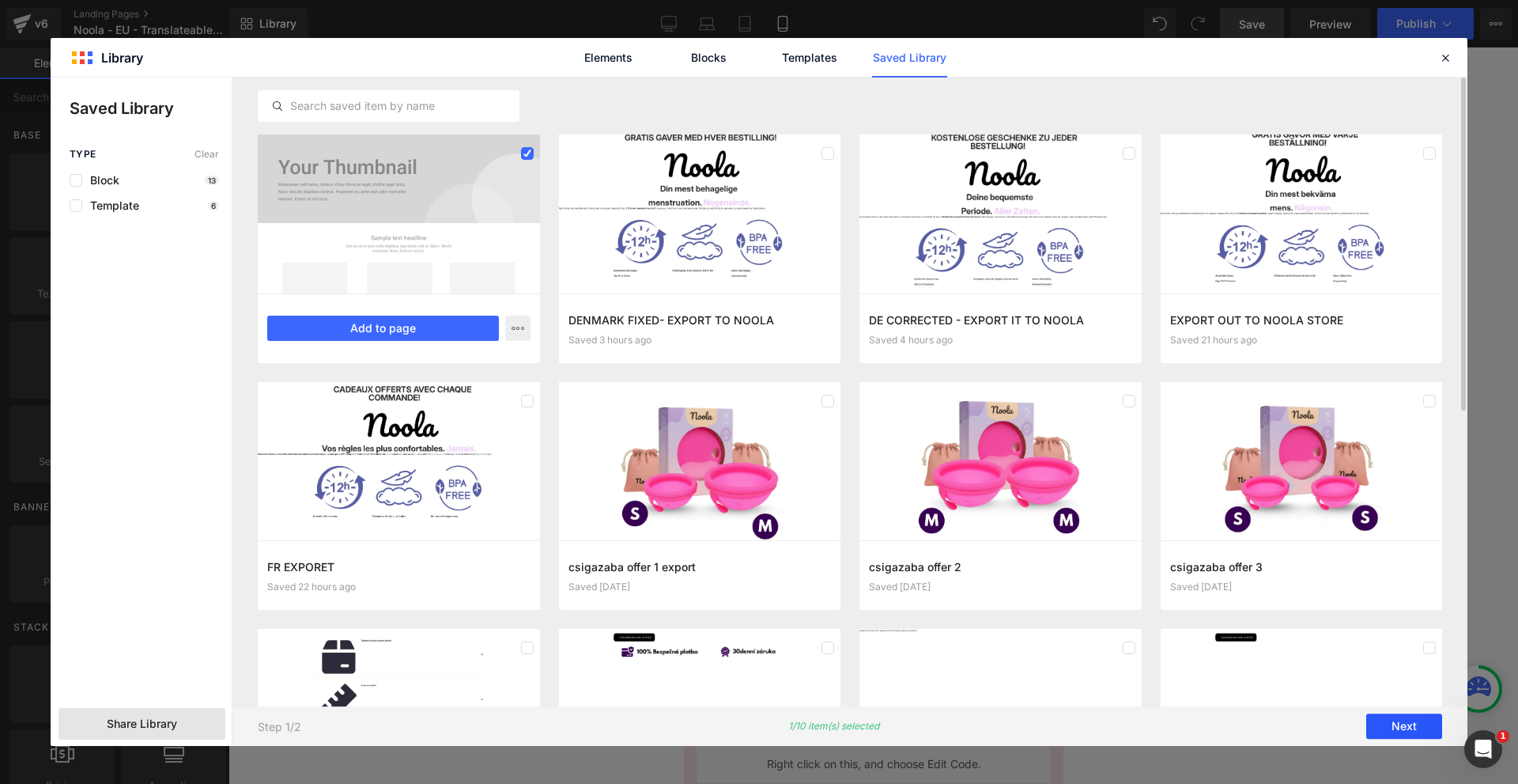
click at [1436, 729] on button "Next" at bounding box center [1404, 727] width 76 height 25
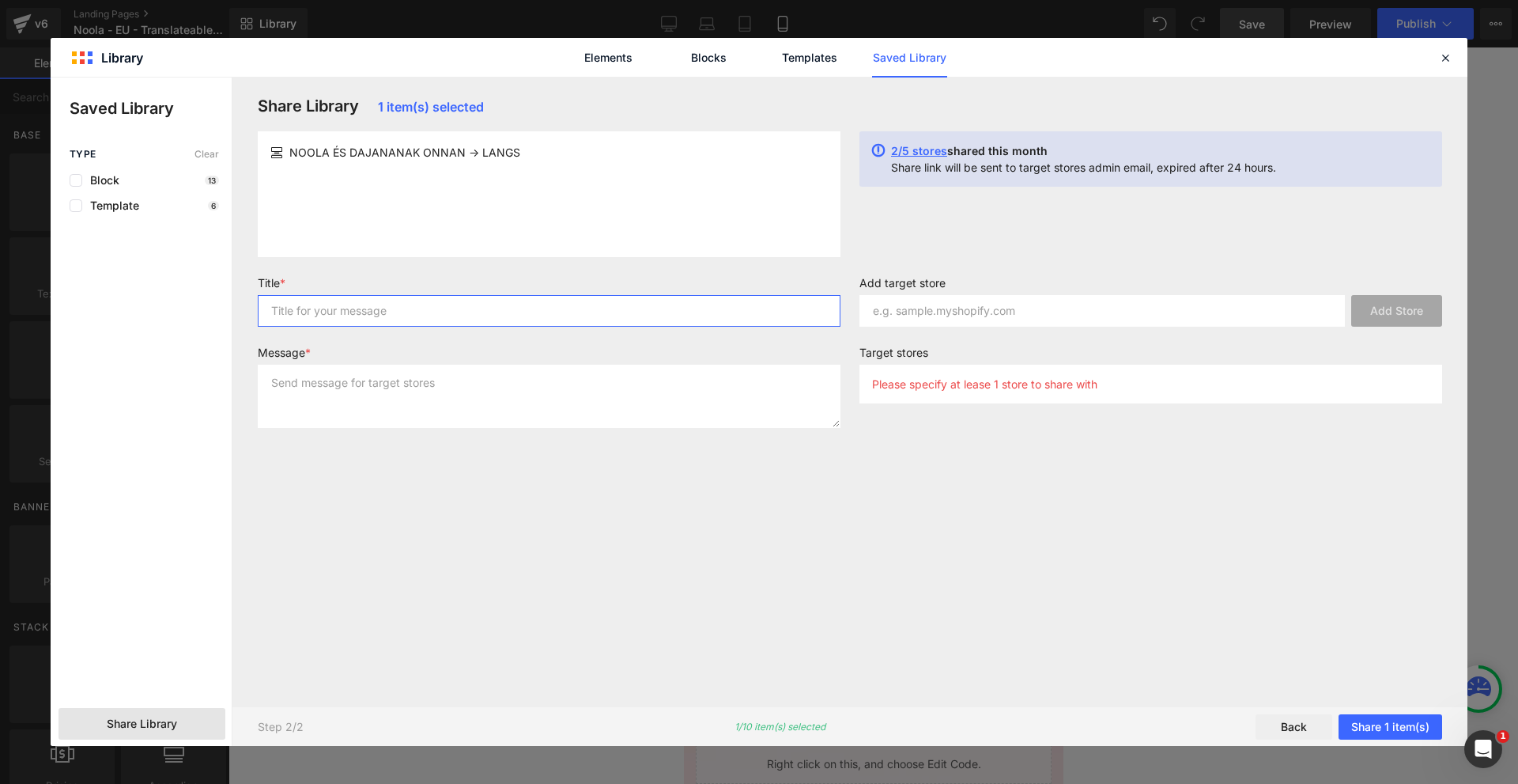
click at [397, 301] on input "text" at bounding box center [549, 310] width 583 height 31
type input "ASD"
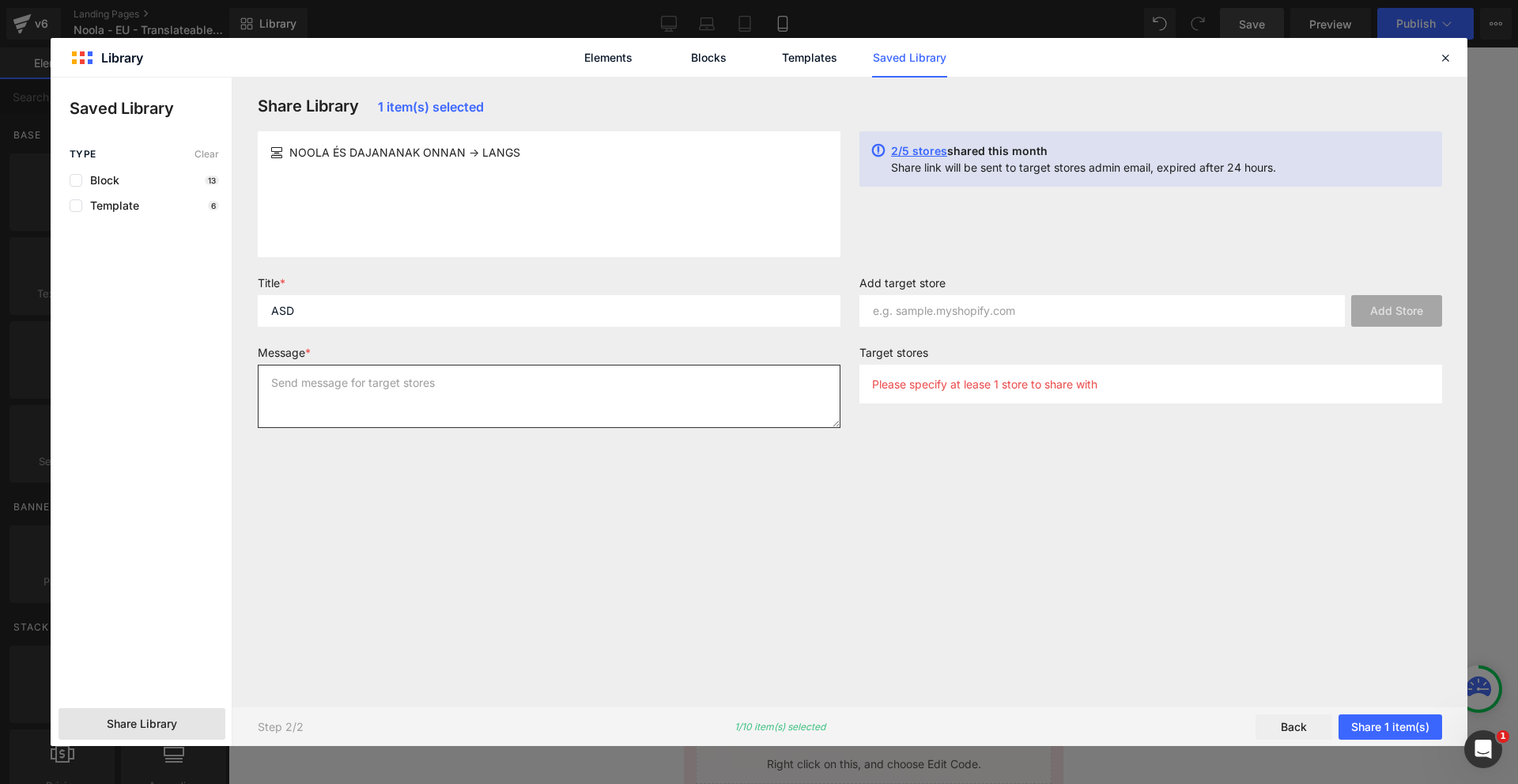
click at [405, 377] on textarea at bounding box center [549, 396] width 583 height 63
type textarea "ASD"
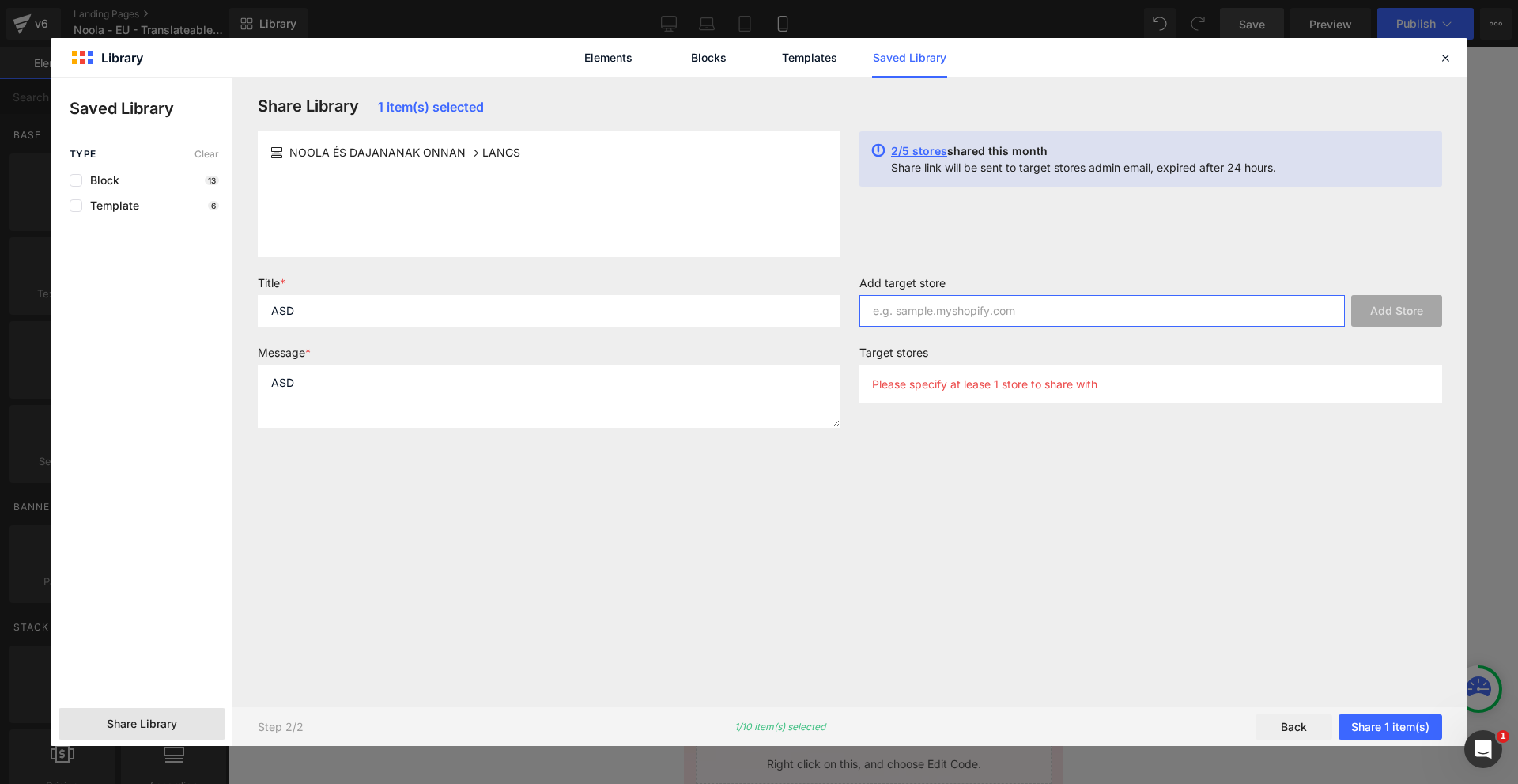
click at [930, 320] on input "text" at bounding box center [1103, 310] width 486 height 31
paste input "[DOMAIN_NAME]"
type input "[DOMAIN_NAME]"
click at [1373, 317] on button "Add Store" at bounding box center [1397, 310] width 91 height 31
click at [1388, 719] on button "Share 1 item(s)" at bounding box center [1390, 727] width 104 height 25
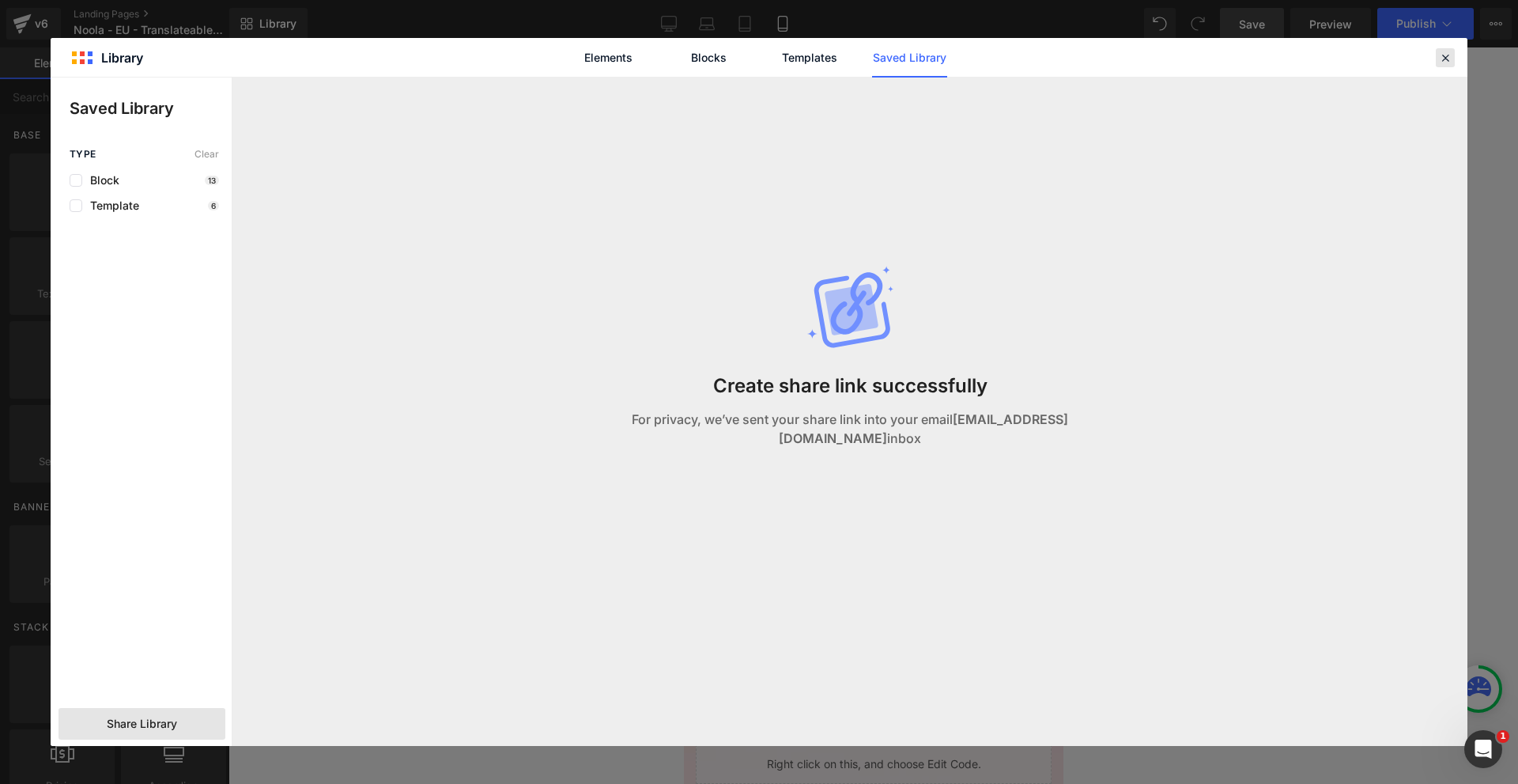
click at [1447, 56] on icon at bounding box center [1446, 58] width 14 height 14
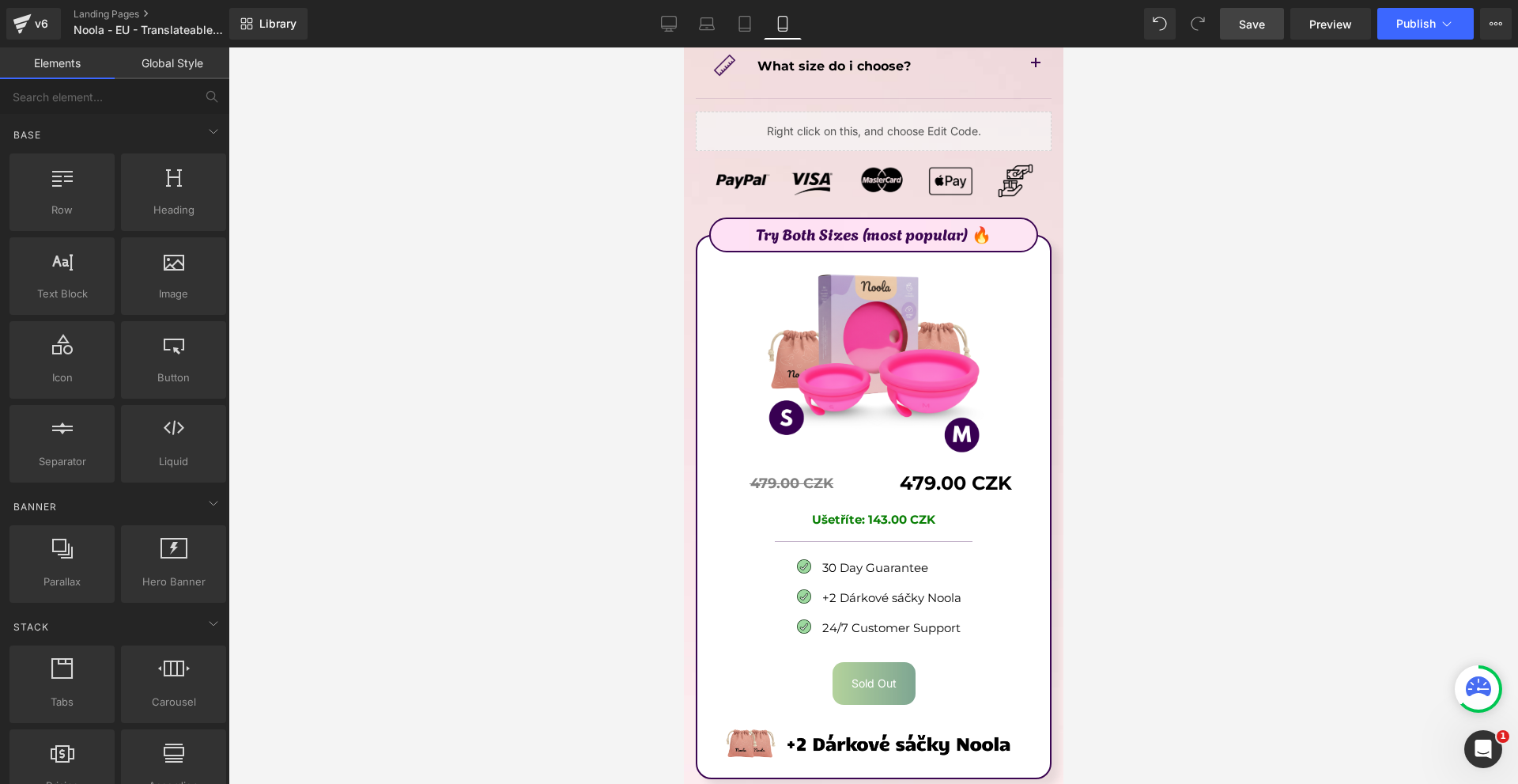
scroll to position [8849, 0]
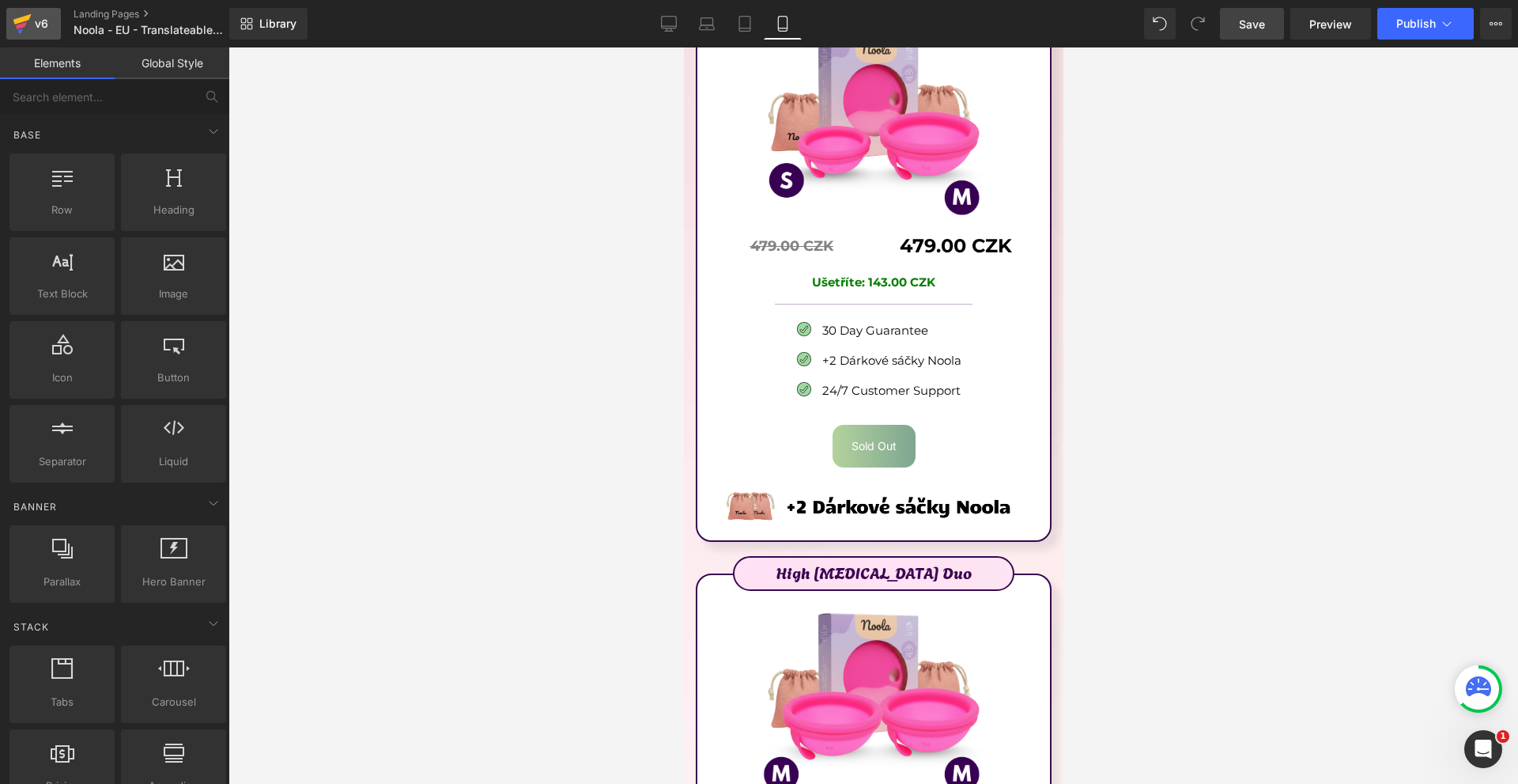
click at [34, 20] on div "v6" at bounding box center [41, 23] width 20 height 21
